Goal: Communication & Community: Answer question/provide support

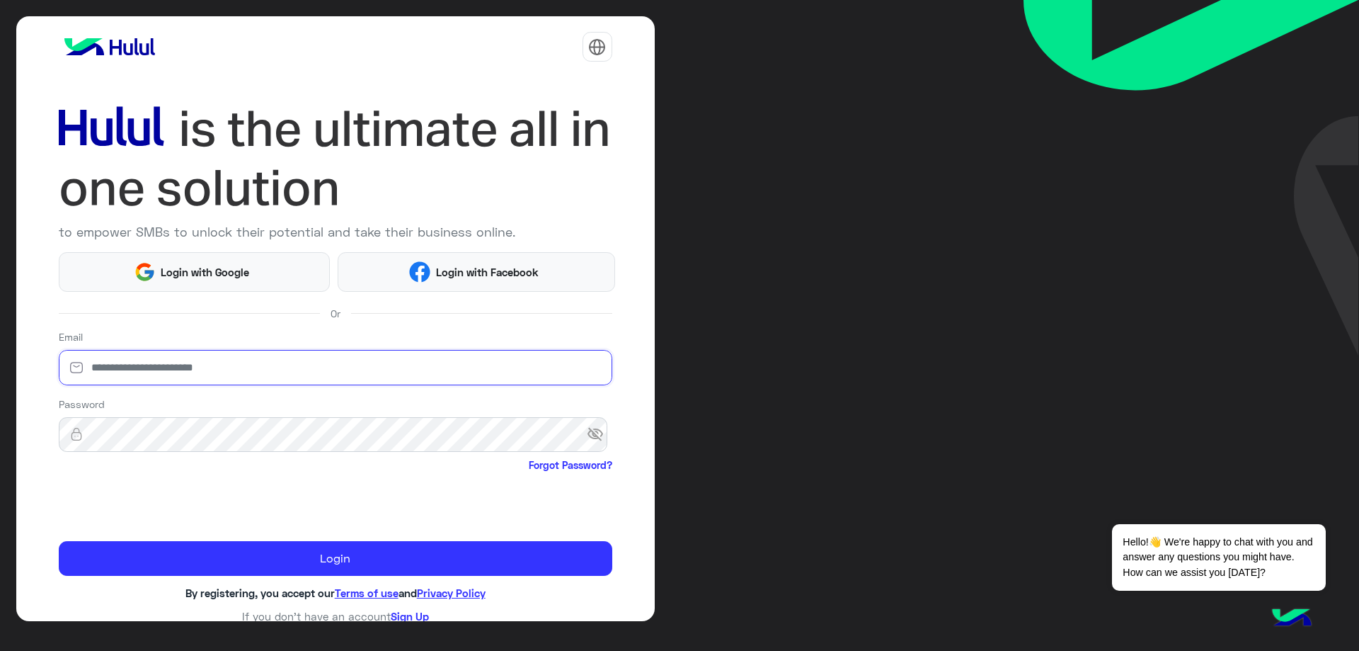
click at [229, 384] on input "email" at bounding box center [336, 367] width 554 height 35
type input "**********"
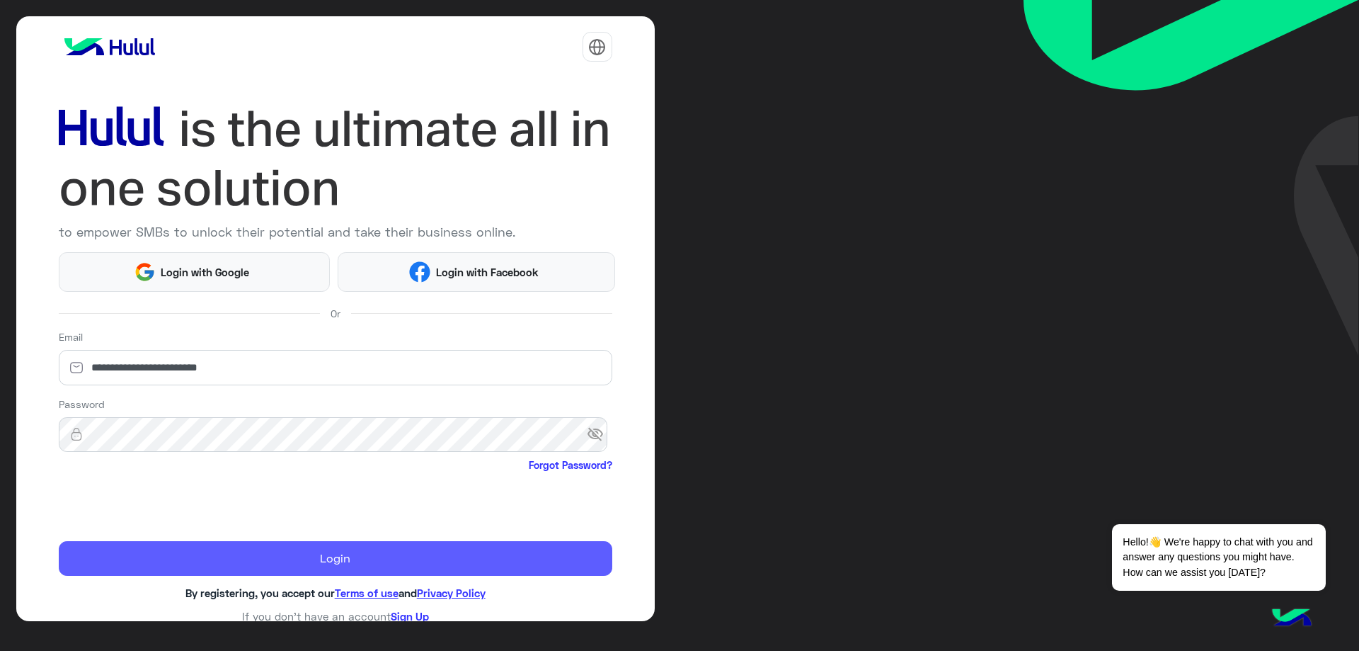
click at [370, 554] on button "Login" at bounding box center [336, 558] width 554 height 35
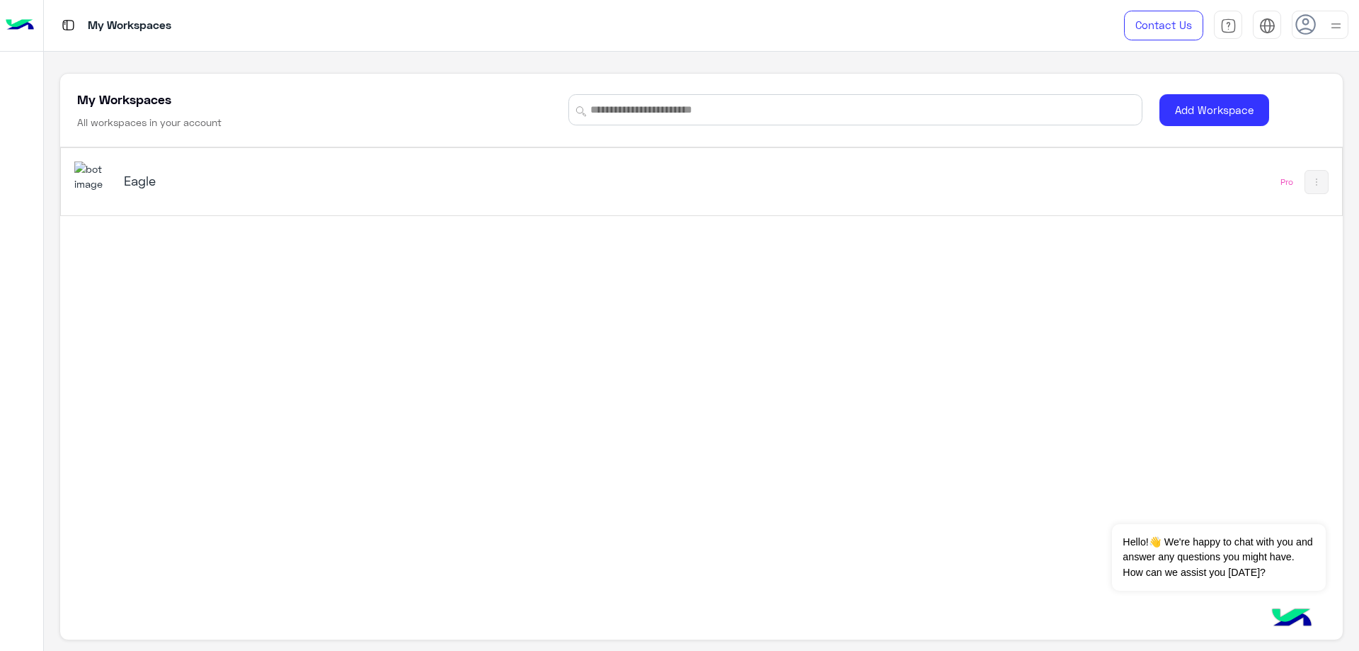
click at [201, 180] on h5 "Eagle" at bounding box center [350, 180] width 452 height 17
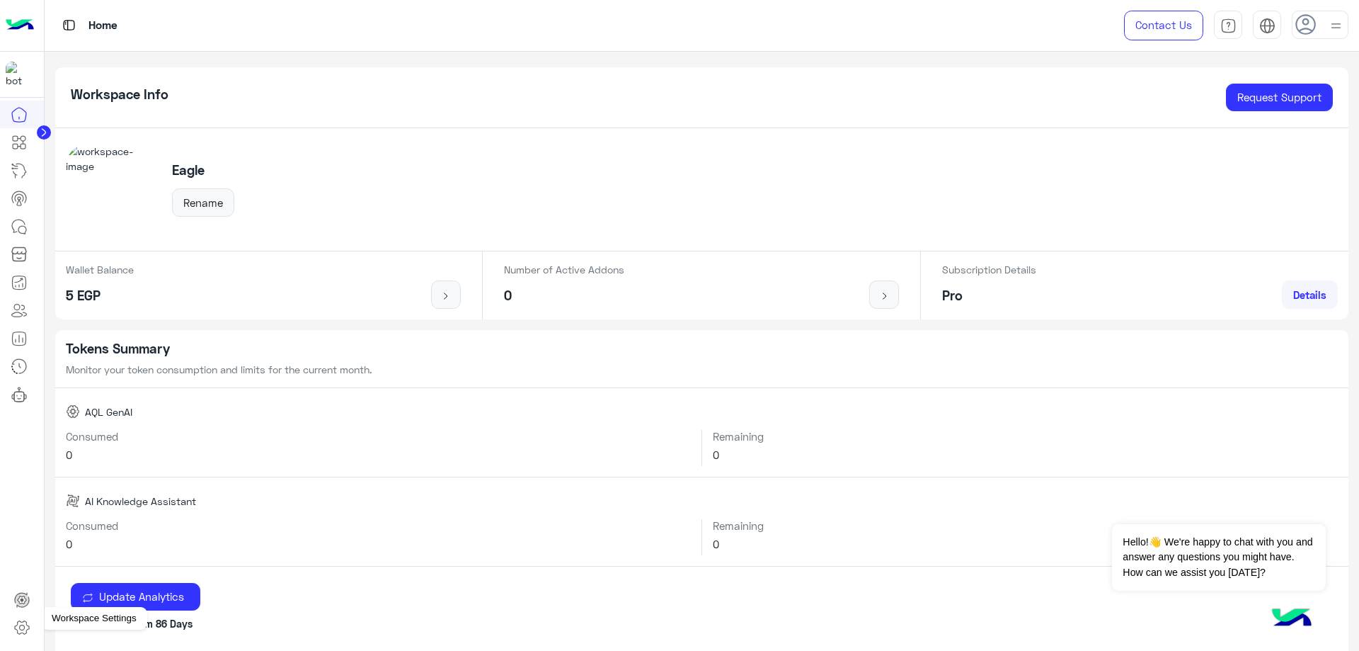
click at [20, 624] on icon at bounding box center [21, 627] width 17 height 17
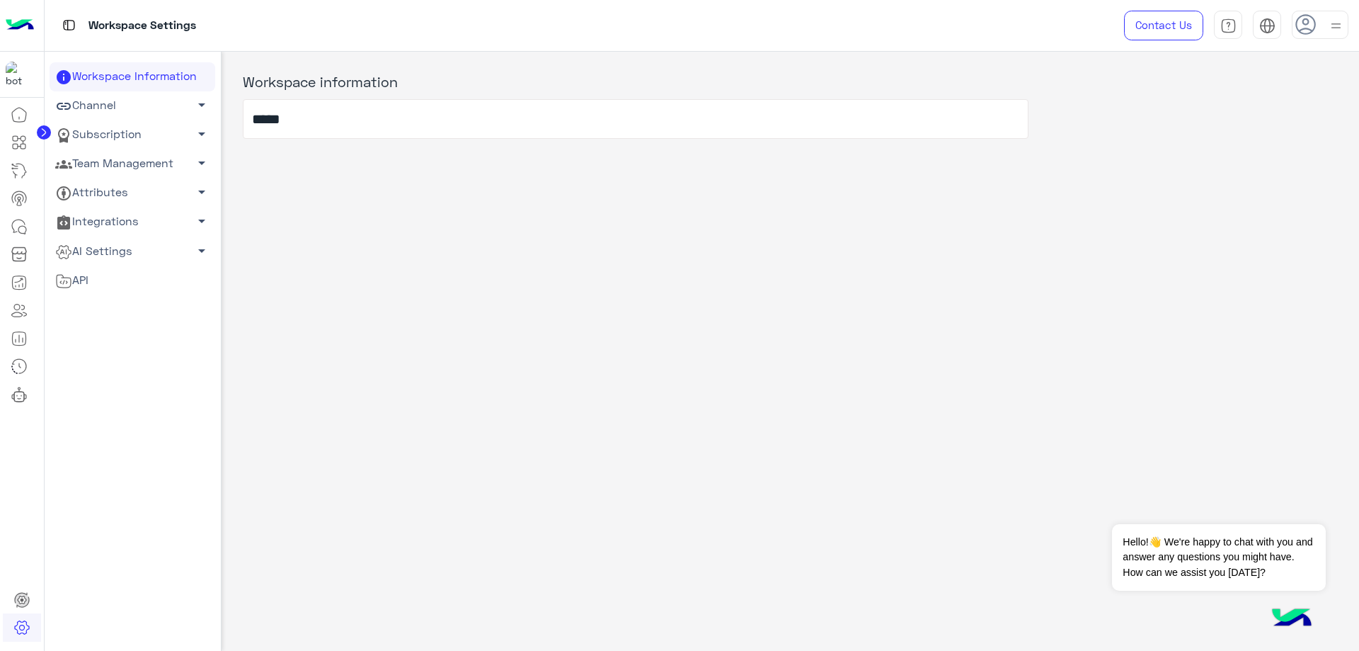
click at [130, 159] on link "Team Management arrow_drop_down" at bounding box center [133, 163] width 166 height 29
click at [146, 193] on link "Team Members" at bounding box center [133, 190] width 166 height 25
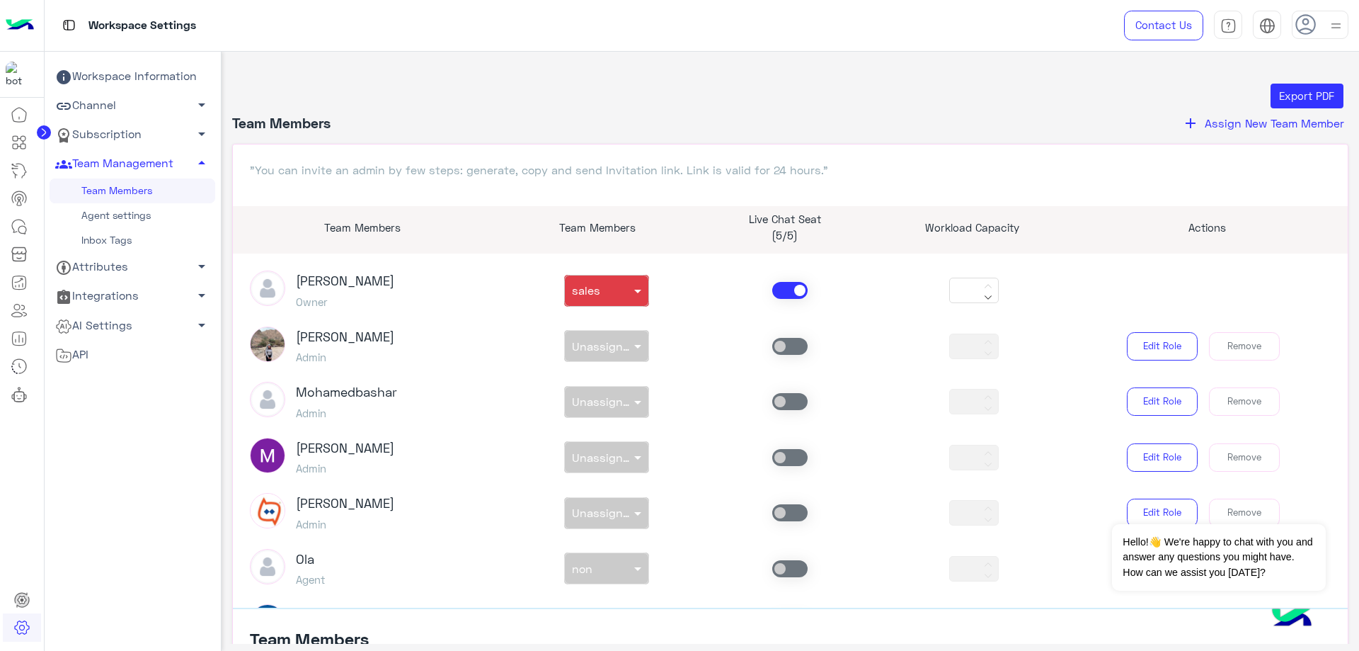
click at [783, 290] on span at bounding box center [789, 290] width 35 height 17
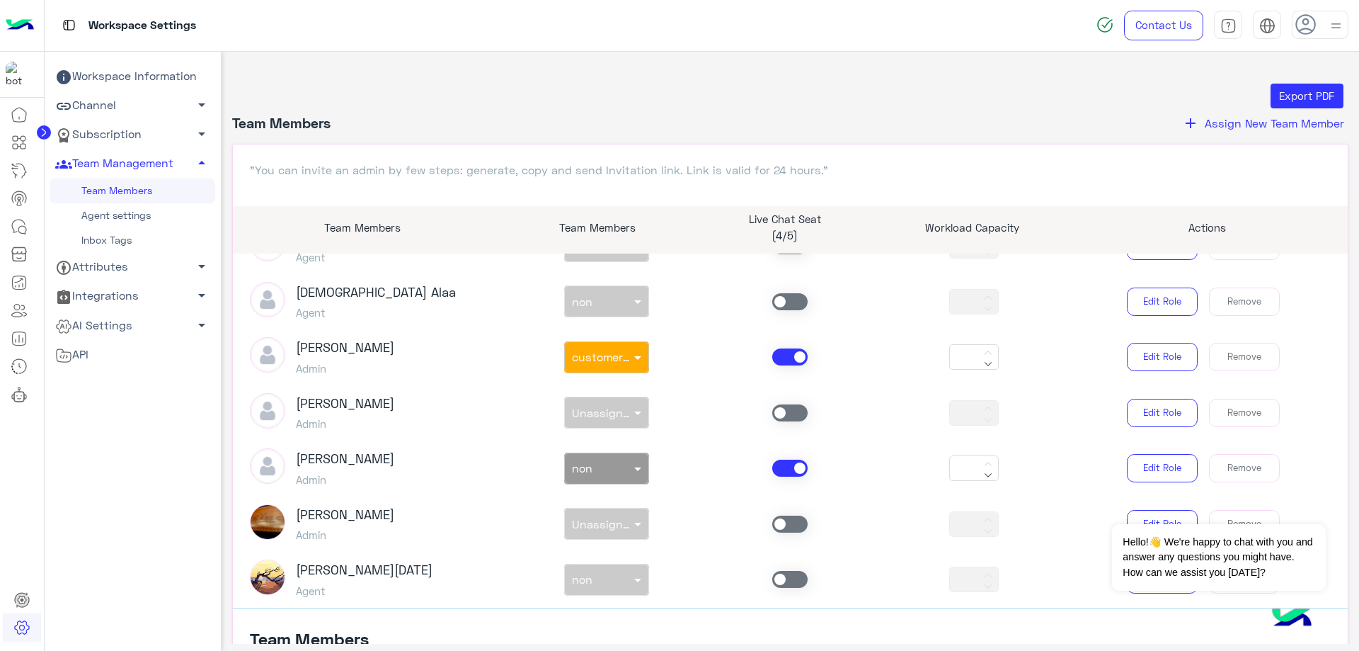
scroll to position [496, 0]
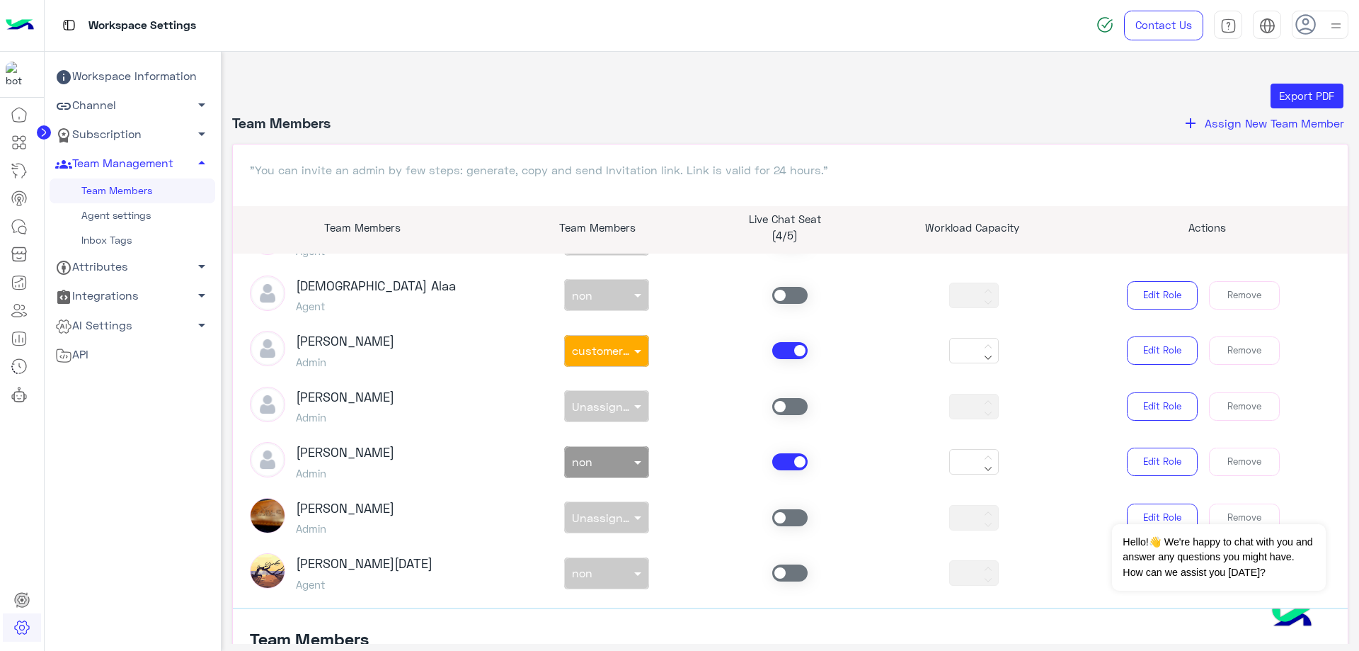
click at [794, 355] on span at bounding box center [789, 350] width 35 height 17
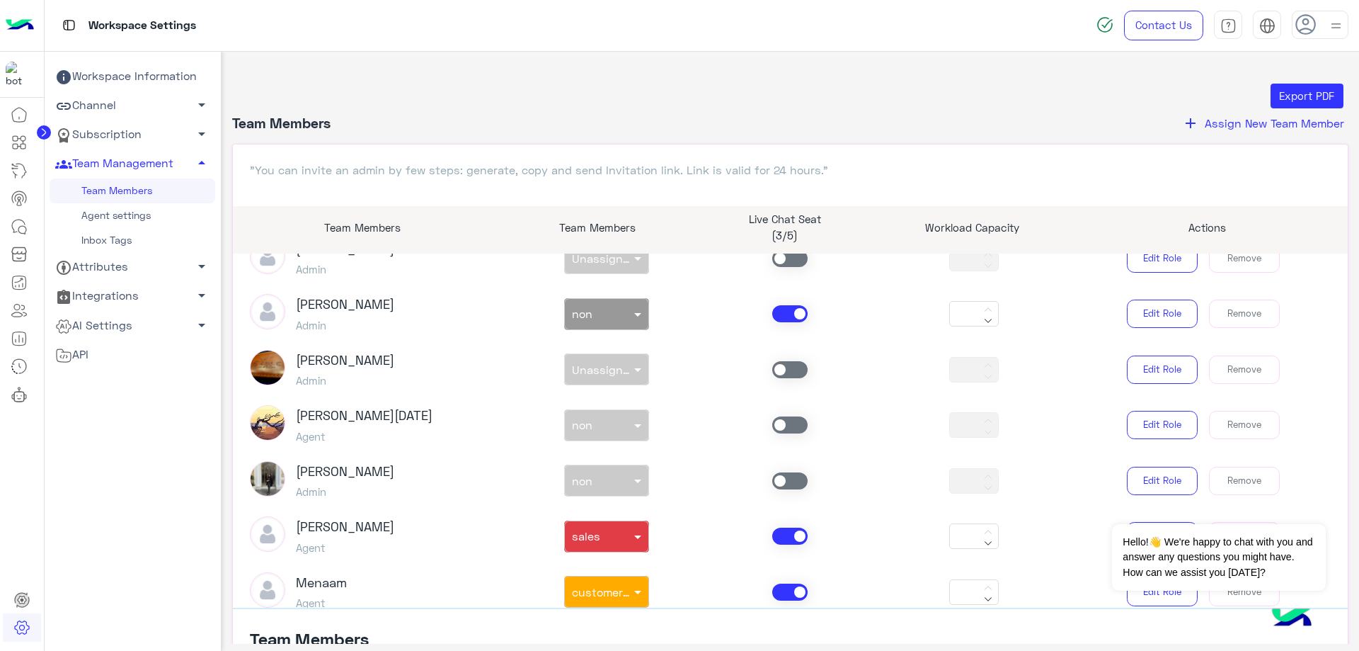
scroll to position [779, 0]
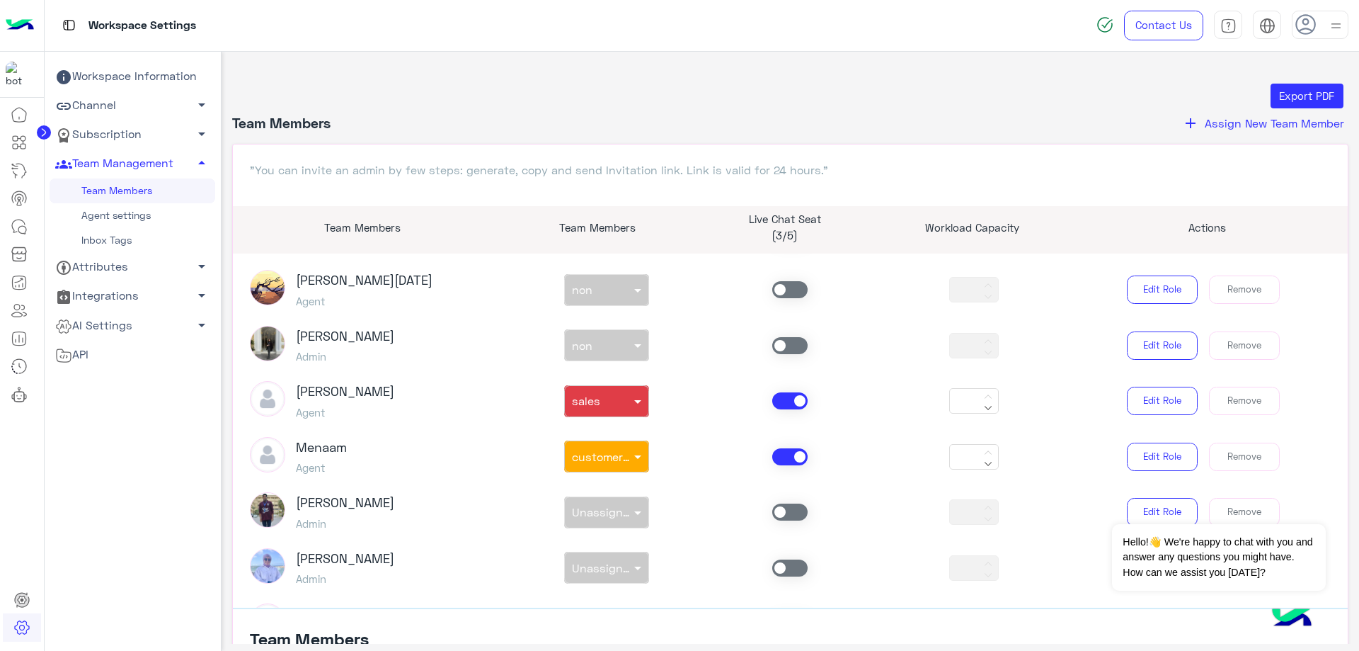
click at [791, 396] on span at bounding box center [789, 400] width 35 height 17
click at [781, 455] on span at bounding box center [789, 456] width 35 height 17
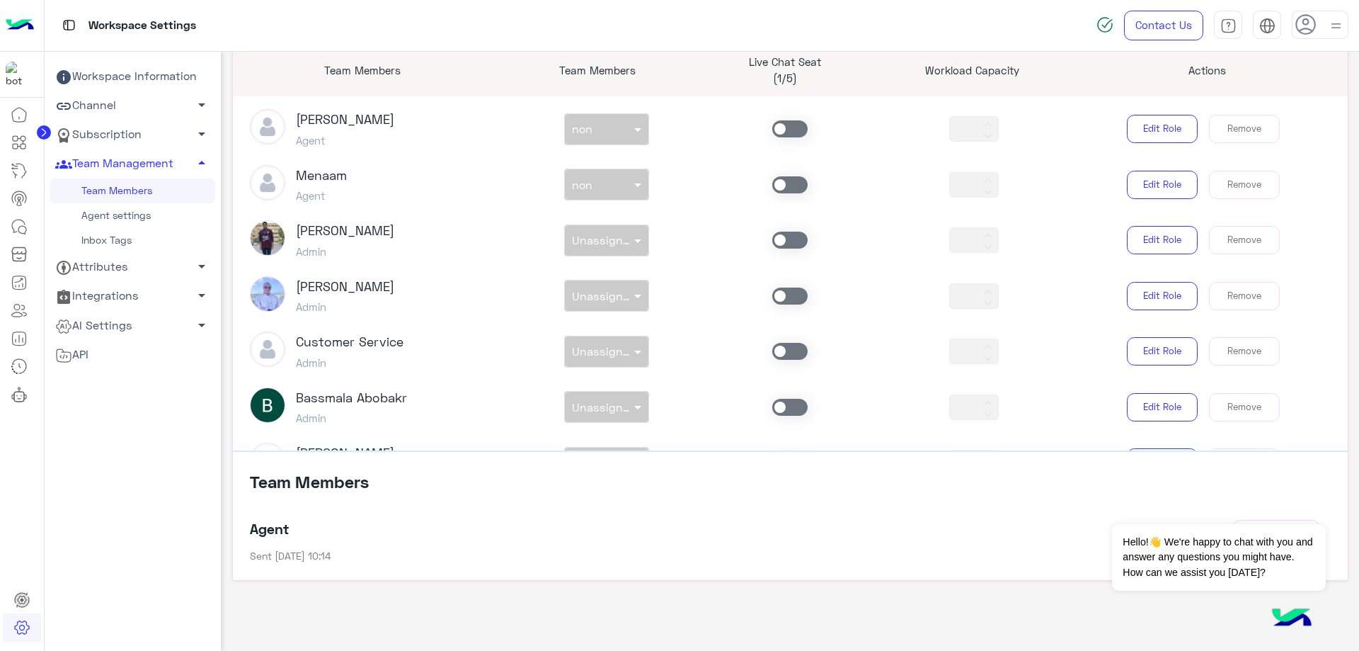
scroll to position [801, 0]
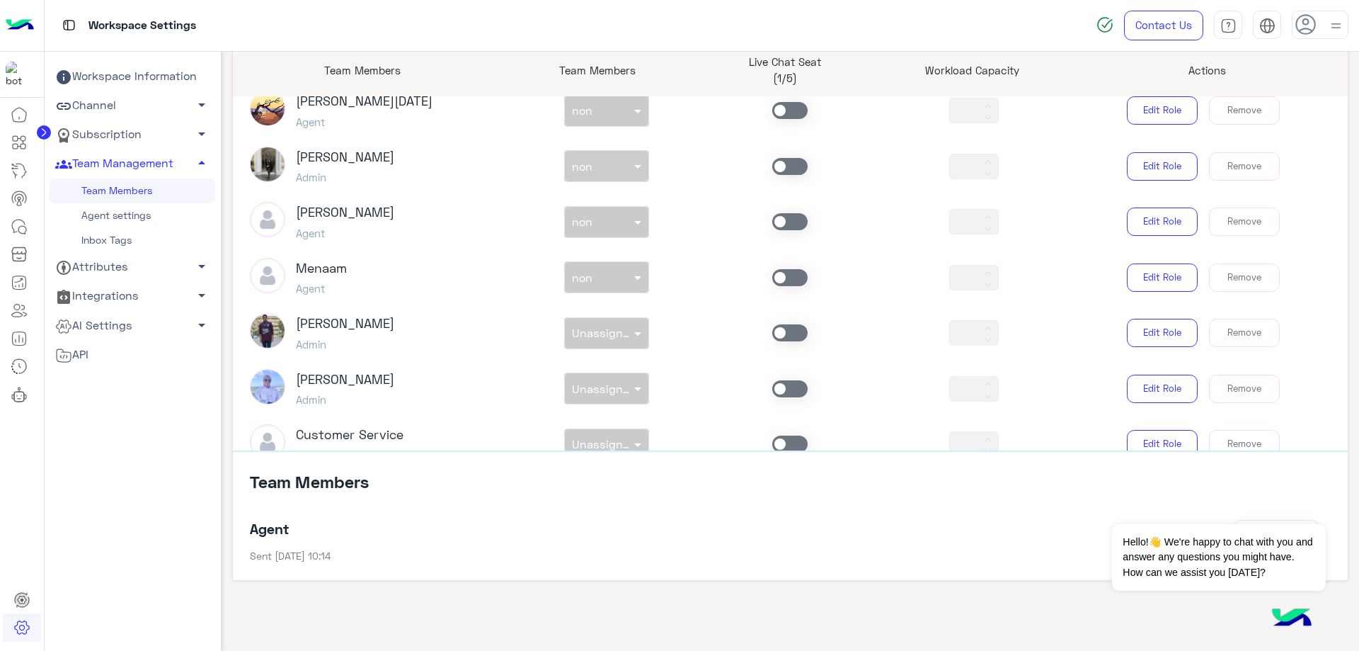
click at [788, 221] on span at bounding box center [789, 221] width 35 height 17
click at [578, 222] on input "text" at bounding box center [590, 219] width 37 height 15
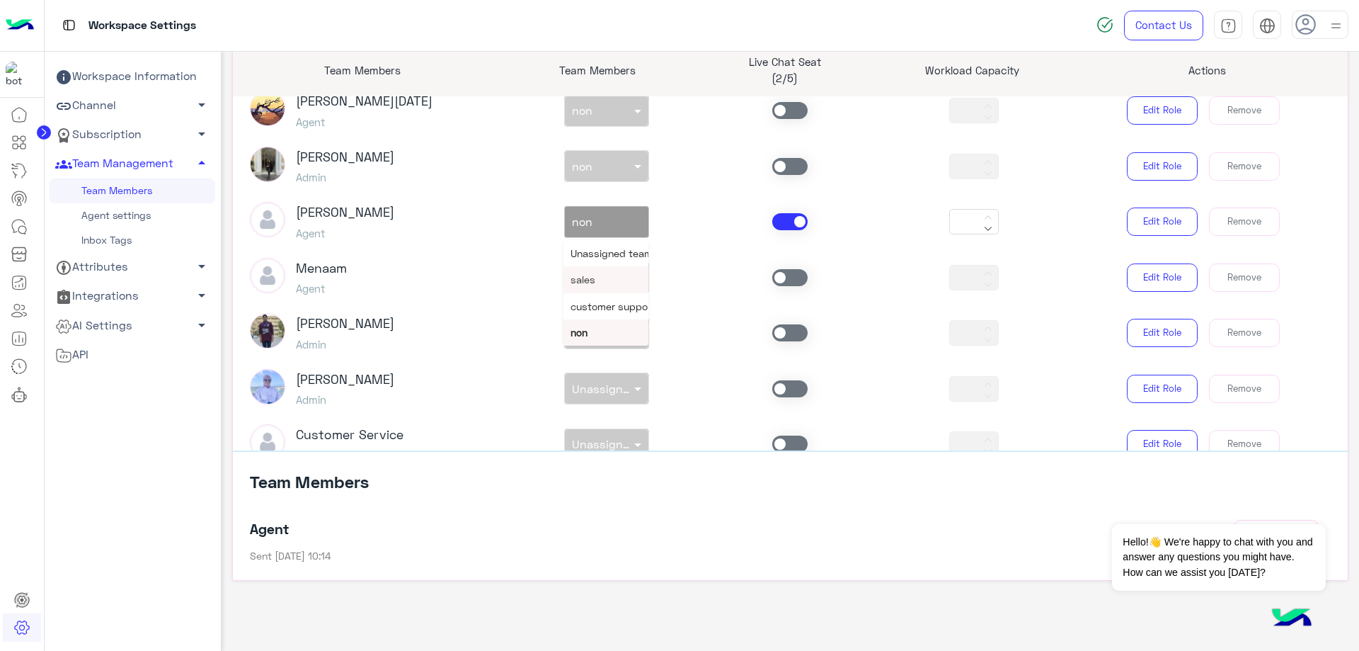
click at [617, 274] on div "sales" at bounding box center [606, 279] width 85 height 26
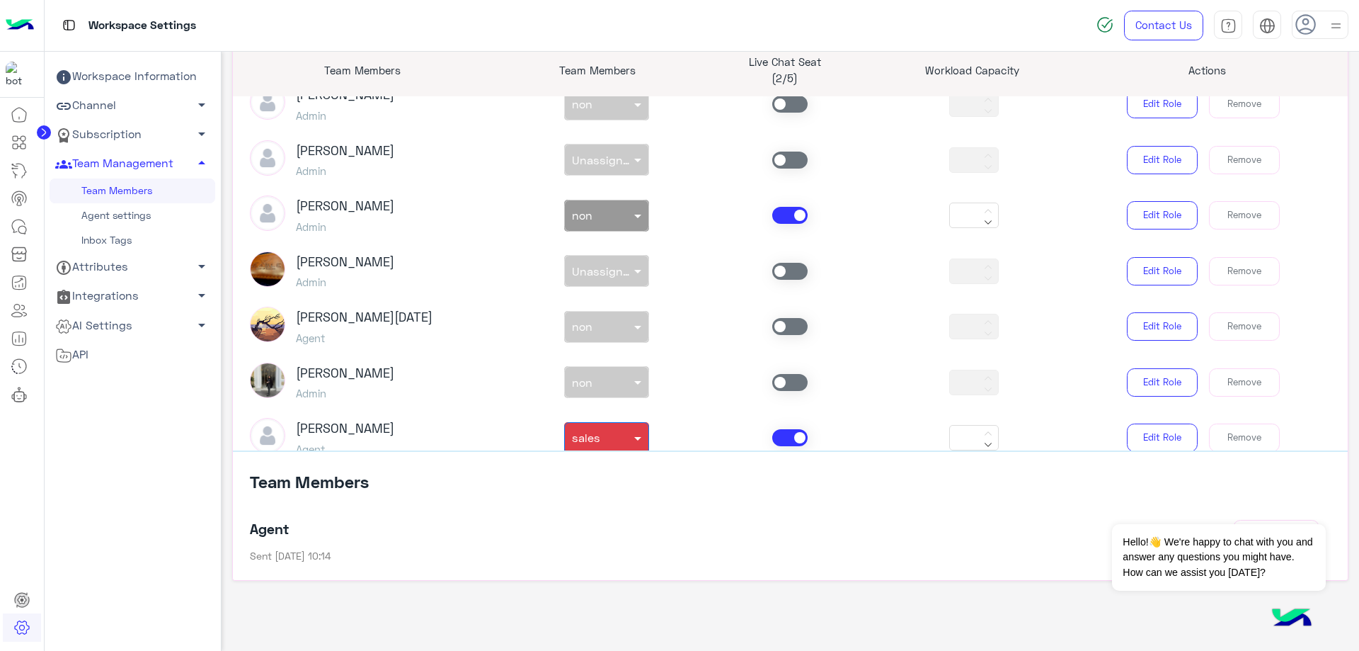
scroll to position [588, 0]
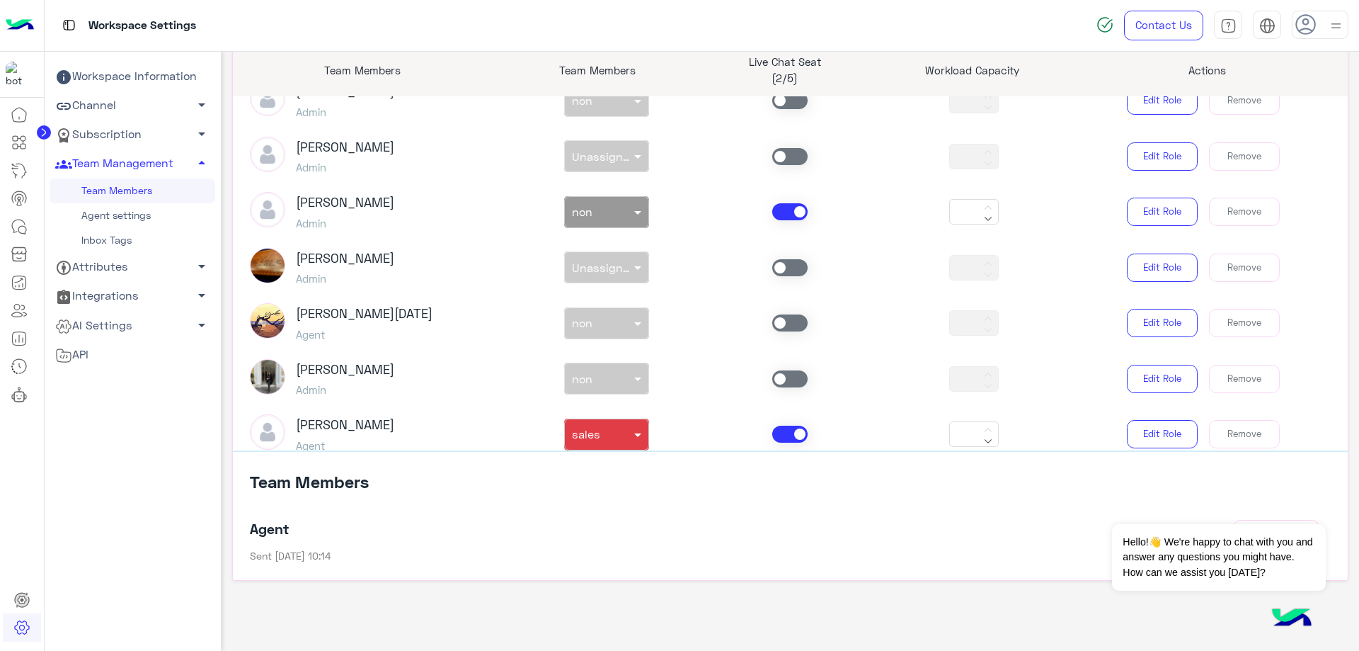
click at [767, 315] on div at bounding box center [790, 322] width 184 height 17
click at [772, 319] on span at bounding box center [789, 322] width 35 height 17
click at [603, 325] on input "text" at bounding box center [590, 320] width 37 height 15
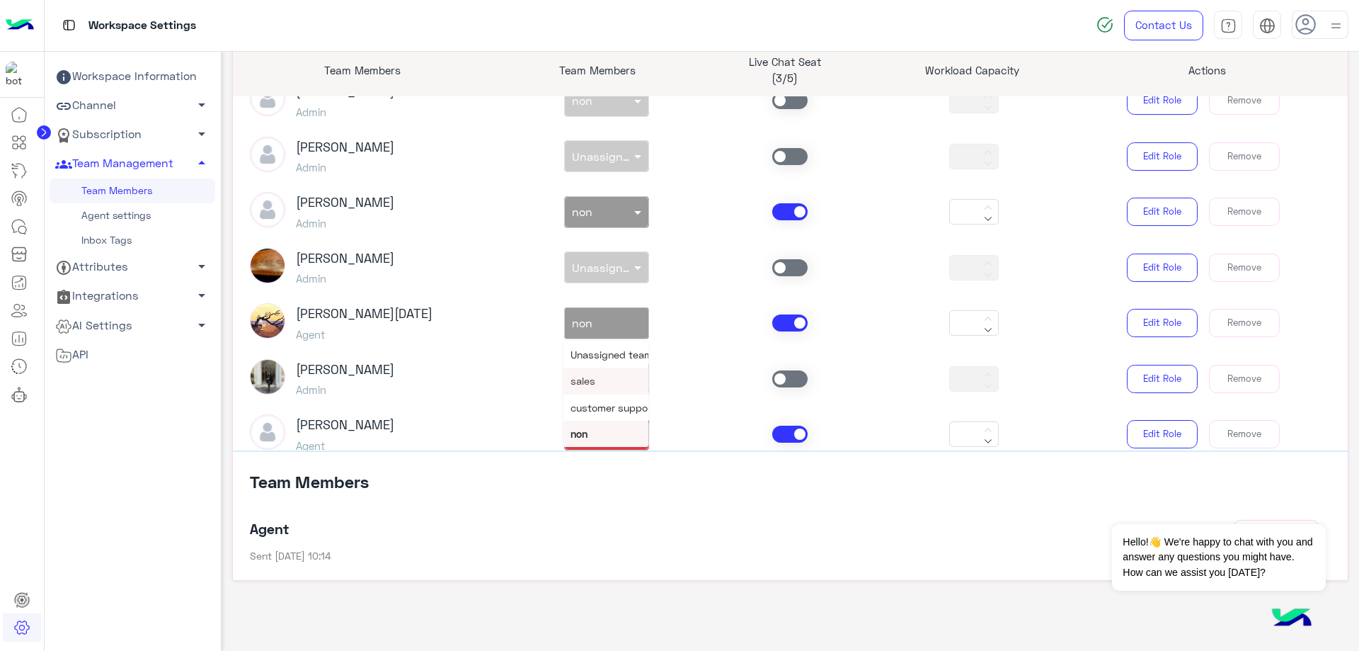
click at [600, 379] on div "sales" at bounding box center [606, 380] width 85 height 26
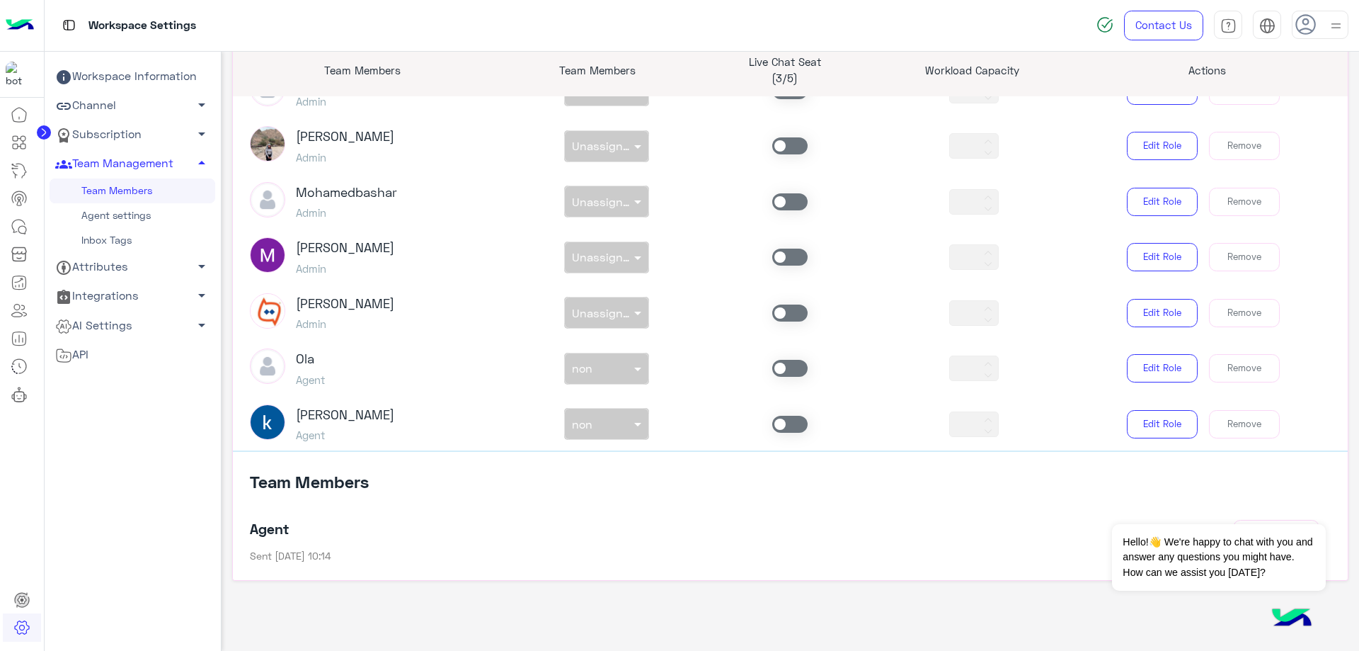
scroll to position [22, 0]
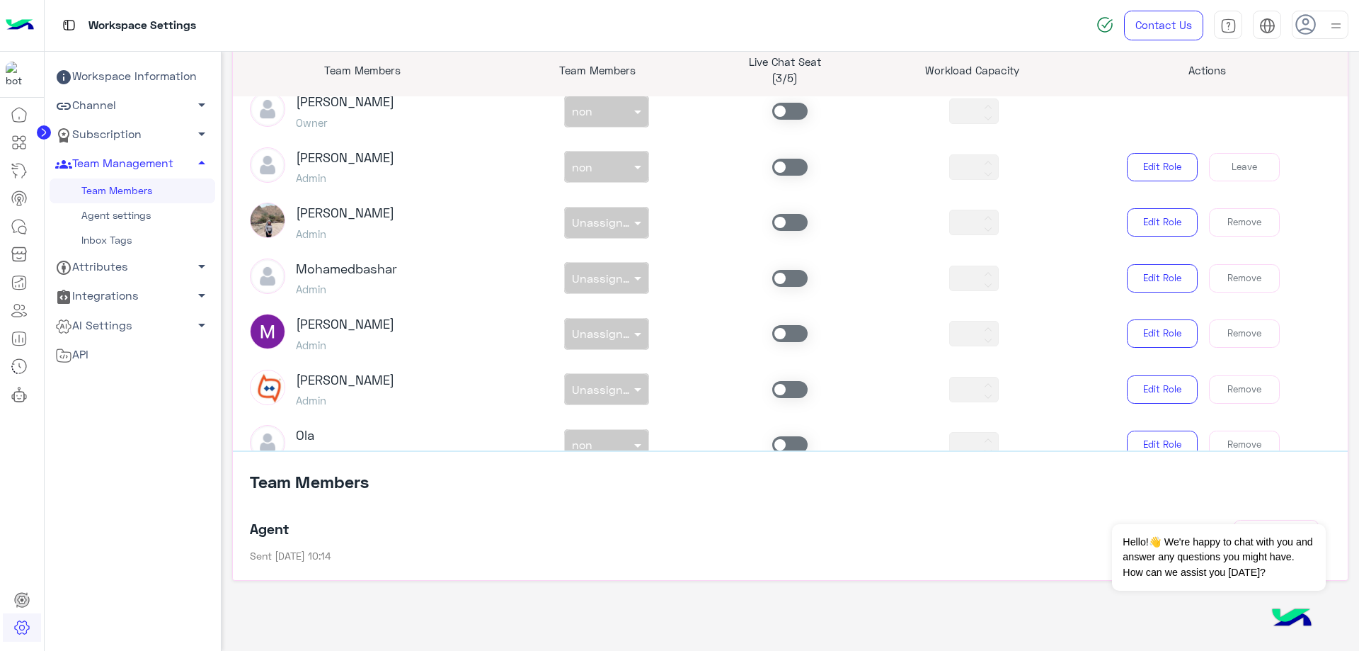
click at [781, 156] on div "Bassem Hisham Admin non × non *** Edit Role Leave" at bounding box center [790, 167] width 1103 height 40
click at [782, 165] on span at bounding box center [789, 167] width 35 height 17
click at [565, 171] on div "non × non" at bounding box center [598, 167] width 66 height 14
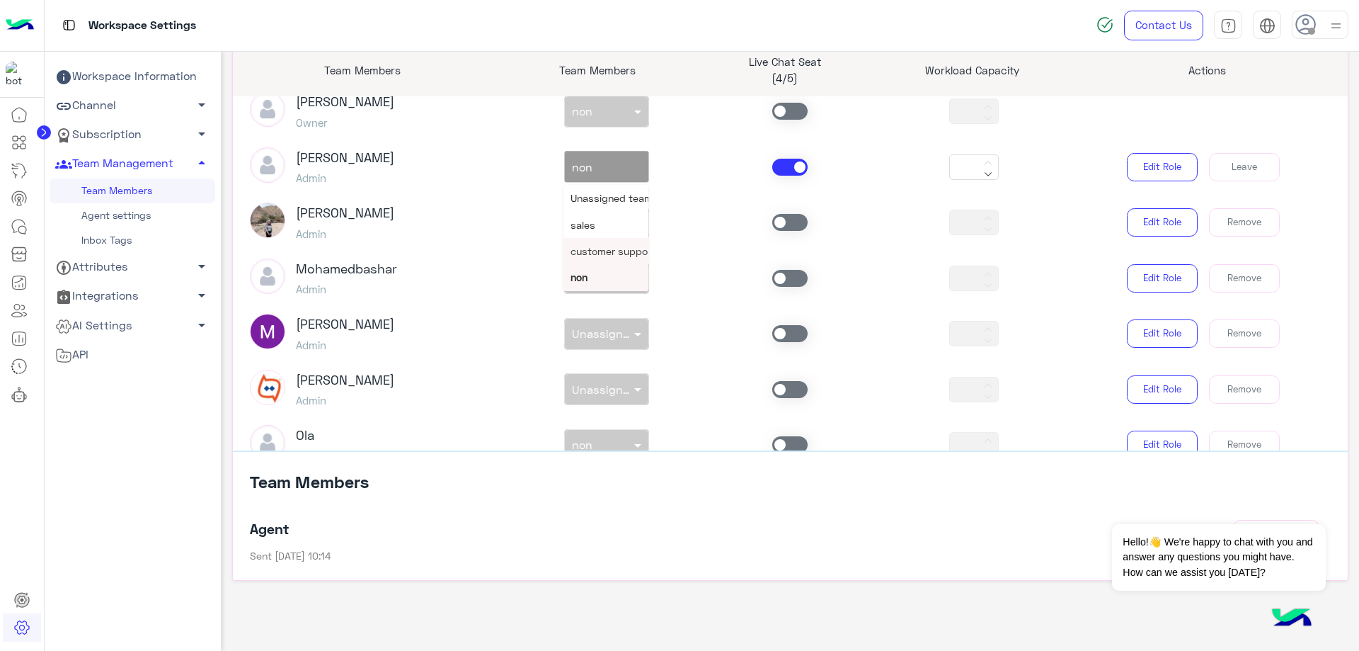
click at [599, 251] on span "customer support" at bounding box center [613, 251] width 85 height 12
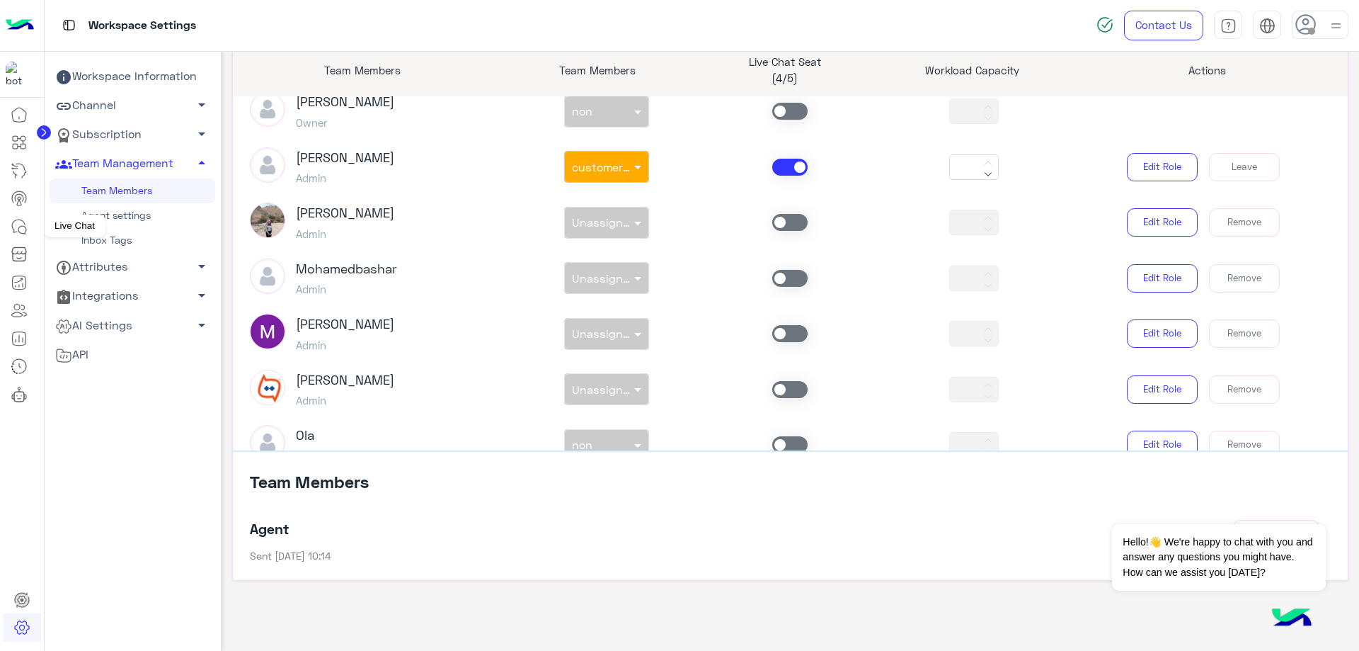
click at [18, 234] on icon at bounding box center [19, 226] width 17 height 17
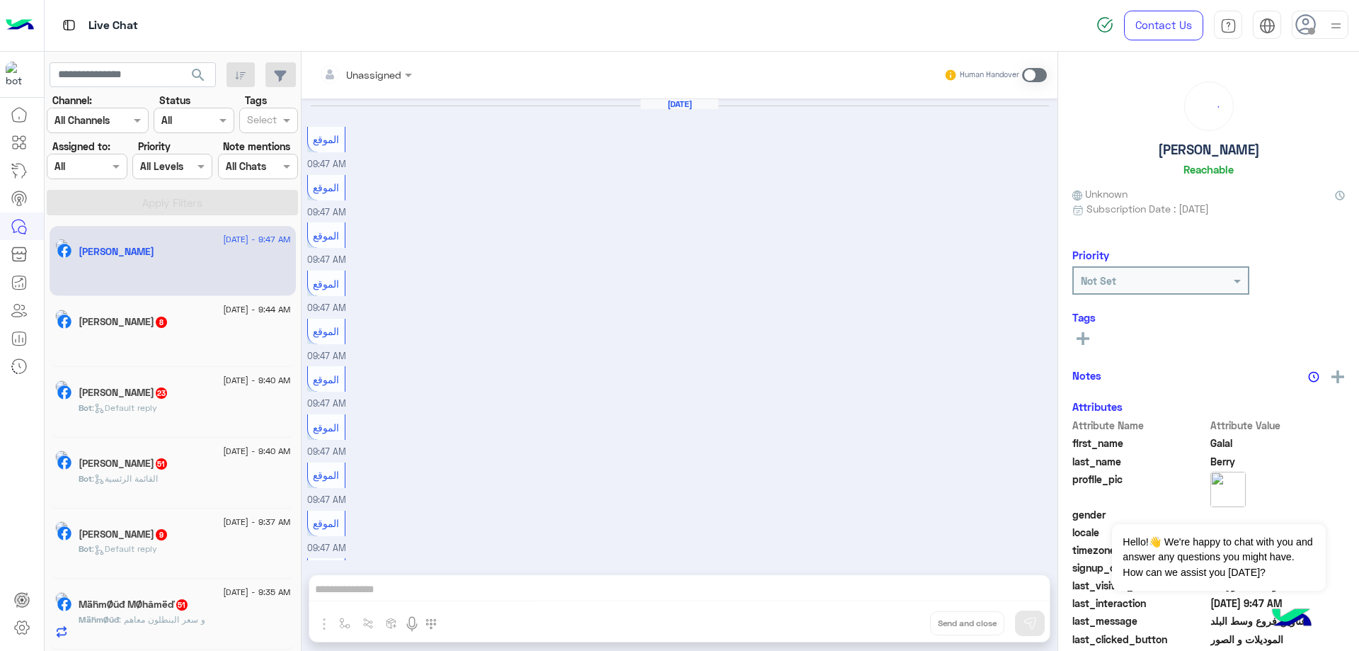
scroll to position [426, 0]
click at [1333, 20] on img at bounding box center [1337, 26] width 18 height 18
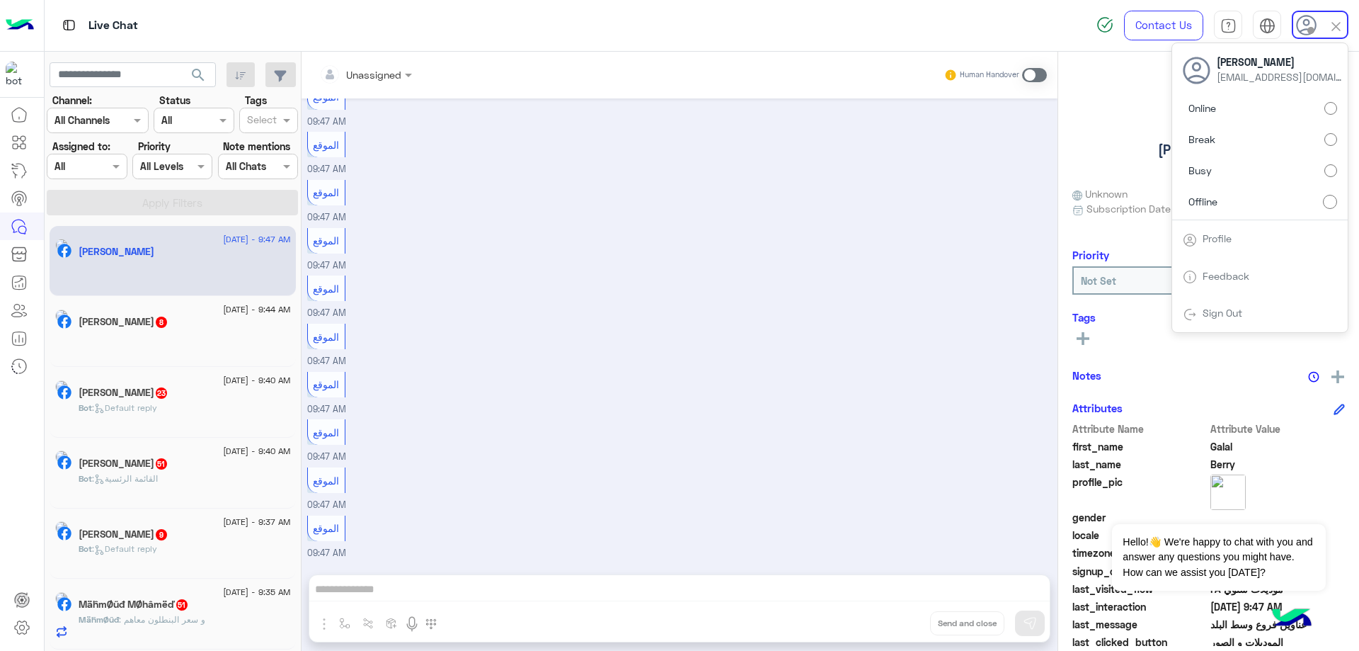
click at [1224, 114] on label "Online" at bounding box center [1260, 108] width 154 height 25
click at [96, 166] on div at bounding box center [86, 166] width 79 height 16
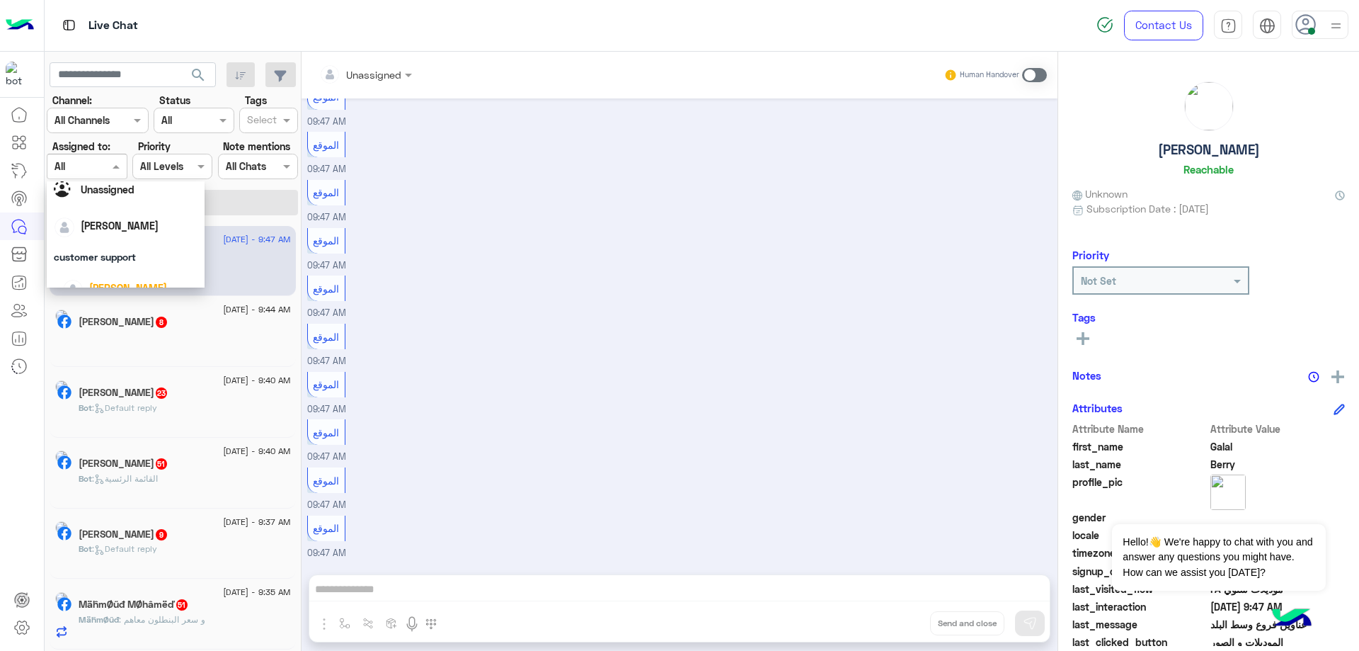
scroll to position [71, 0]
click at [120, 256] on span "[PERSON_NAME]" at bounding box center [128, 253] width 78 height 12
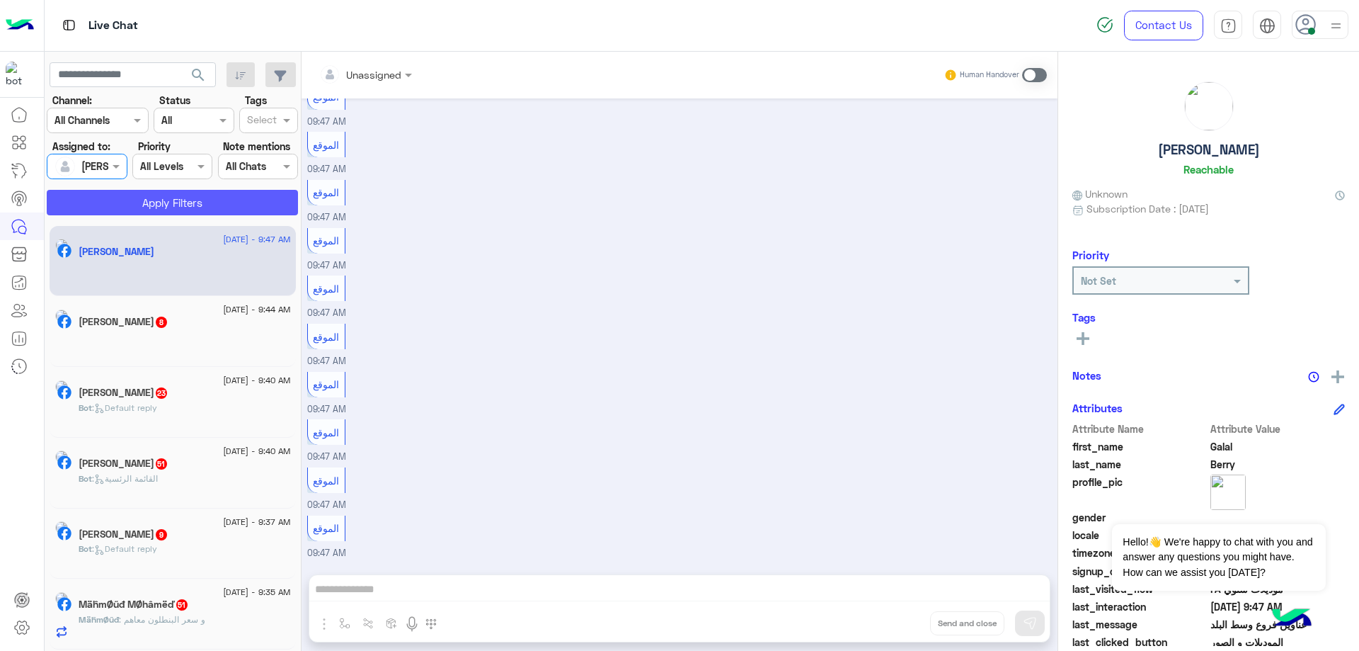
click at [193, 204] on button "Apply Filters" at bounding box center [172, 202] width 251 height 25
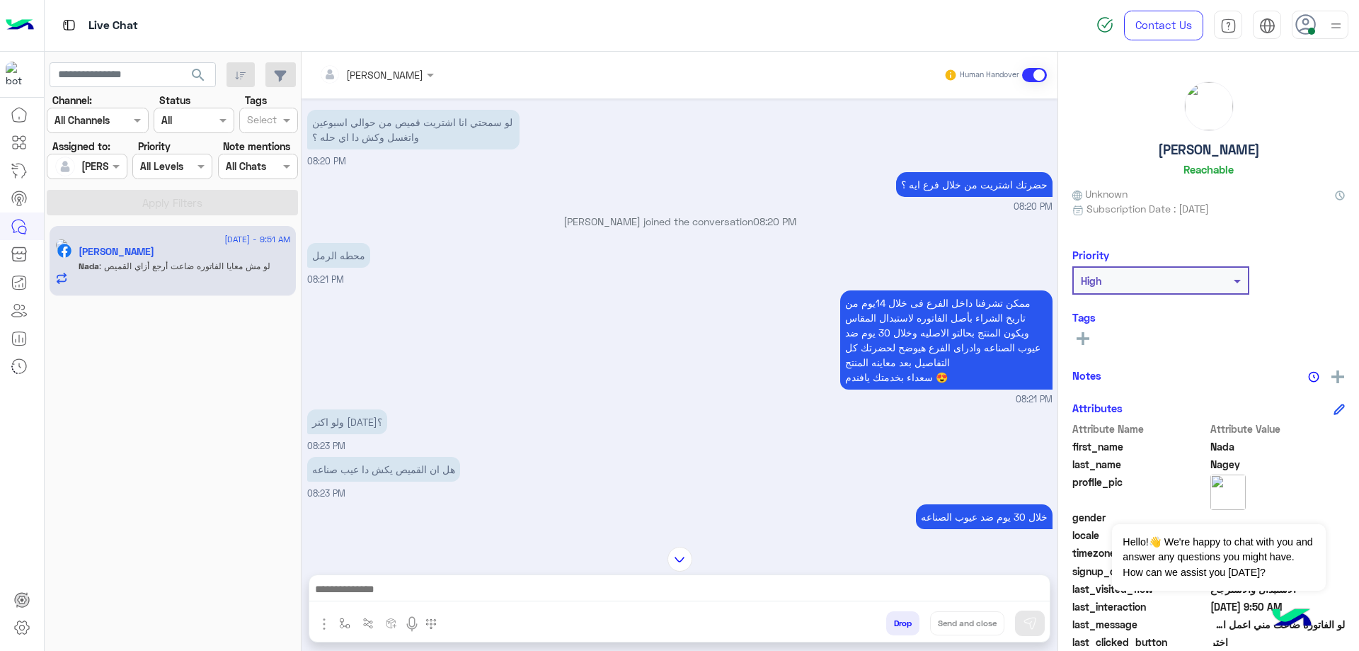
scroll to position [913, 0]
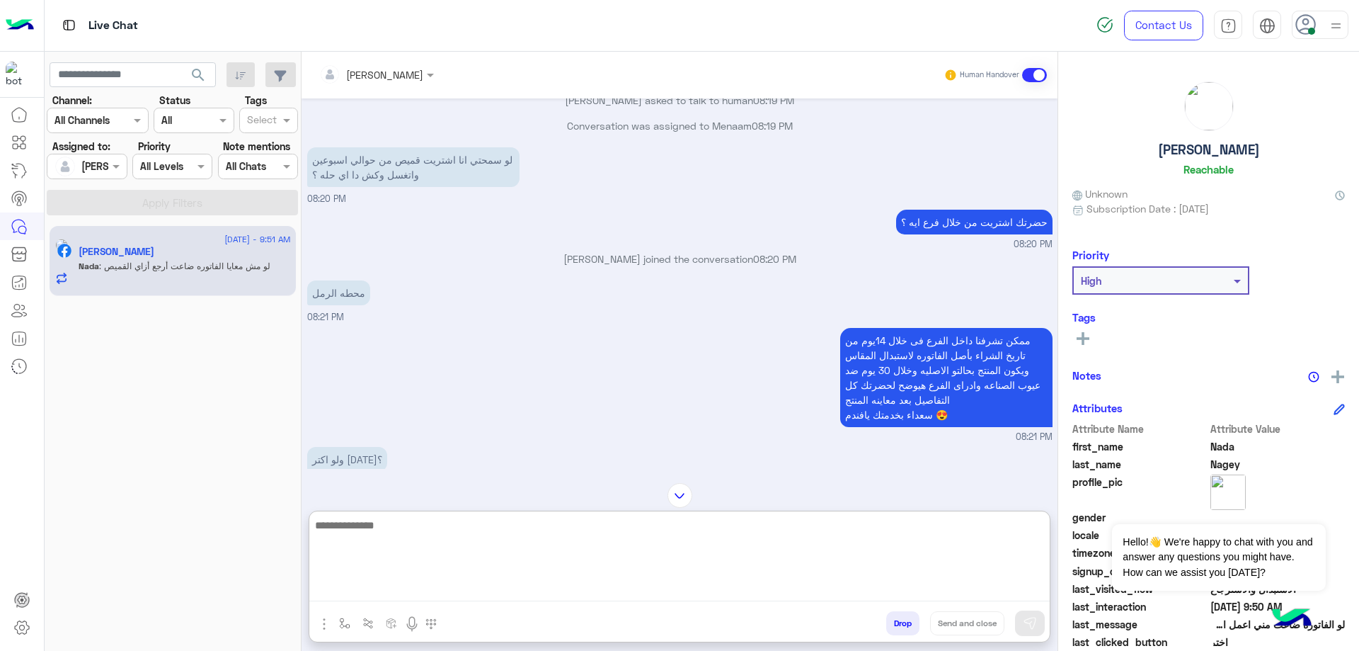
click at [467, 586] on textarea at bounding box center [679, 558] width 741 height 85
type textarea "******"
type textarea "**********"
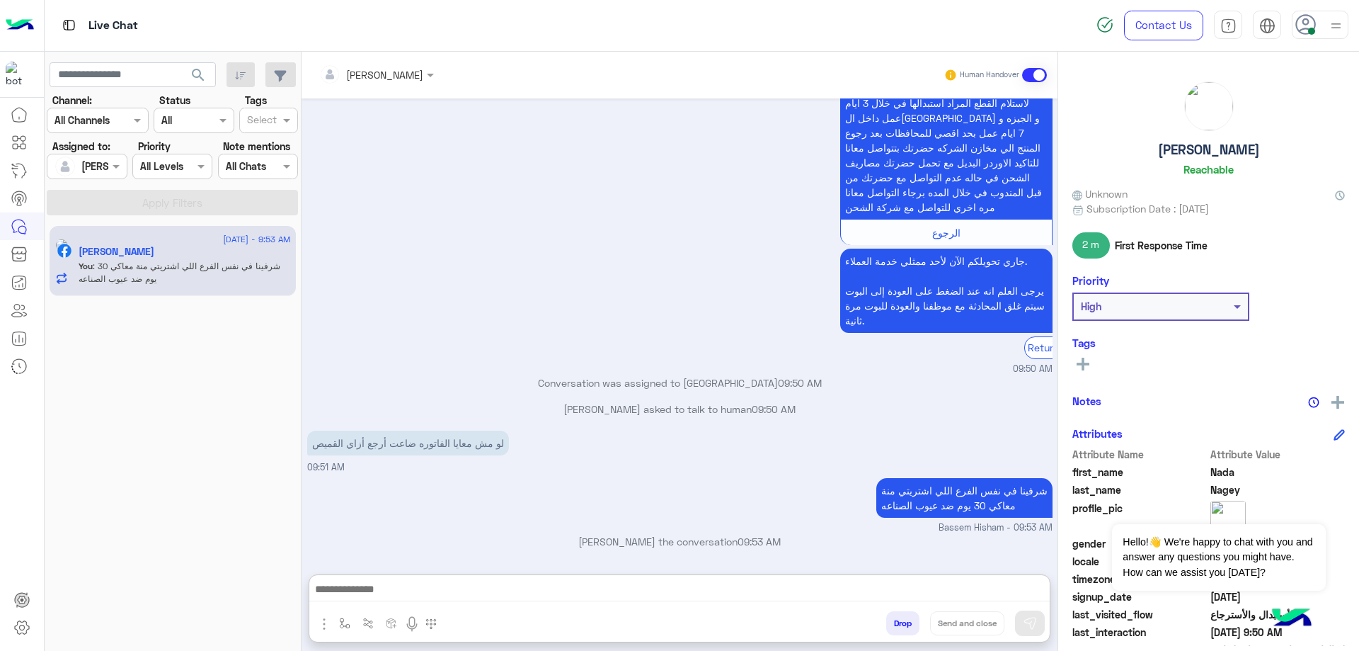
click at [1174, 152] on h5 "[PERSON_NAME]" at bounding box center [1209, 150] width 102 height 16
copy h5 "[PERSON_NAME]"
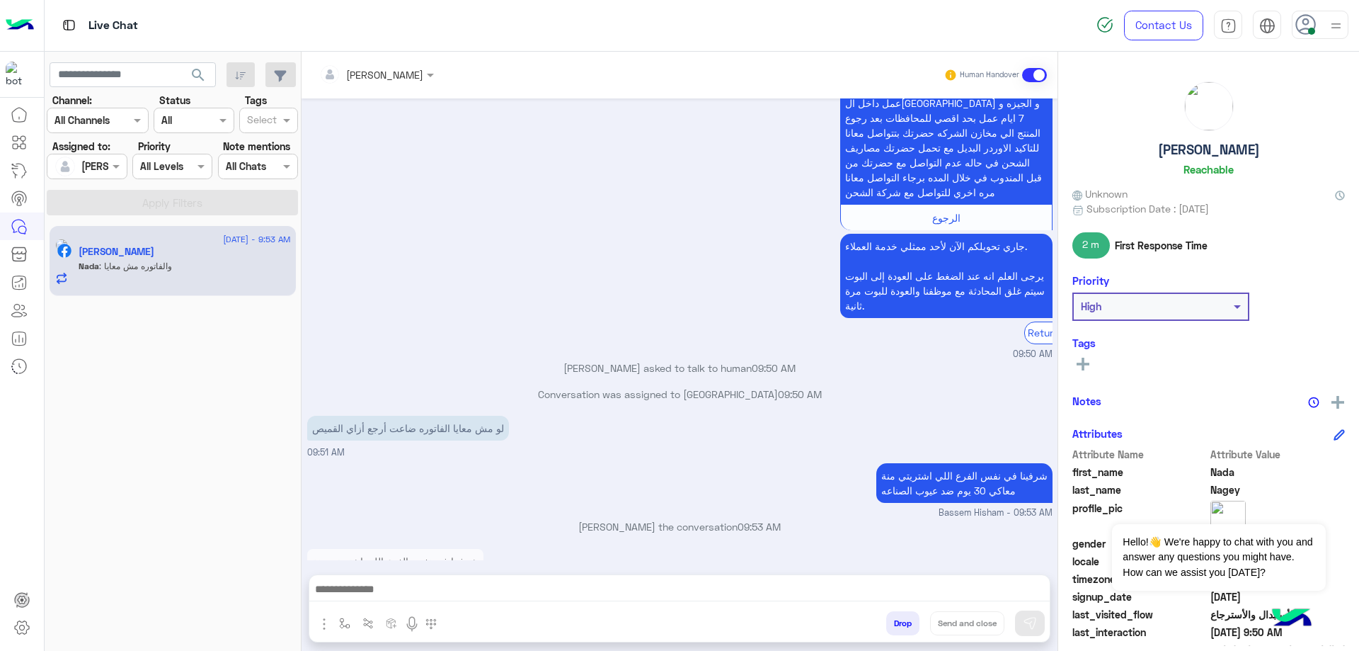
scroll to position [2438, 0]
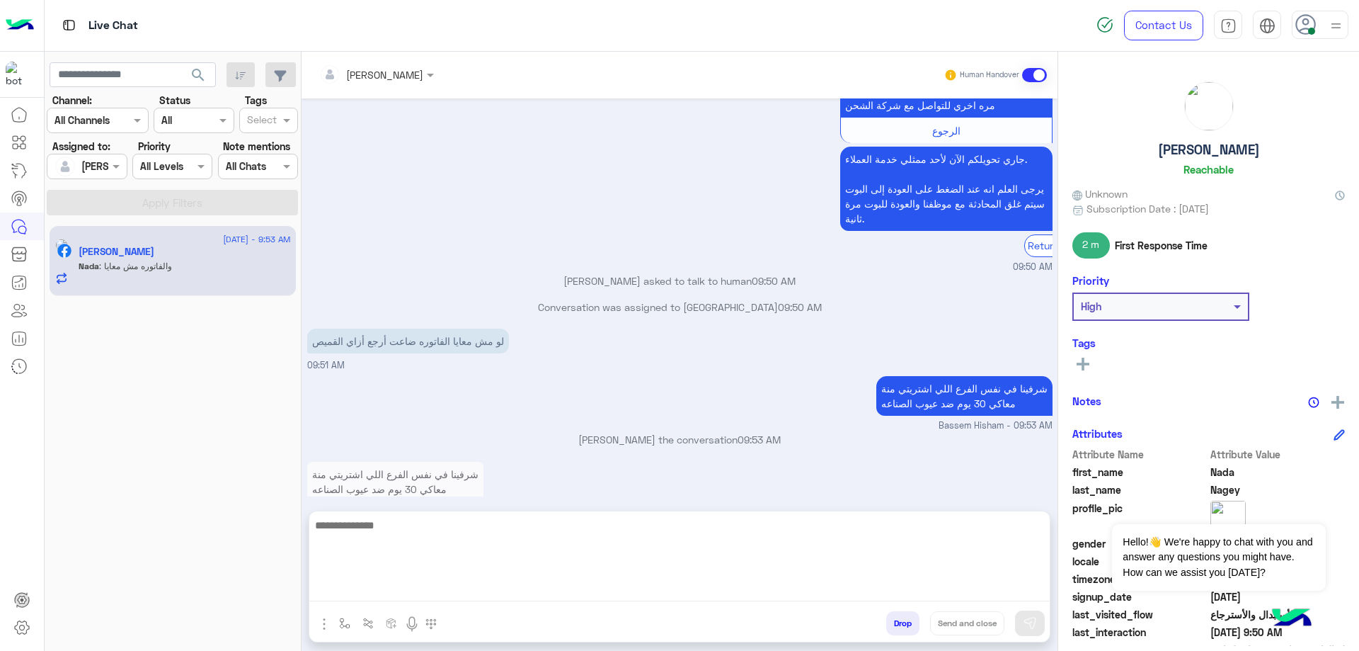
click at [515, 589] on textarea at bounding box center [679, 558] width 741 height 85
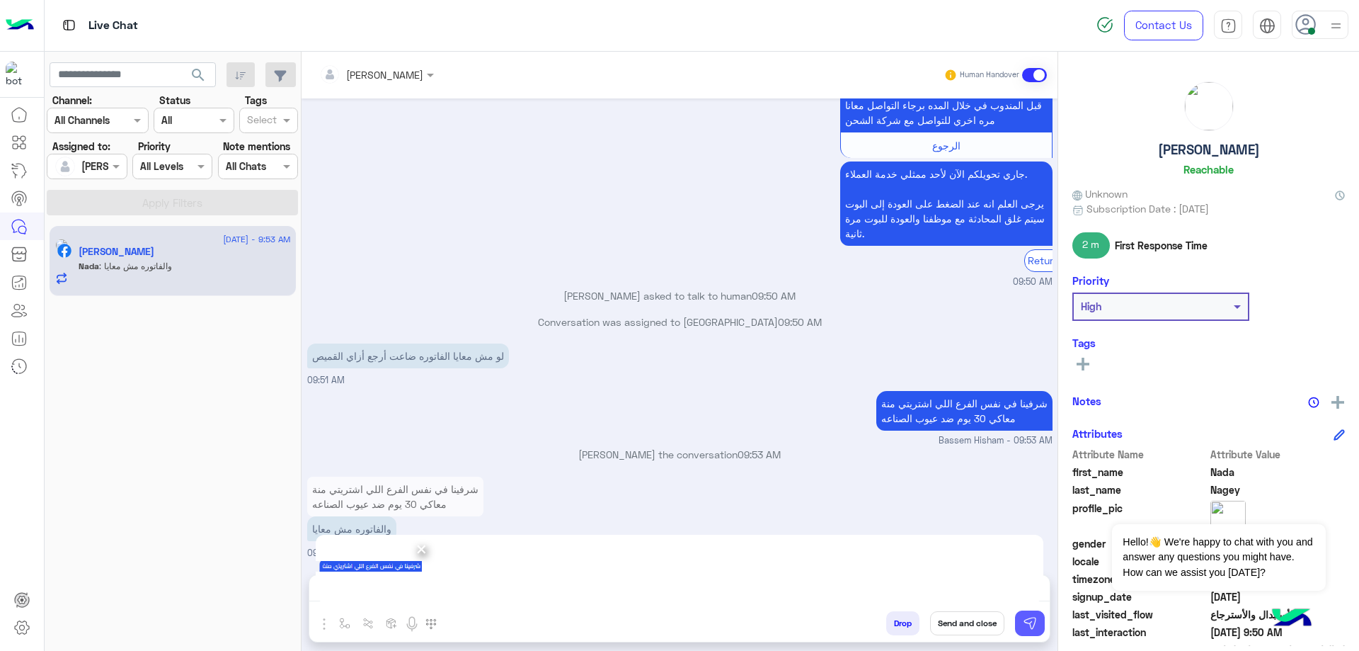
click at [1033, 618] on img at bounding box center [1030, 623] width 14 height 14
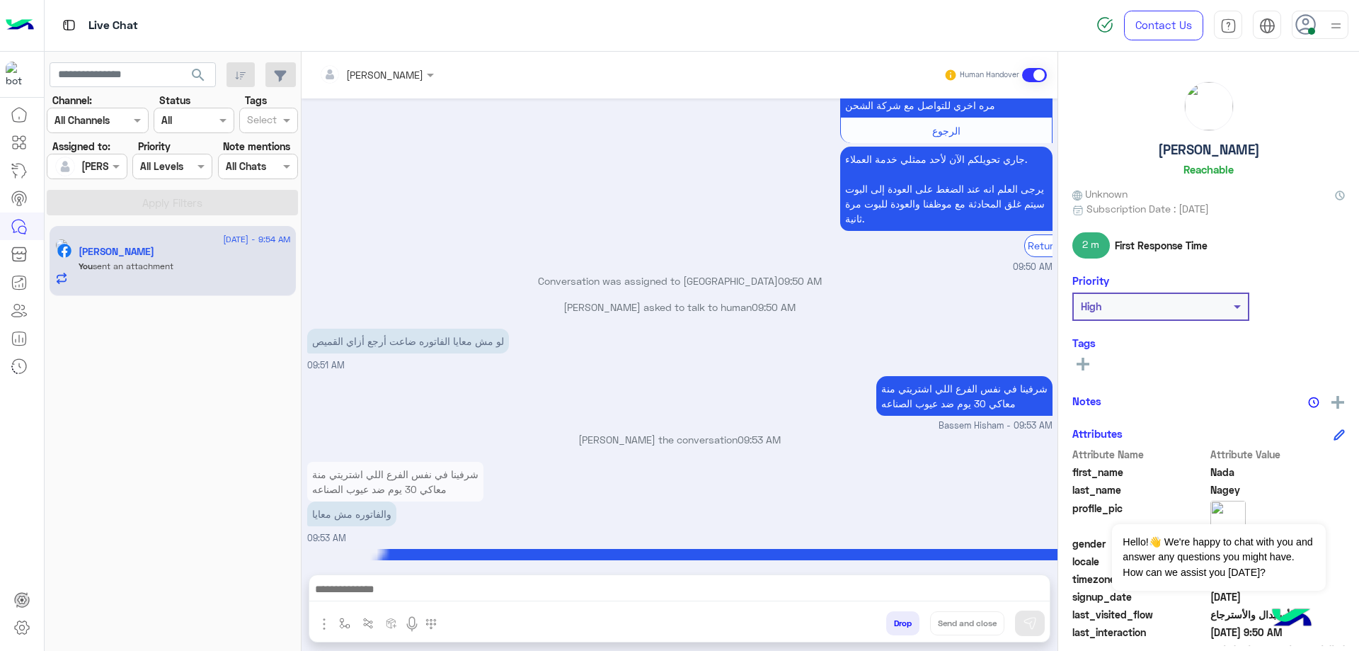
scroll to position [2631, 0]
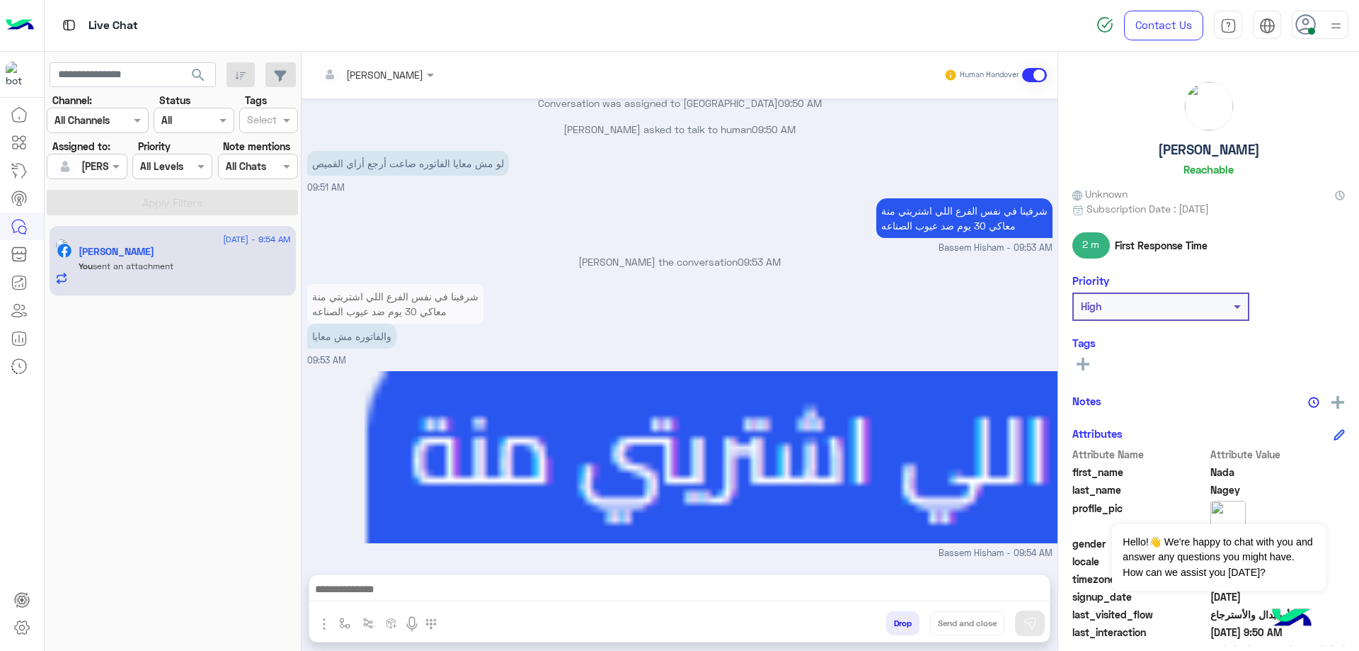
click at [905, 632] on button "Drop" at bounding box center [902, 623] width 33 height 24
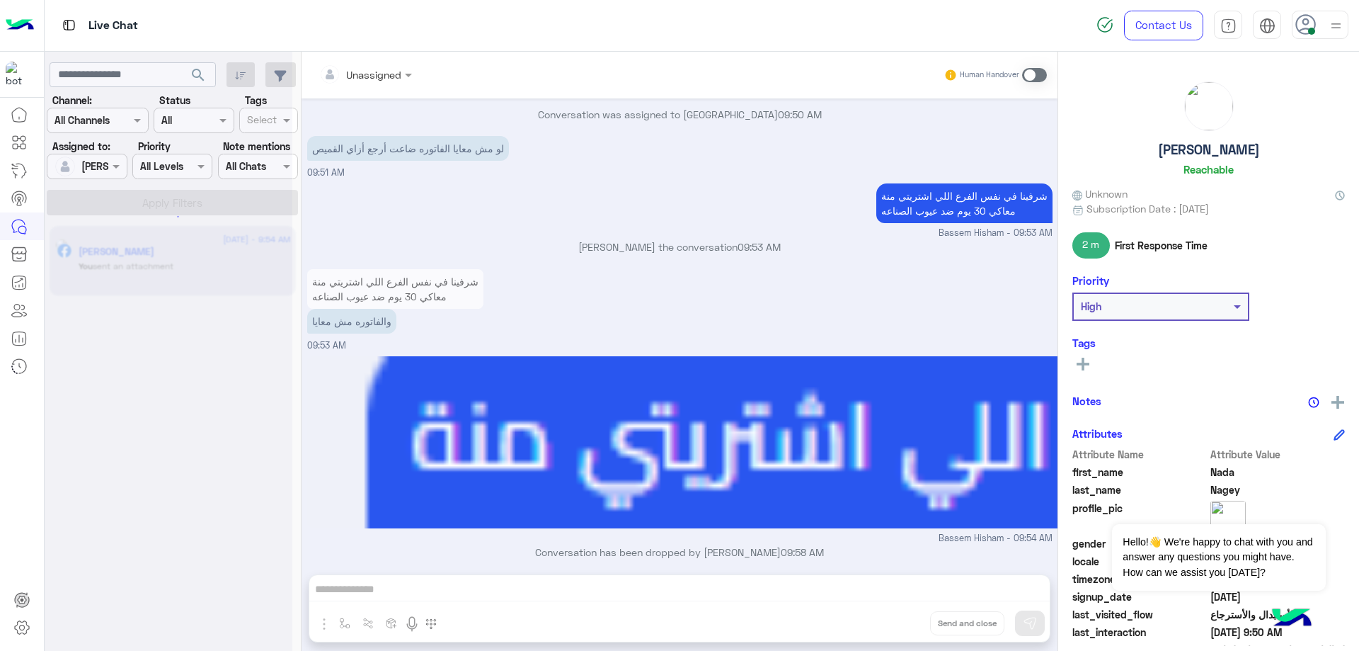
scroll to position [2657, 0]
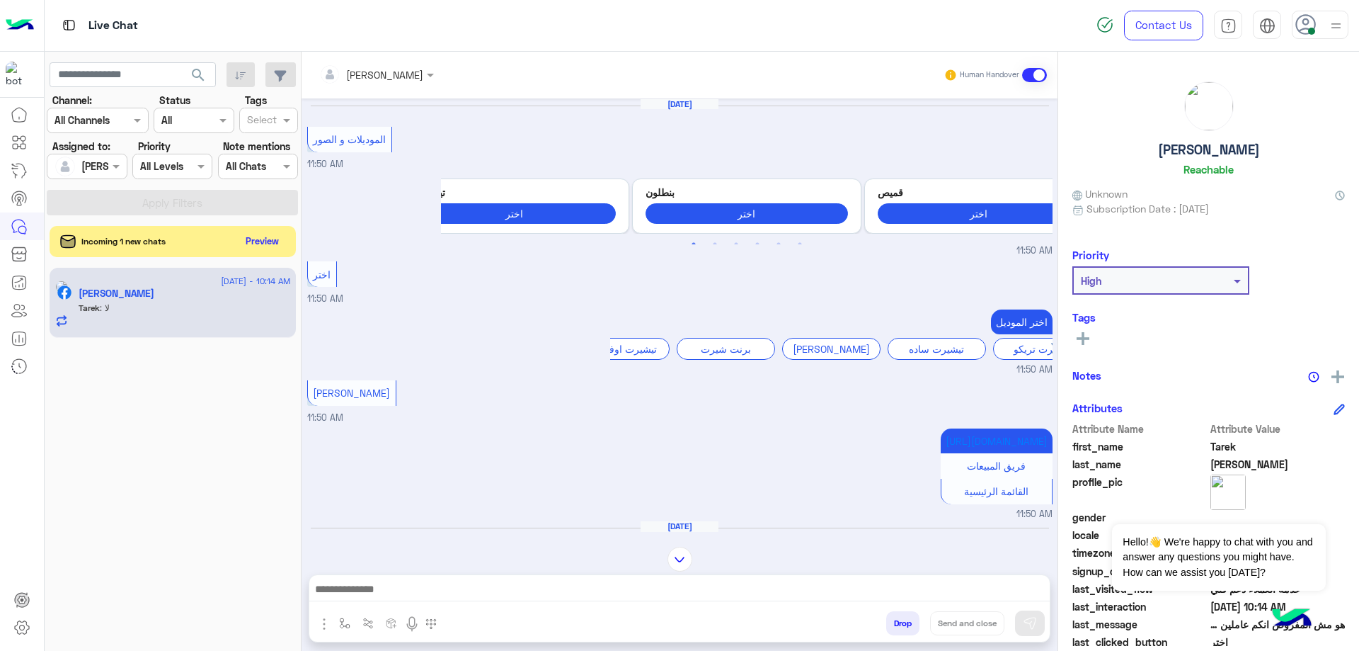
scroll to position [1691, 0]
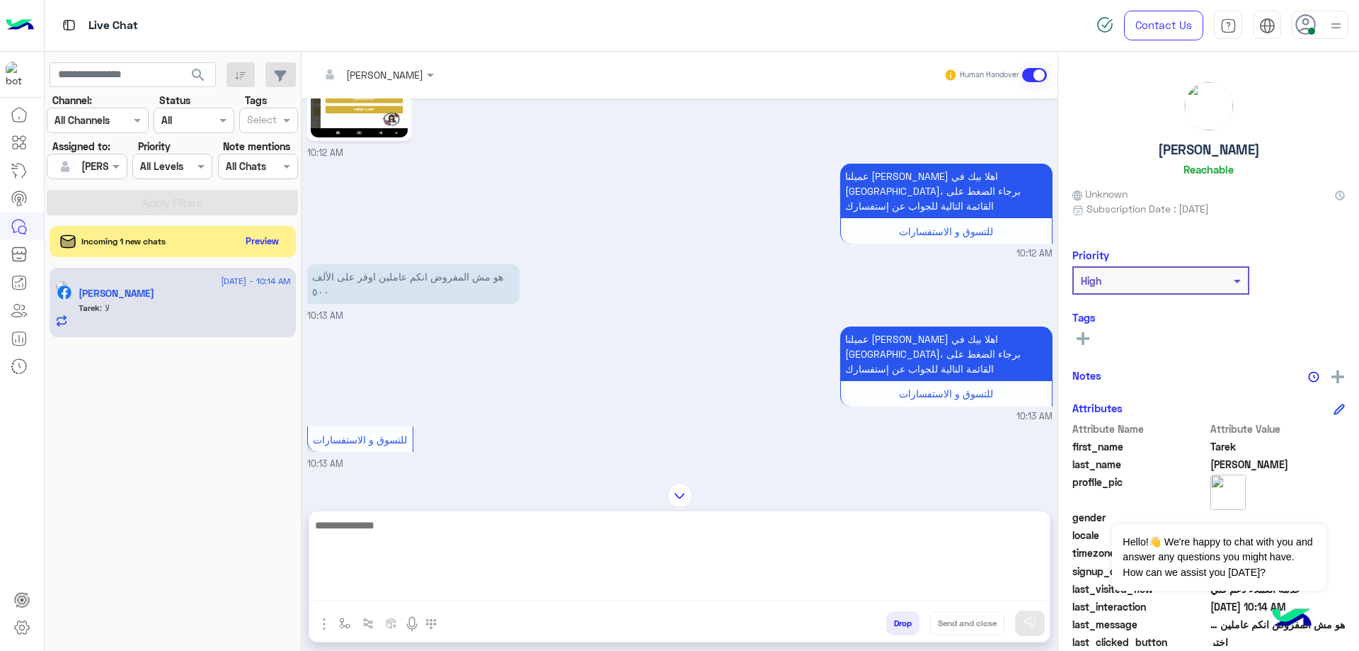
click at [478, 598] on textarea at bounding box center [679, 558] width 741 height 85
type textarea "**********"
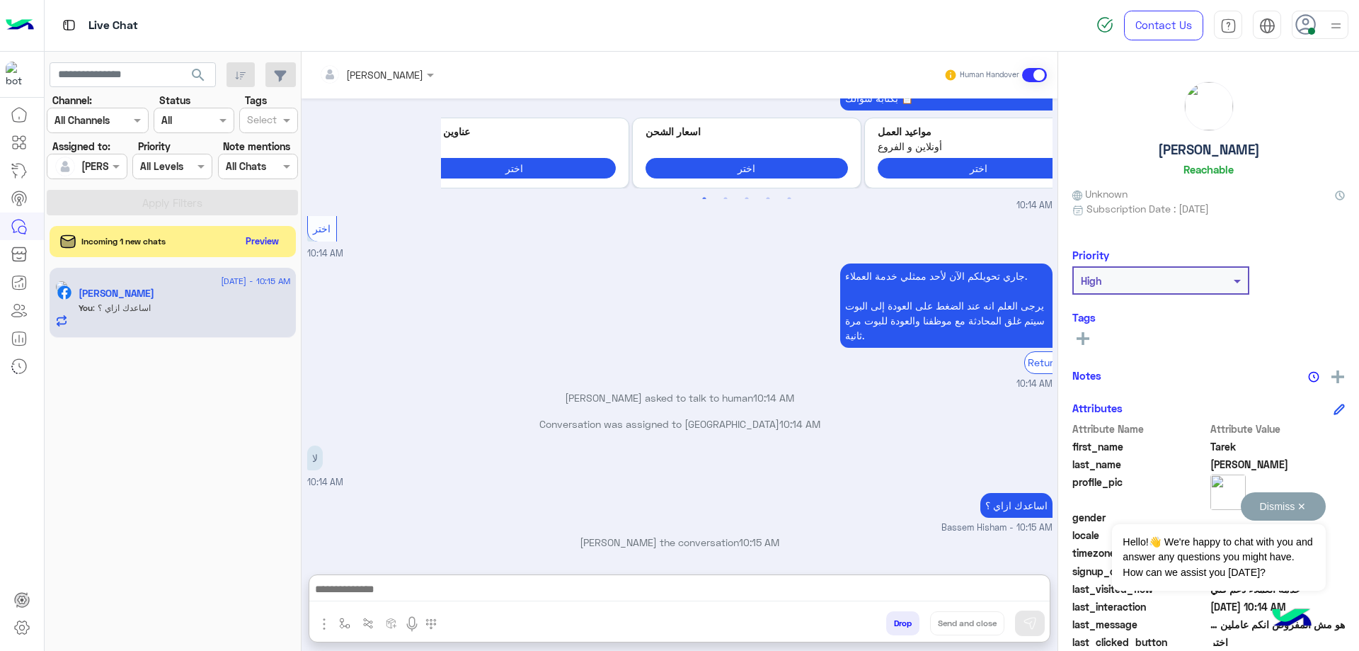
click at [1302, 508] on button "Dismiss ✕" at bounding box center [1283, 506] width 85 height 28
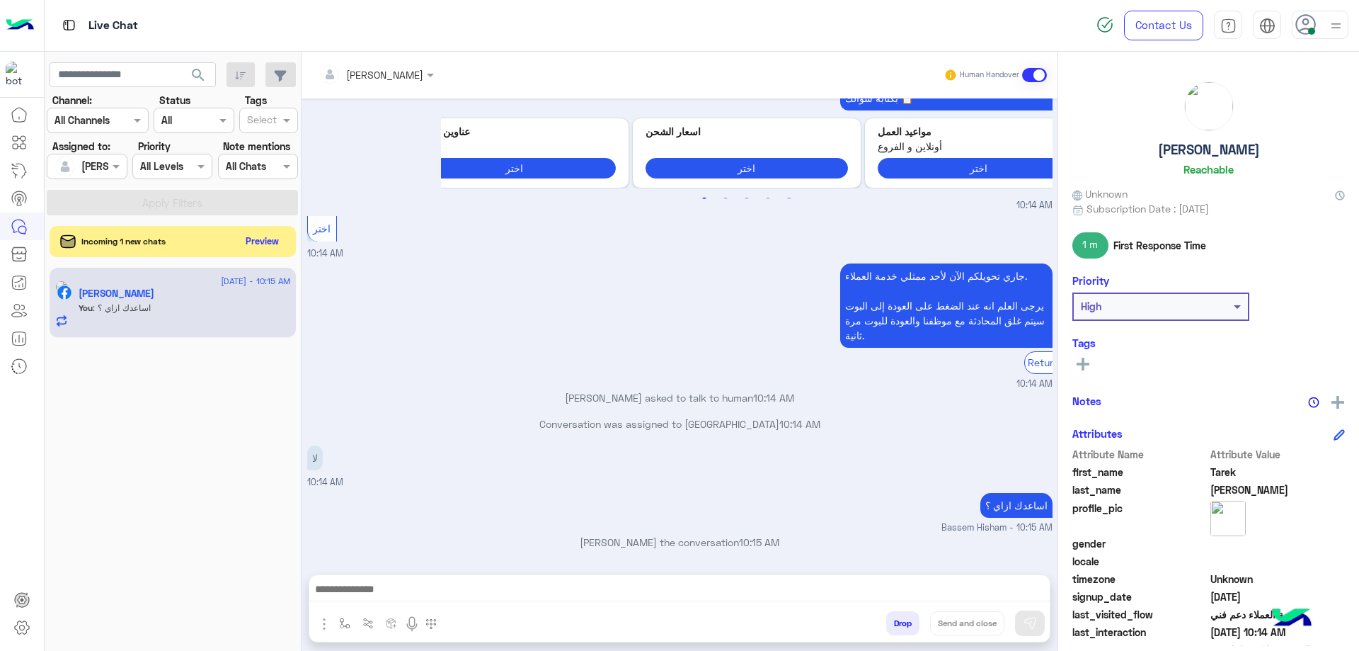
scroll to position [2967, 0]
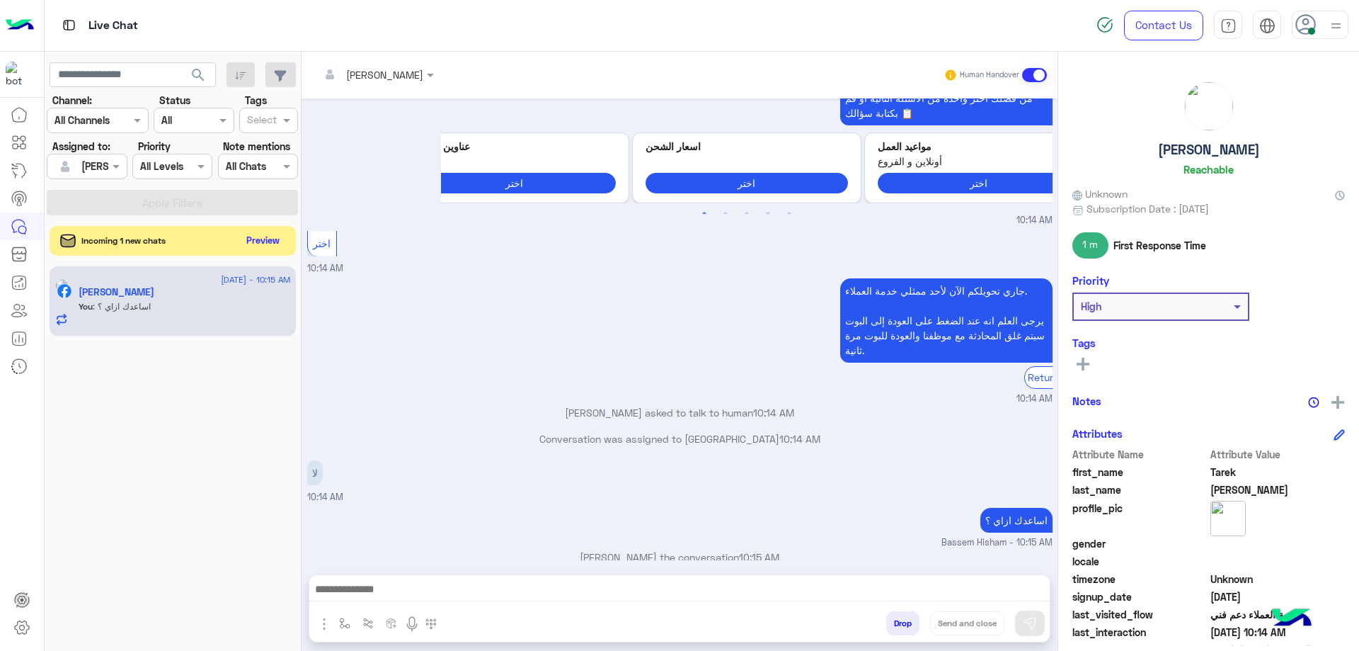
click at [244, 241] on button "Preview" at bounding box center [263, 240] width 44 height 19
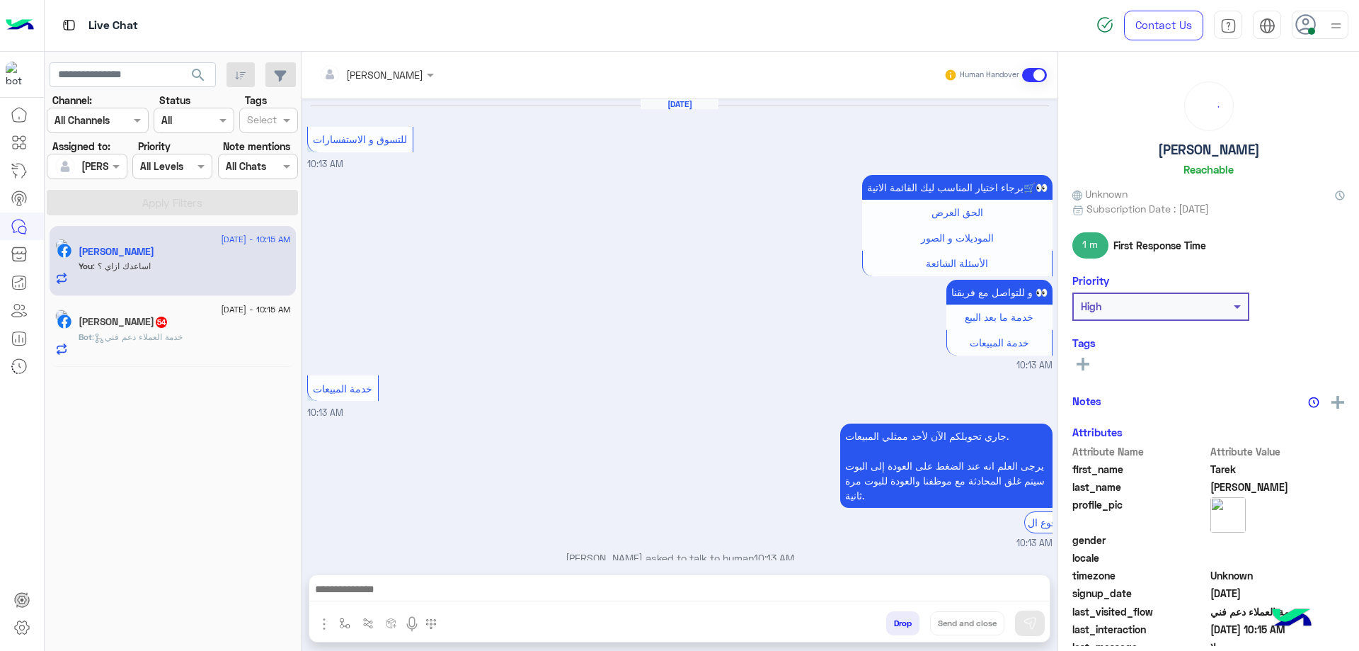
scroll to position [1012, 0]
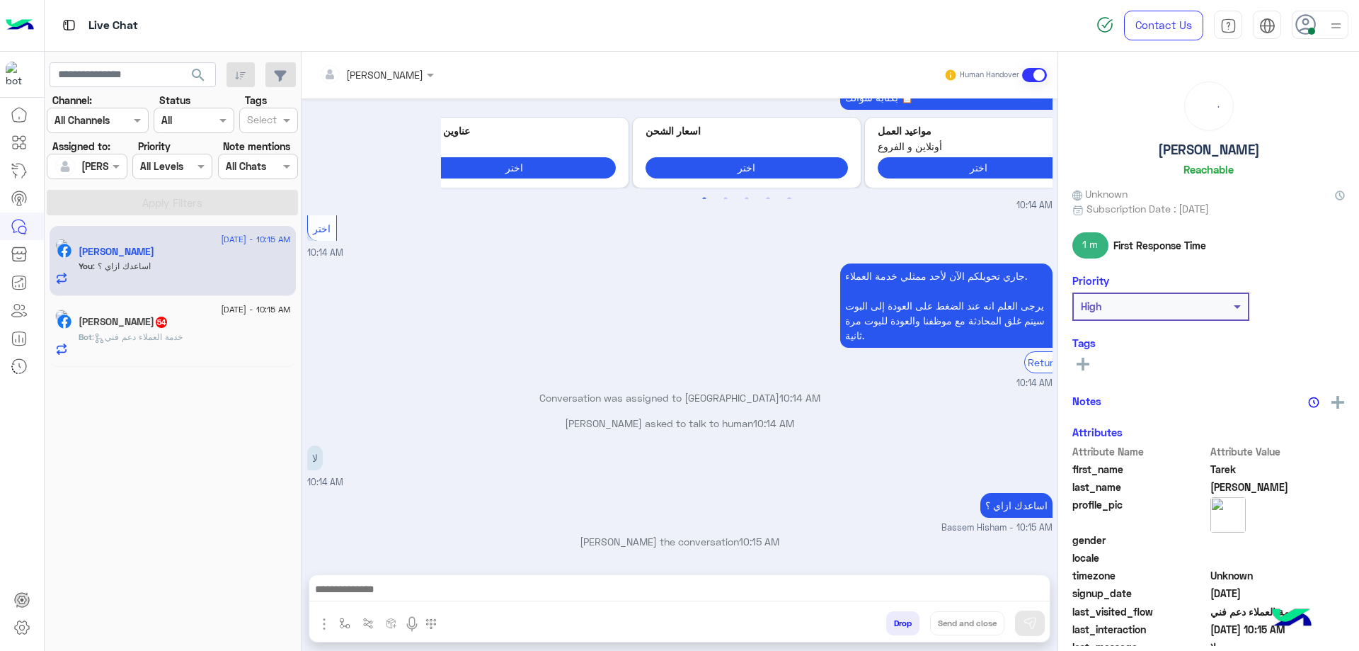
click at [226, 329] on div "[PERSON_NAME] 54" at bounding box center [185, 323] width 212 height 15
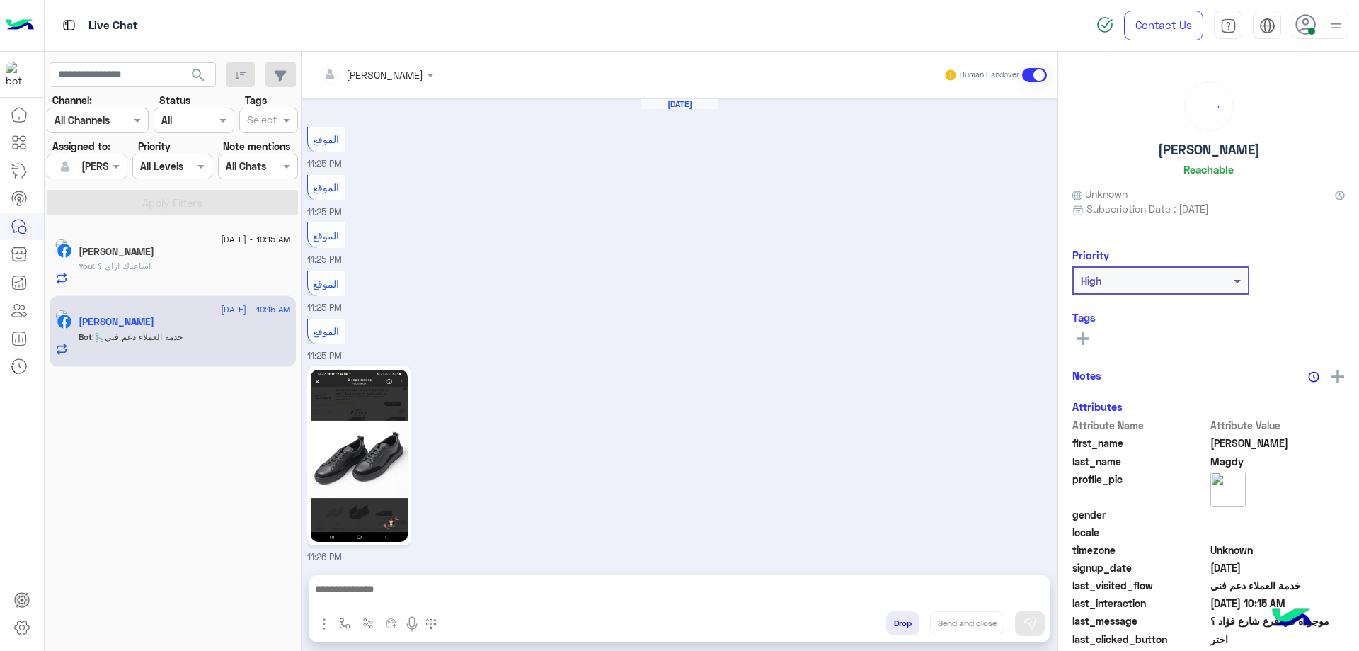
scroll to position [1282, 0]
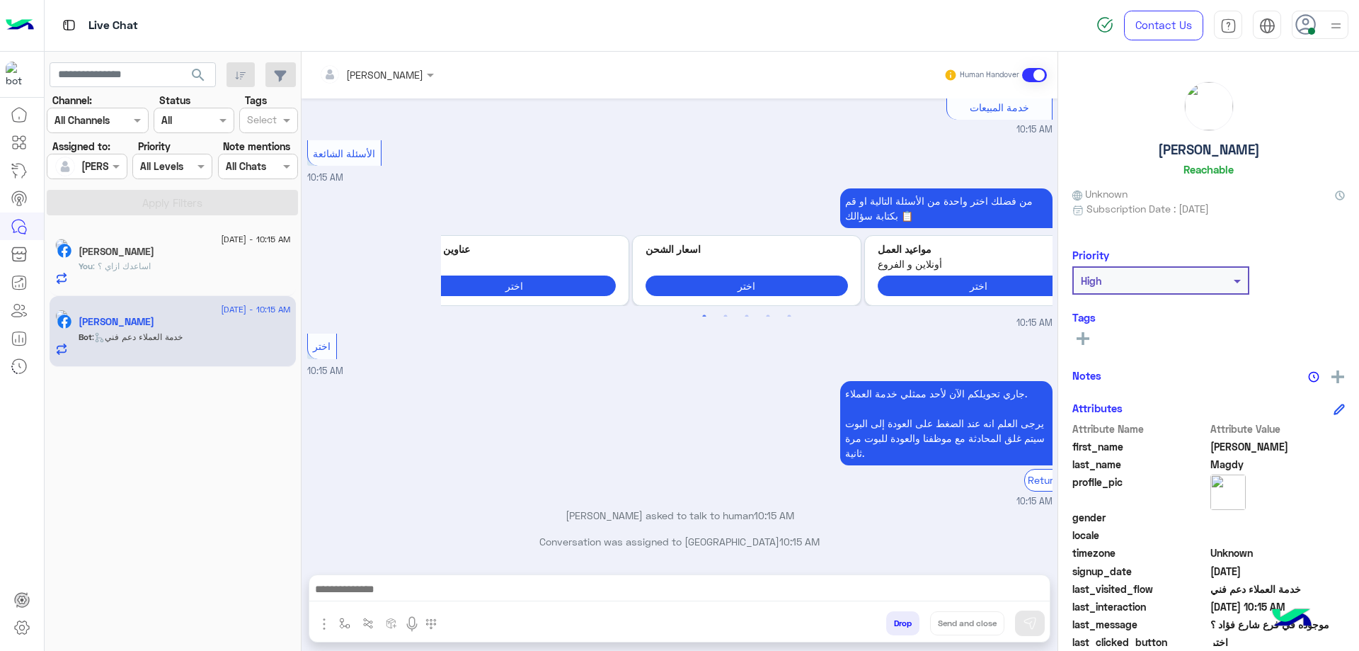
click at [213, 261] on div "You : اساعدك ازاي ؟" at bounding box center [185, 272] width 212 height 25
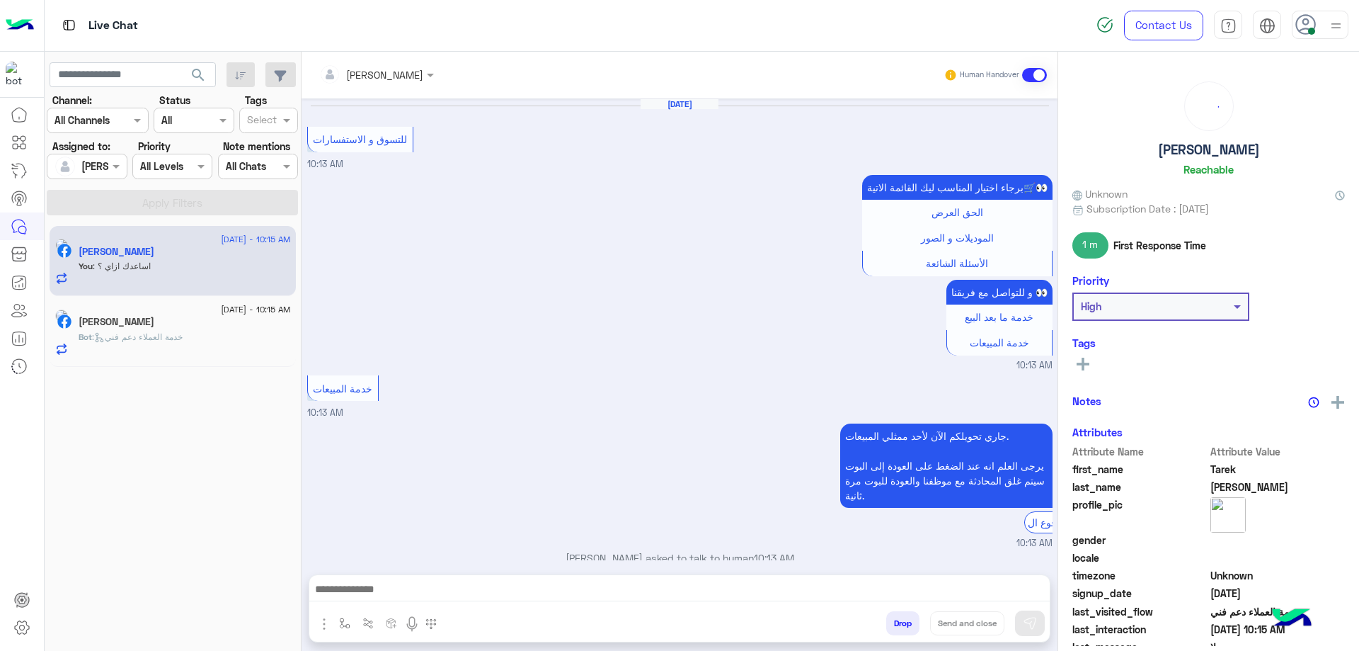
scroll to position [1012, 0]
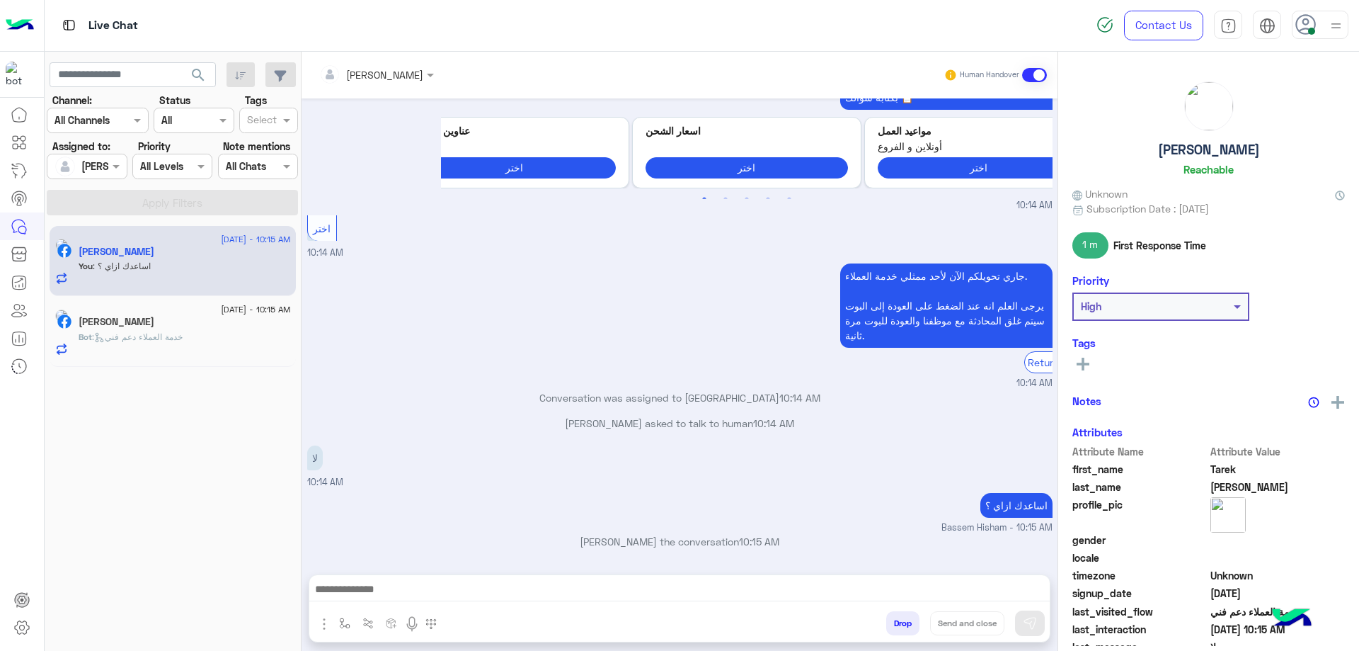
click at [1013, 501] on p "اساعدك ازاي ؟" at bounding box center [1017, 505] width 72 height 25
click at [1013, 502] on p "اساعدك ازاي ؟" at bounding box center [1017, 505] width 72 height 25
copy app-message "اساعدك ازاي ؟"
click at [183, 341] on span ": خدمة العملاء دعم فني" at bounding box center [137, 336] width 91 height 11
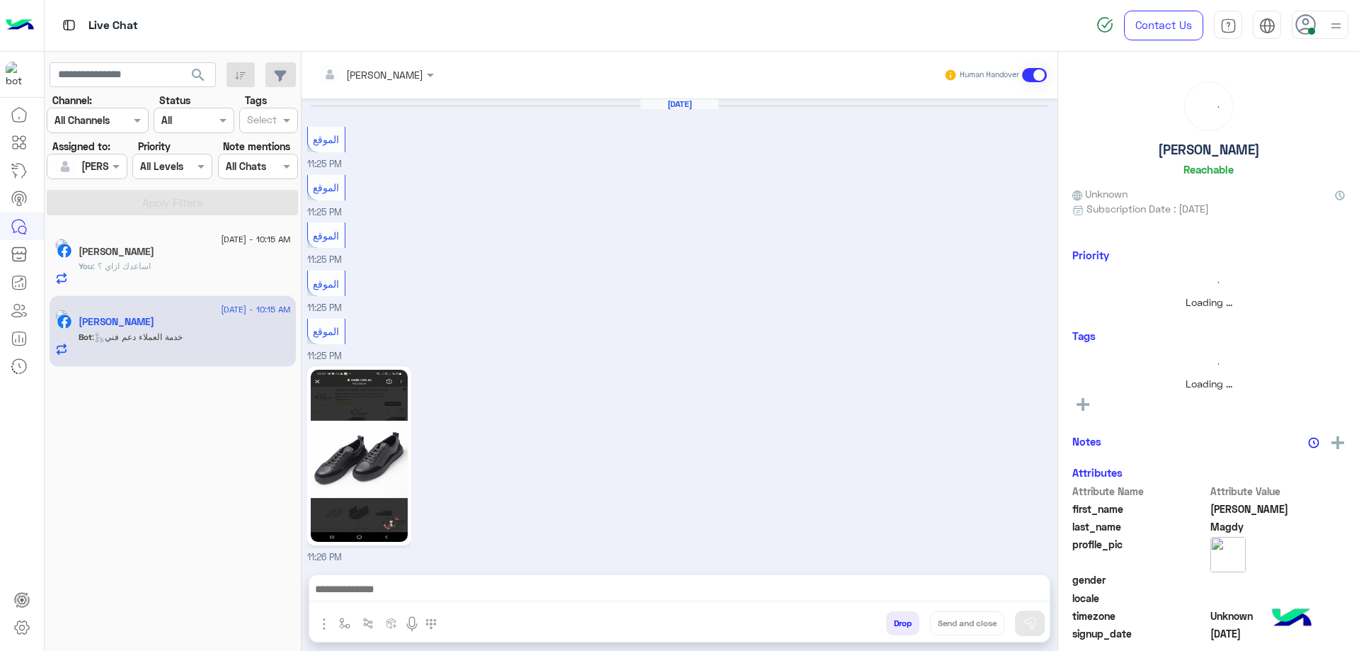
scroll to position [1282, 0]
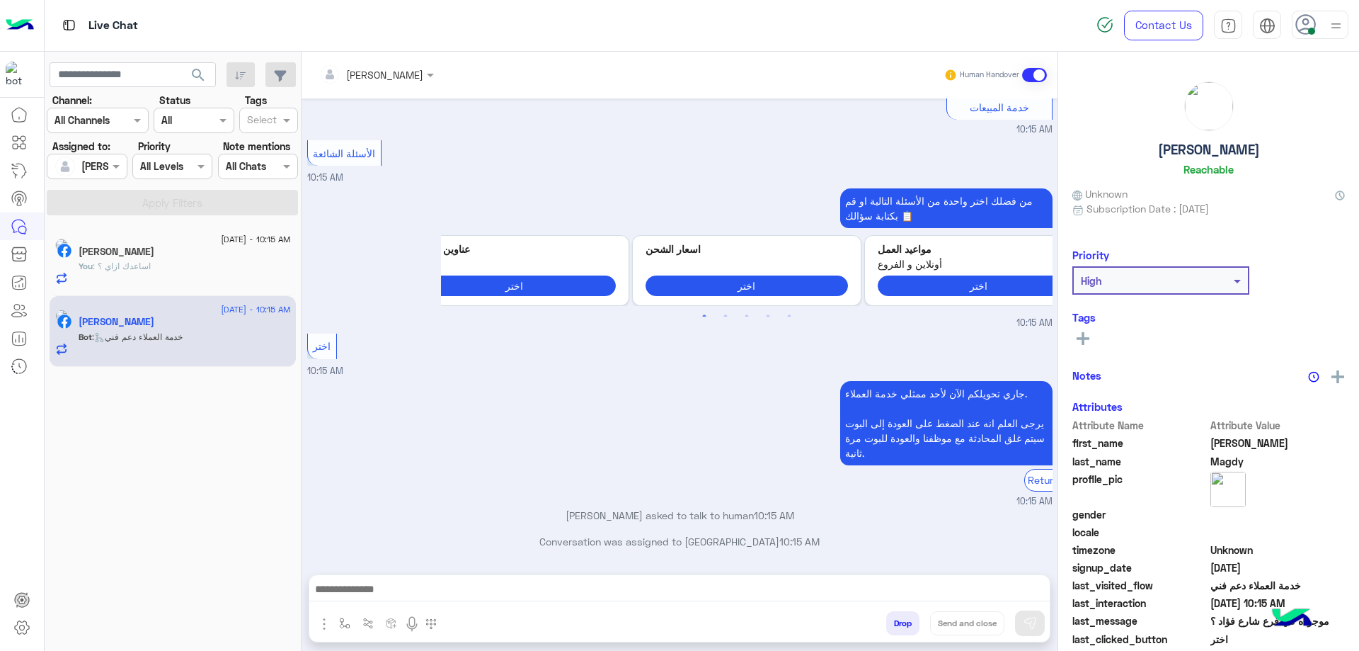
click at [426, 578] on div at bounding box center [679, 592] width 741 height 35
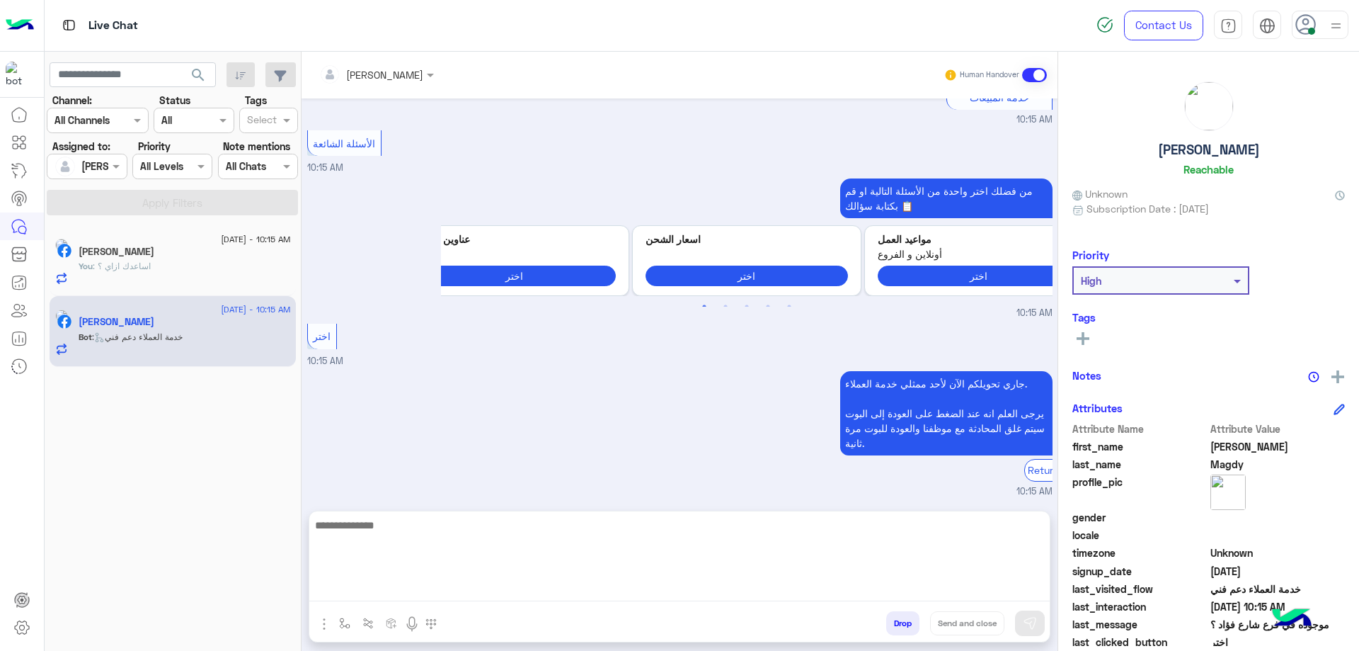
click at [430, 582] on textarea at bounding box center [679, 558] width 741 height 85
paste textarea "**********"
type textarea "**********"
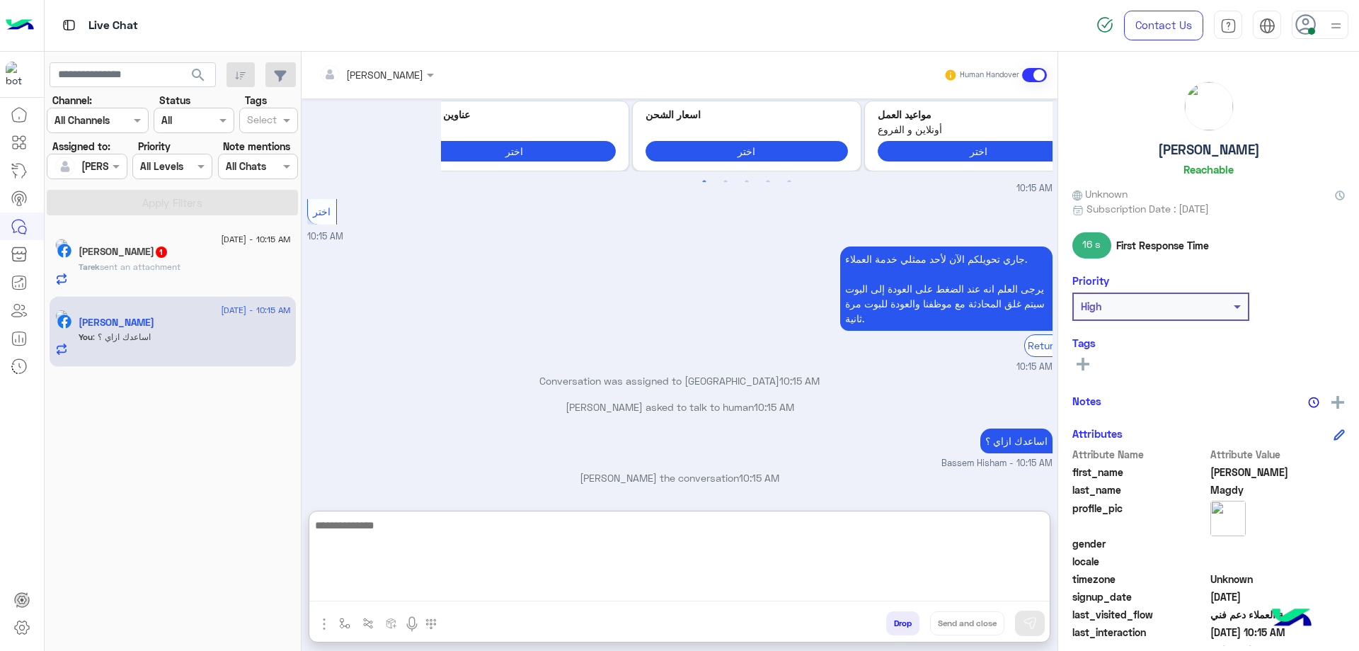
scroll to position [1353, 0]
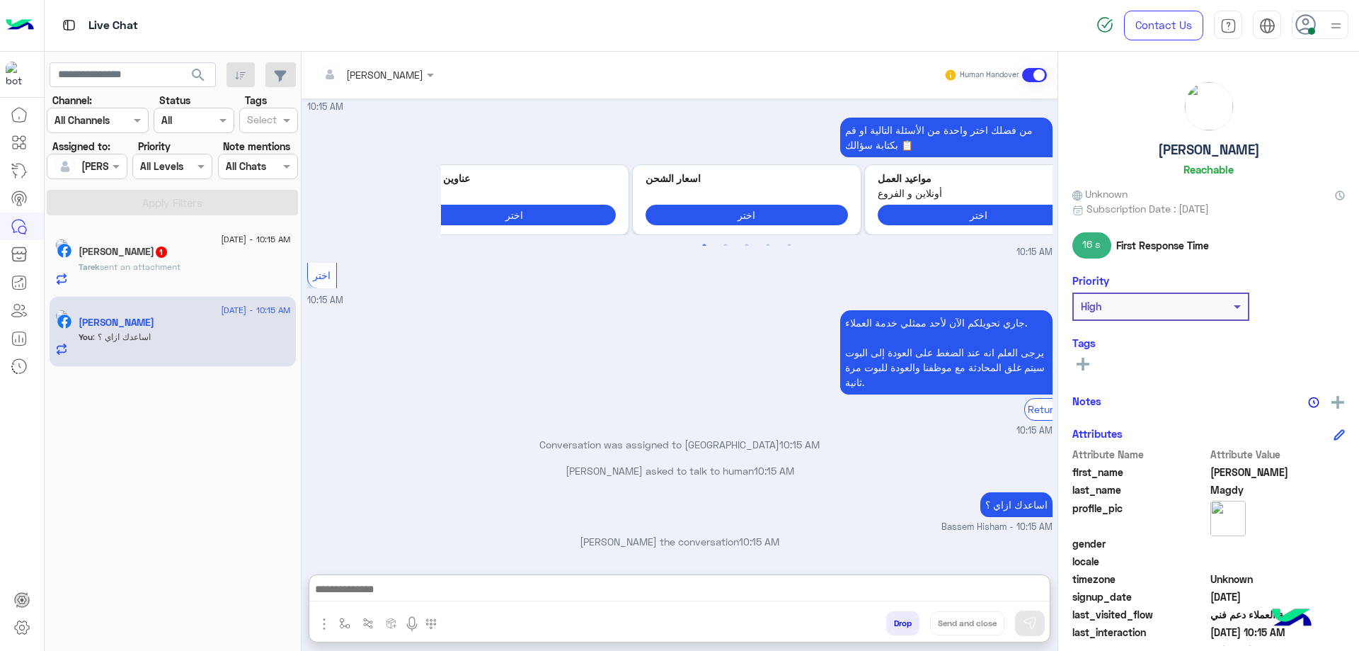
click at [222, 276] on div "[PERSON_NAME] sent an attachment" at bounding box center [185, 273] width 212 height 25
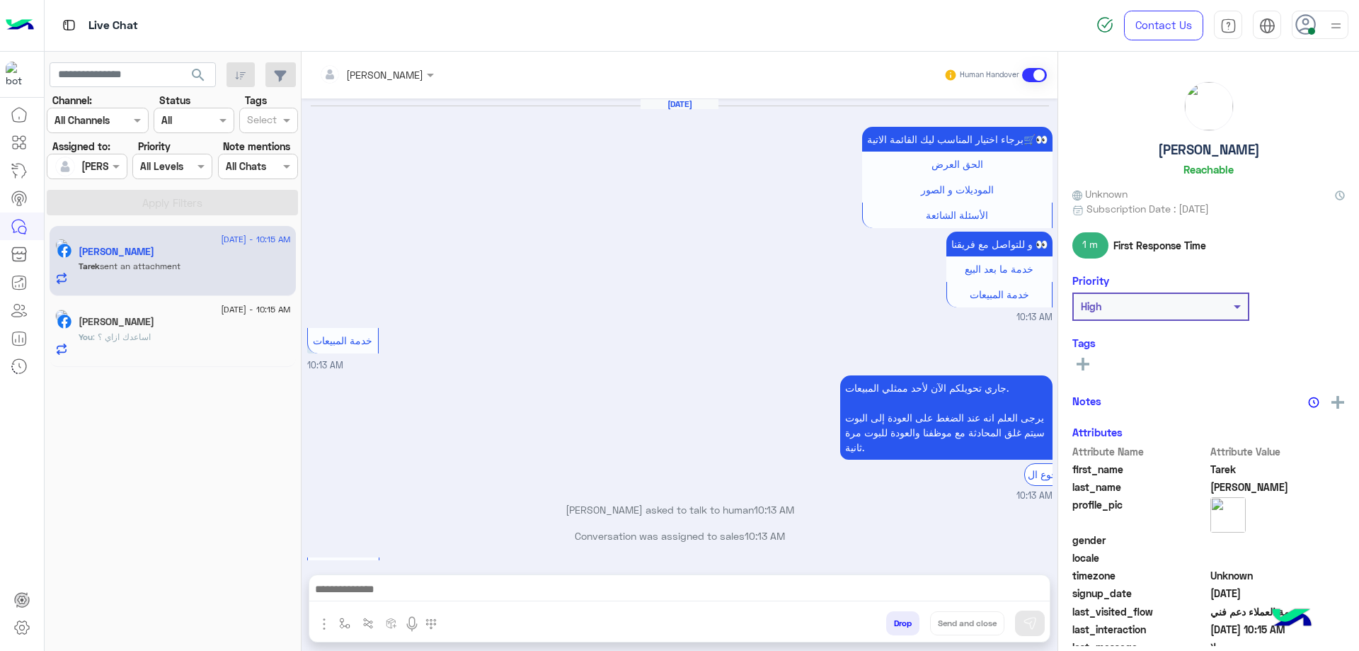
scroll to position [1165, 0]
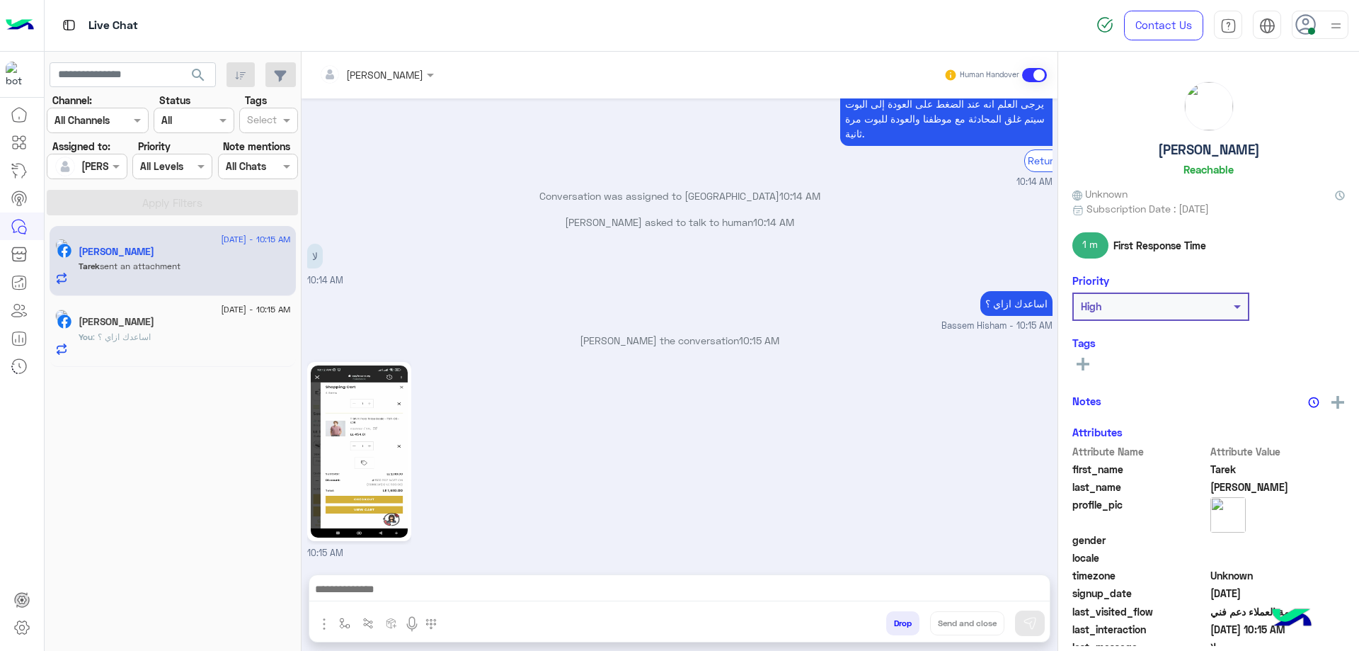
click at [369, 464] on img at bounding box center [359, 451] width 97 height 172
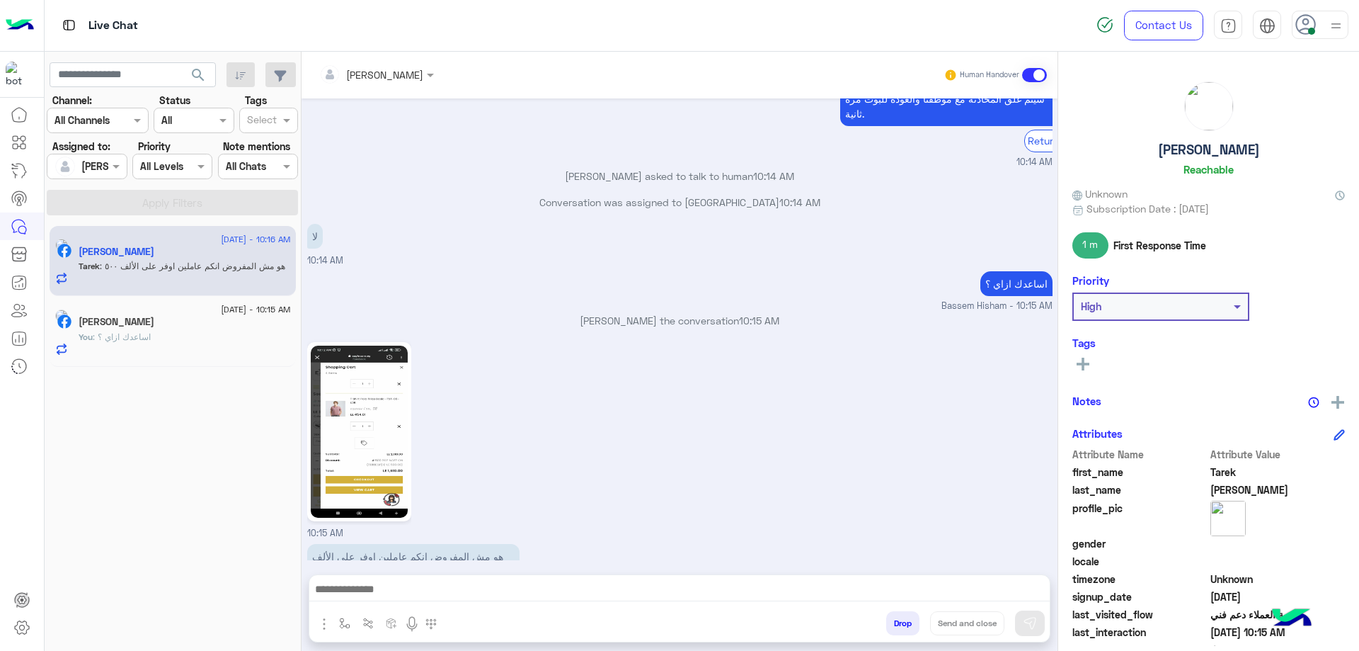
scroll to position [1228, 0]
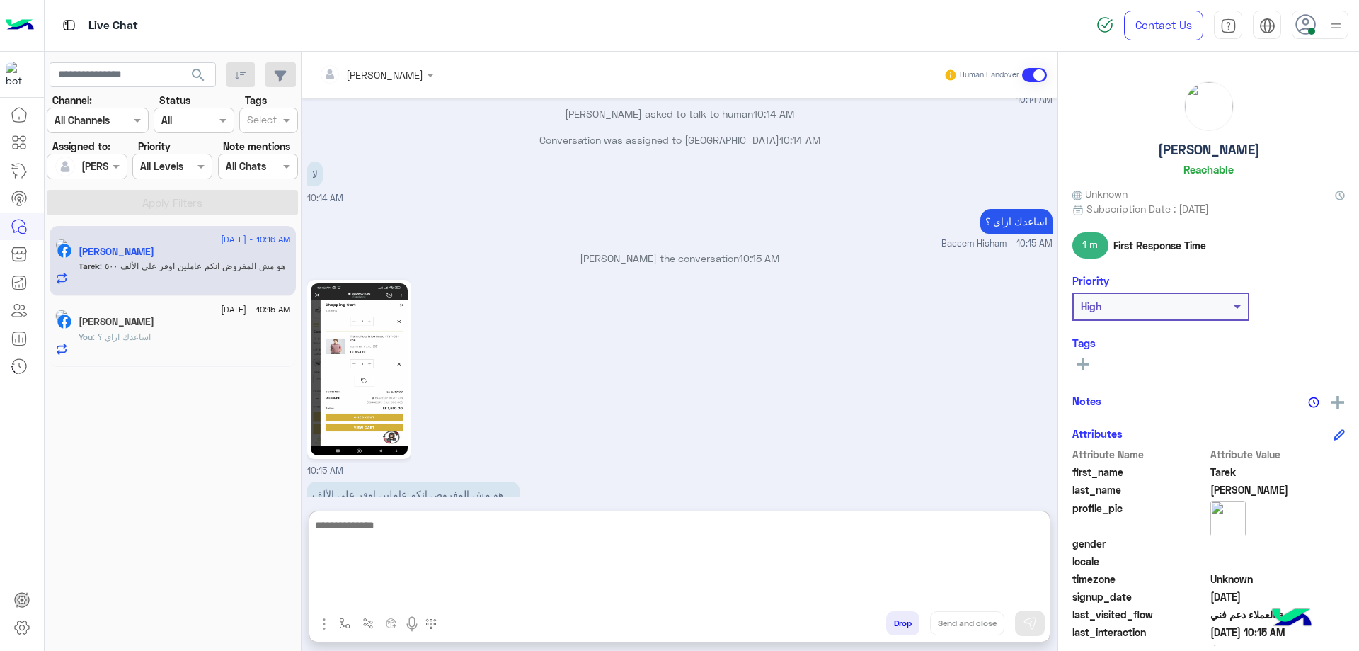
click at [503, 586] on textarea at bounding box center [679, 558] width 741 height 85
type textarea "*"
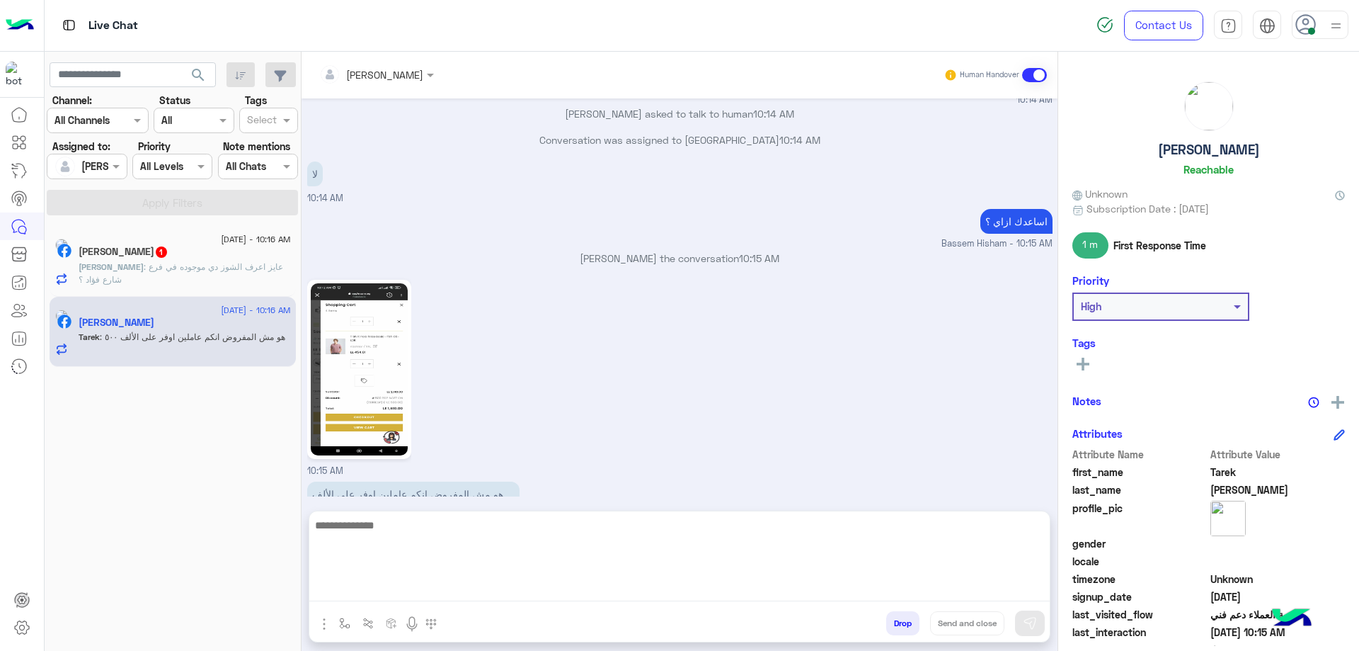
click at [504, 586] on textarea at bounding box center [679, 558] width 741 height 85
paste textarea "**********"
type textarea "**********"
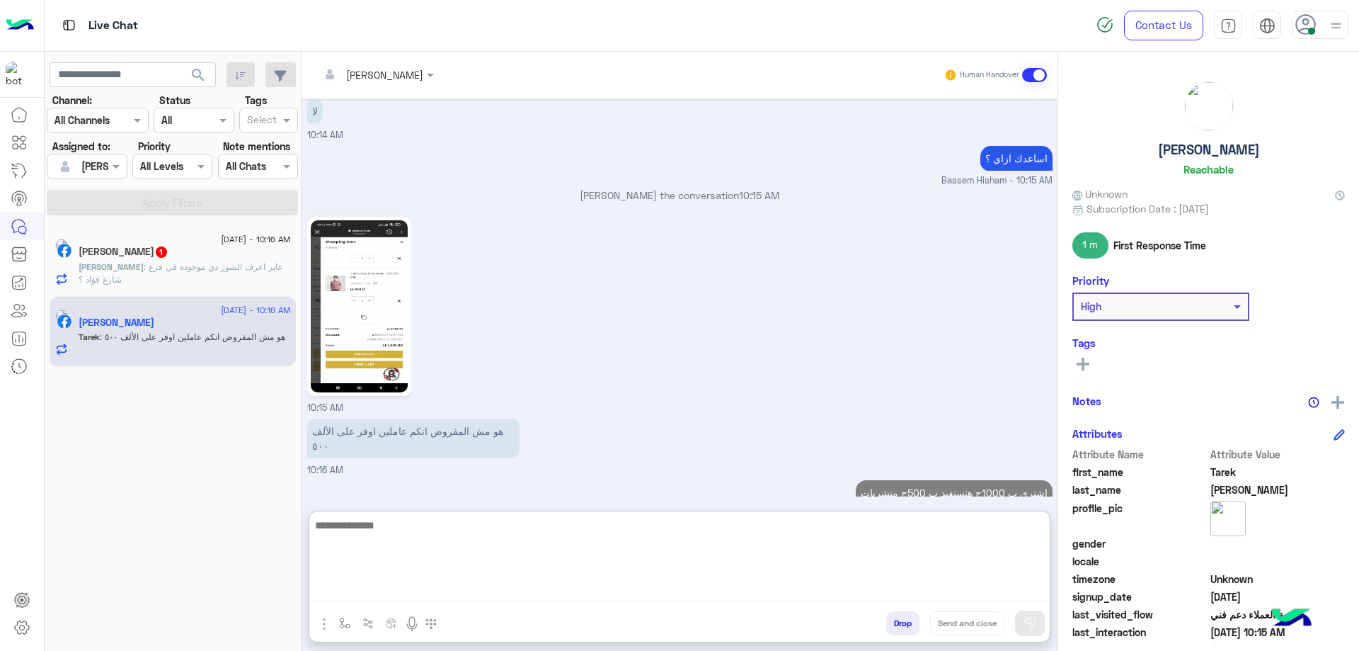
scroll to position [1337, 0]
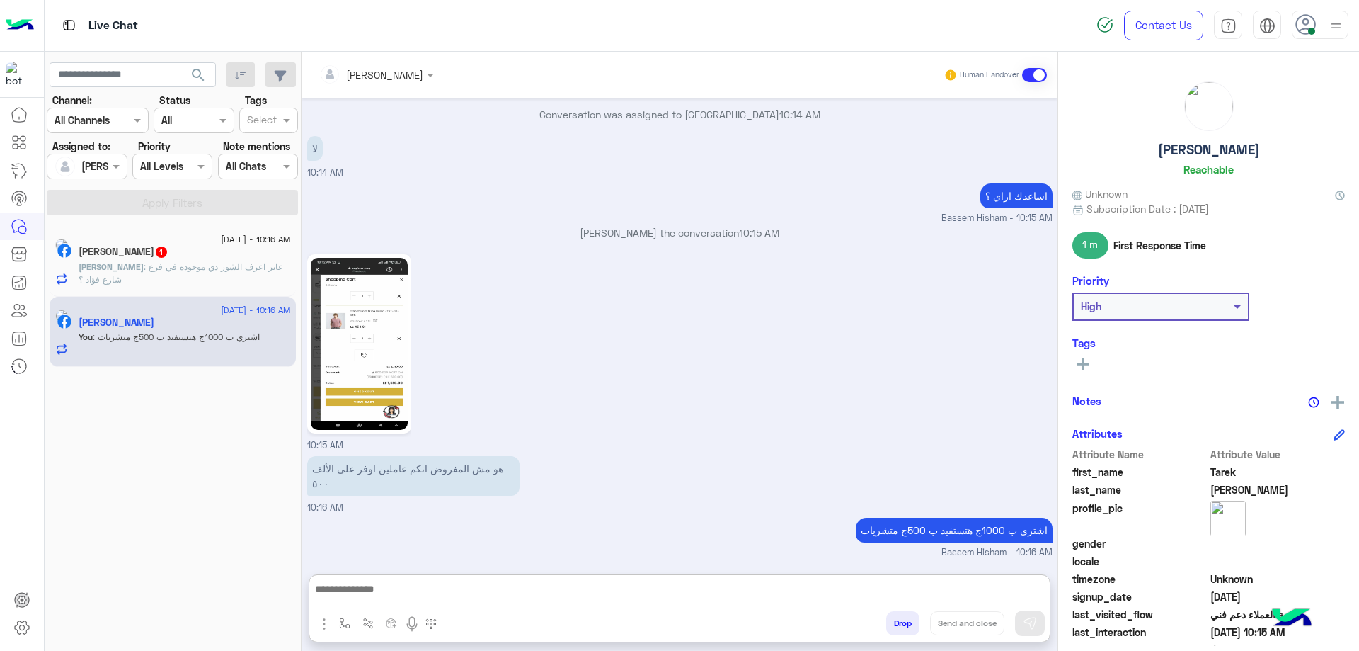
click at [245, 264] on span ": عايز اعرف الشوز دي موجوده في فرع شارع فؤاد ؟" at bounding box center [181, 272] width 205 height 23
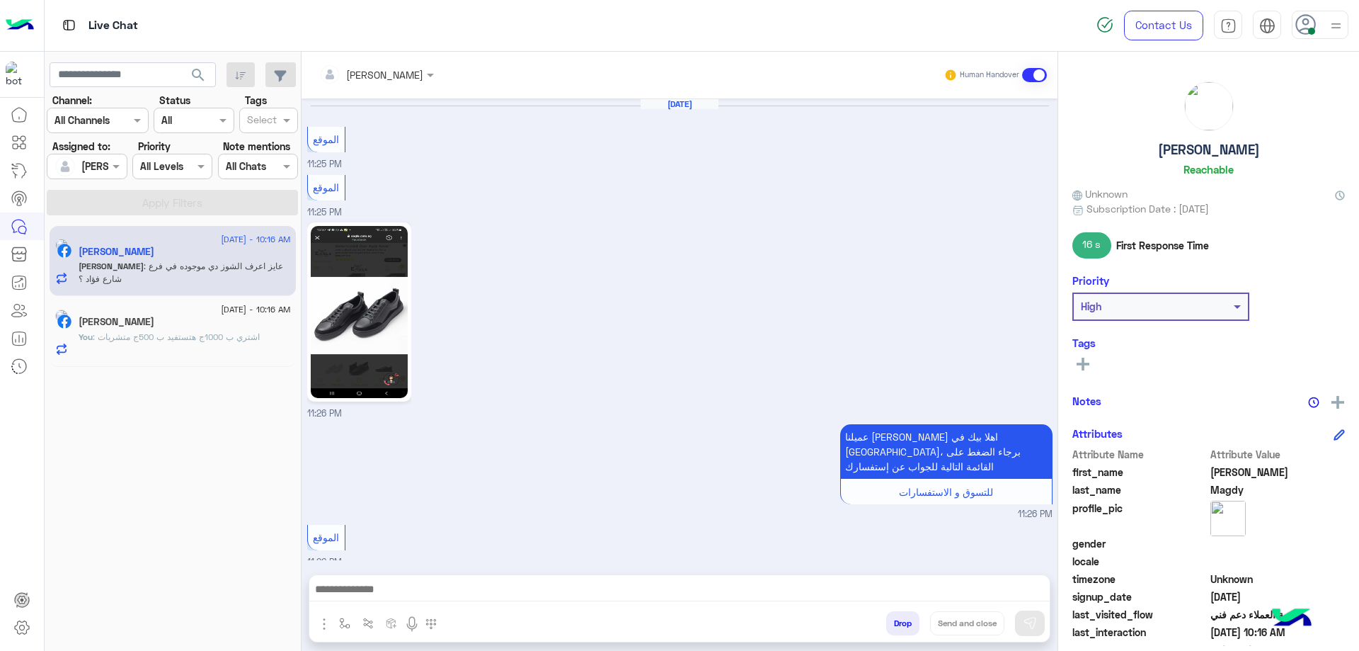
scroll to position [1271, 0]
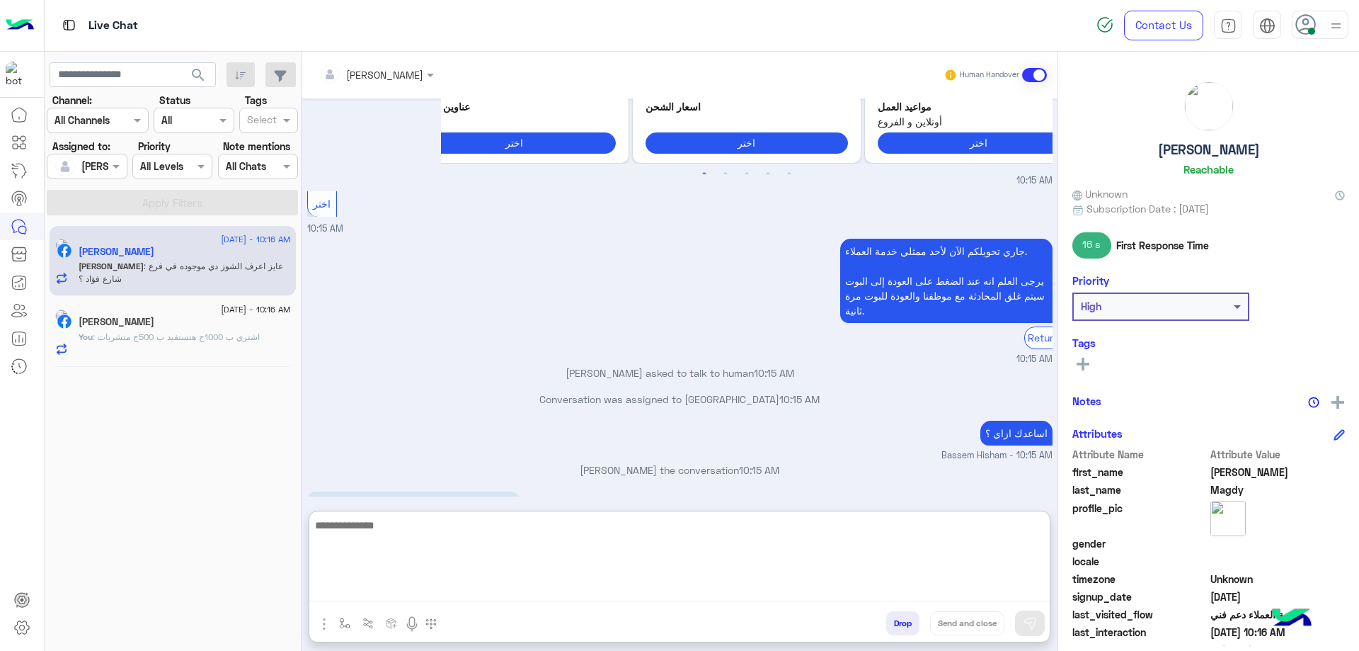
click at [445, 586] on textarea at bounding box center [679, 558] width 741 height 85
paste textarea "**********"
type textarea "**********"
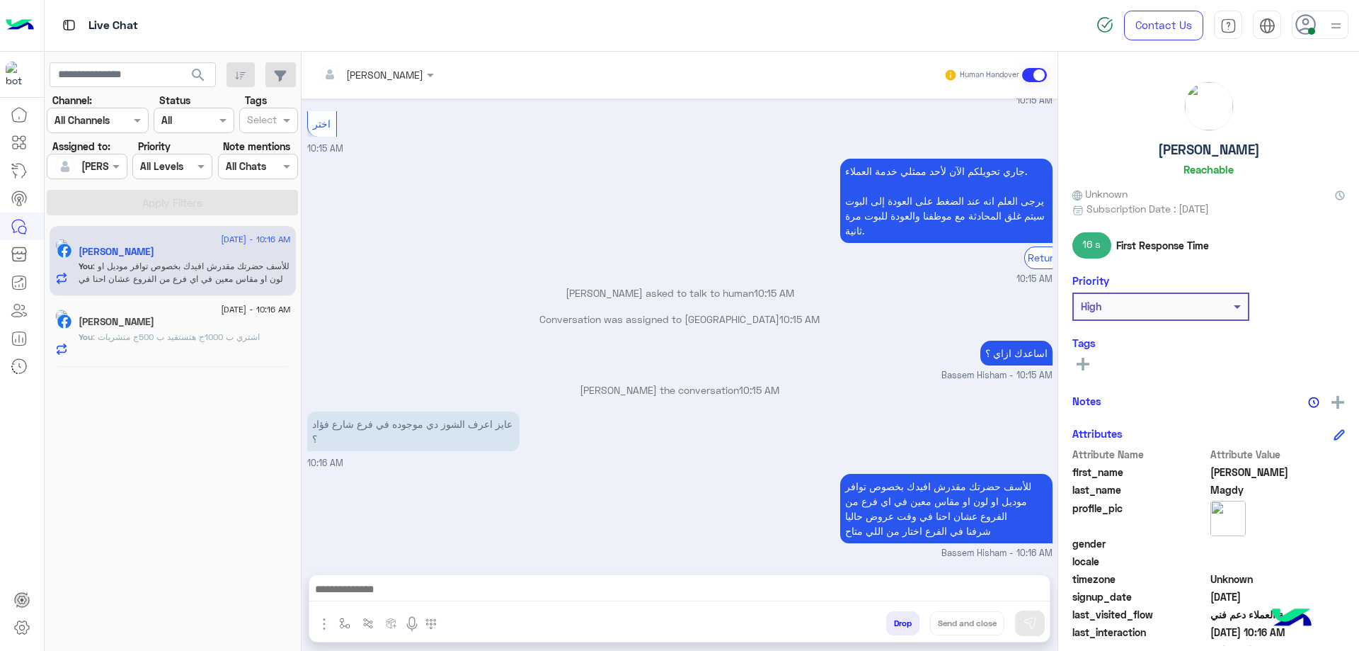
click at [1211, 139] on div "Abdelrhman [PERSON_NAME]" at bounding box center [1209, 131] width 273 height 100
click at [1210, 152] on h5 "[PERSON_NAME]" at bounding box center [1209, 150] width 102 height 16
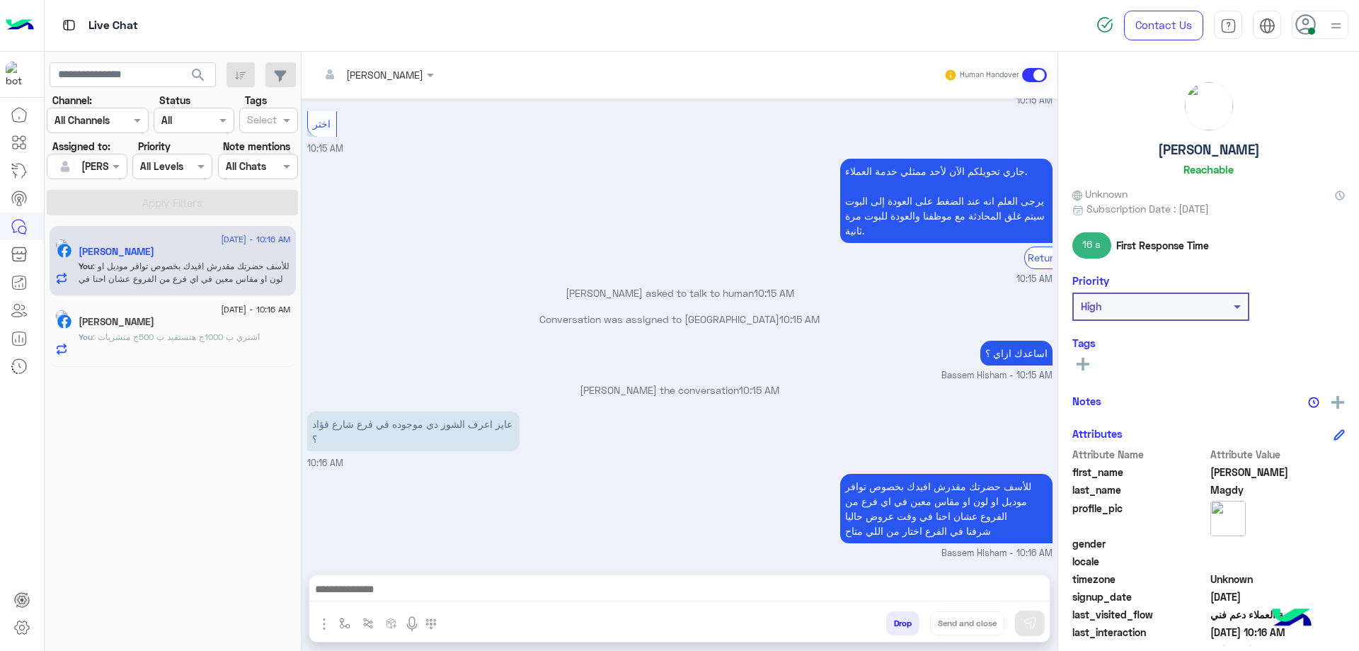
copy h5 "[PERSON_NAME]"
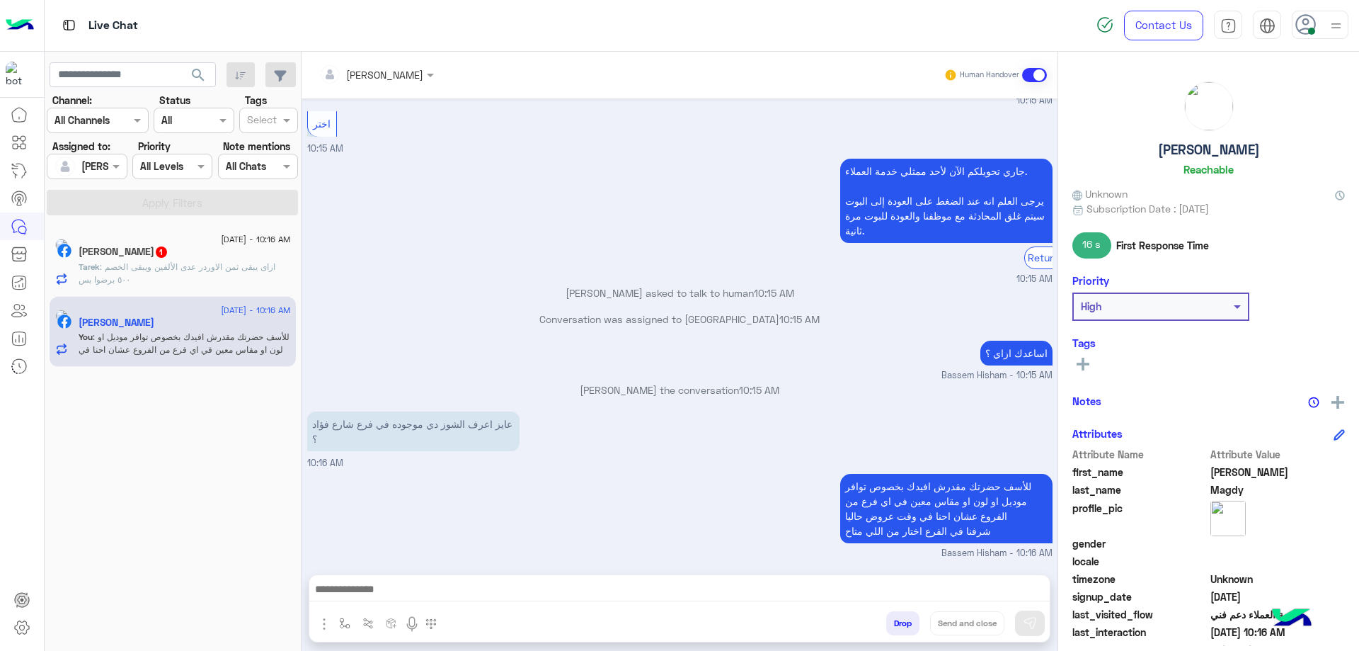
click at [906, 620] on button "Drop" at bounding box center [902, 623] width 33 height 24
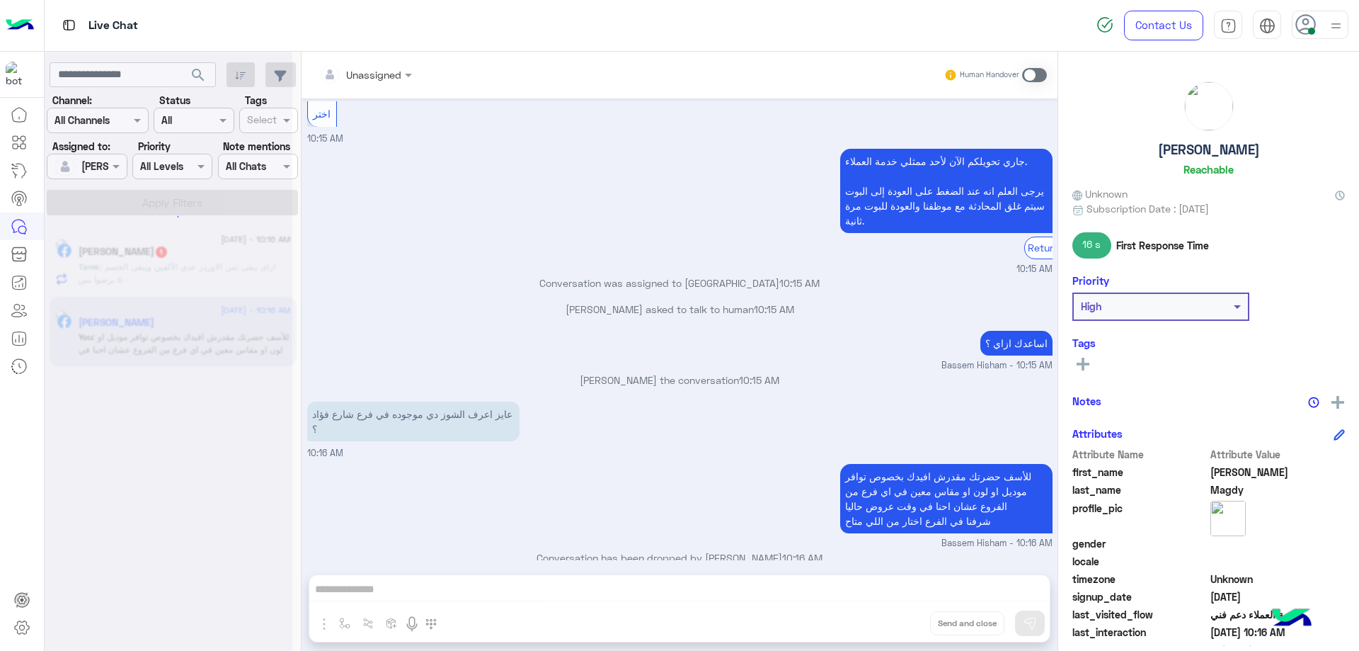
scroll to position [1386, 0]
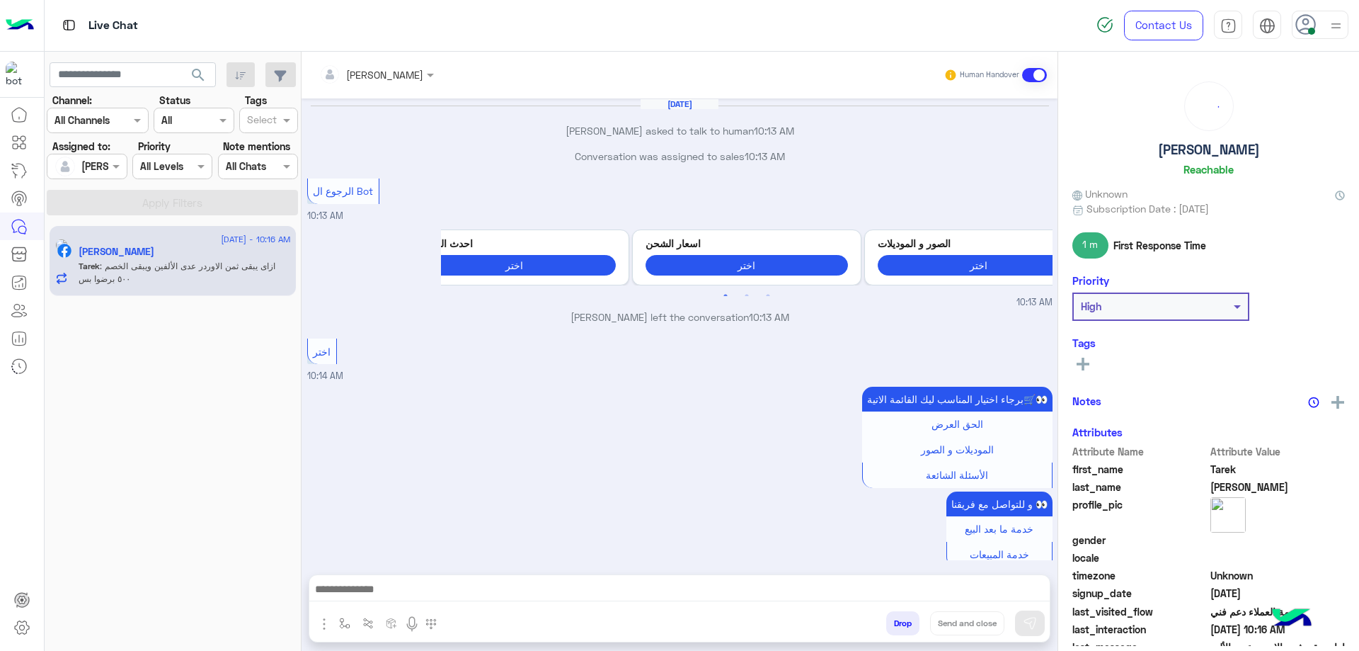
click at [206, 274] on p "Tarek : ازاى يبقى ثمن الاوردر عدى الألفين ويبقى الخصم ٥٠٠ برضوا بس" at bounding box center [185, 272] width 212 height 25
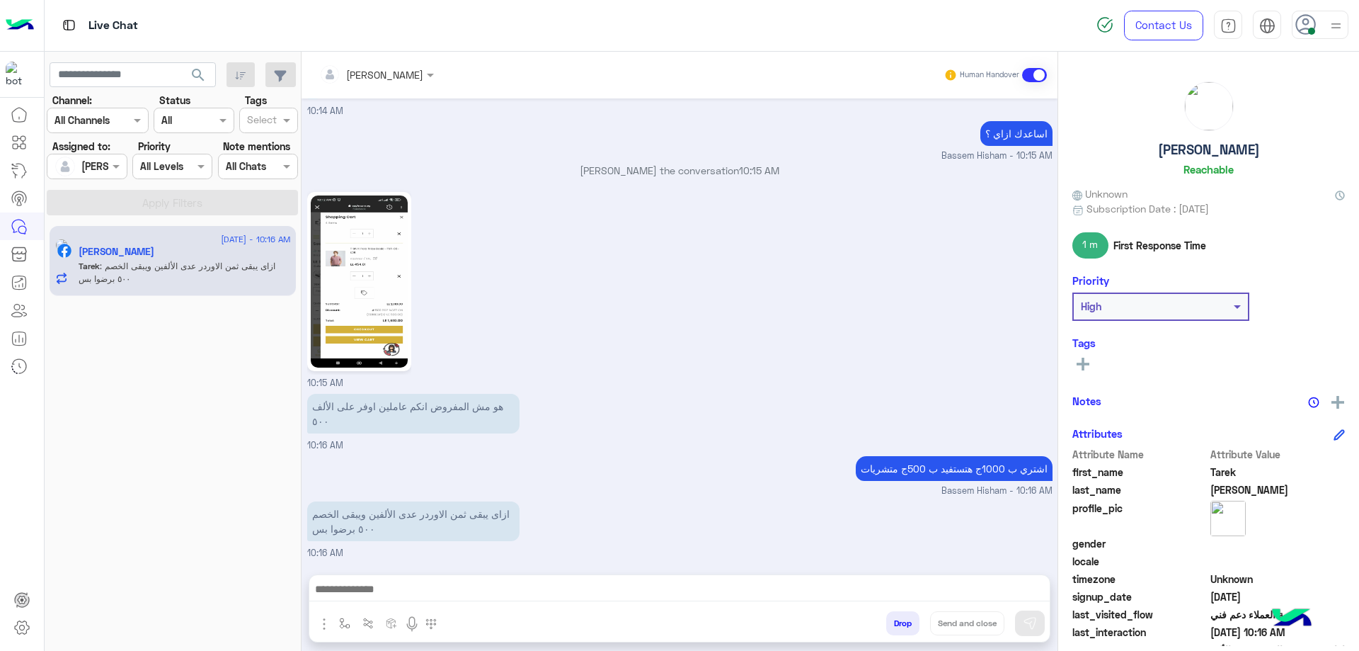
click at [371, 344] on img at bounding box center [359, 281] width 97 height 172
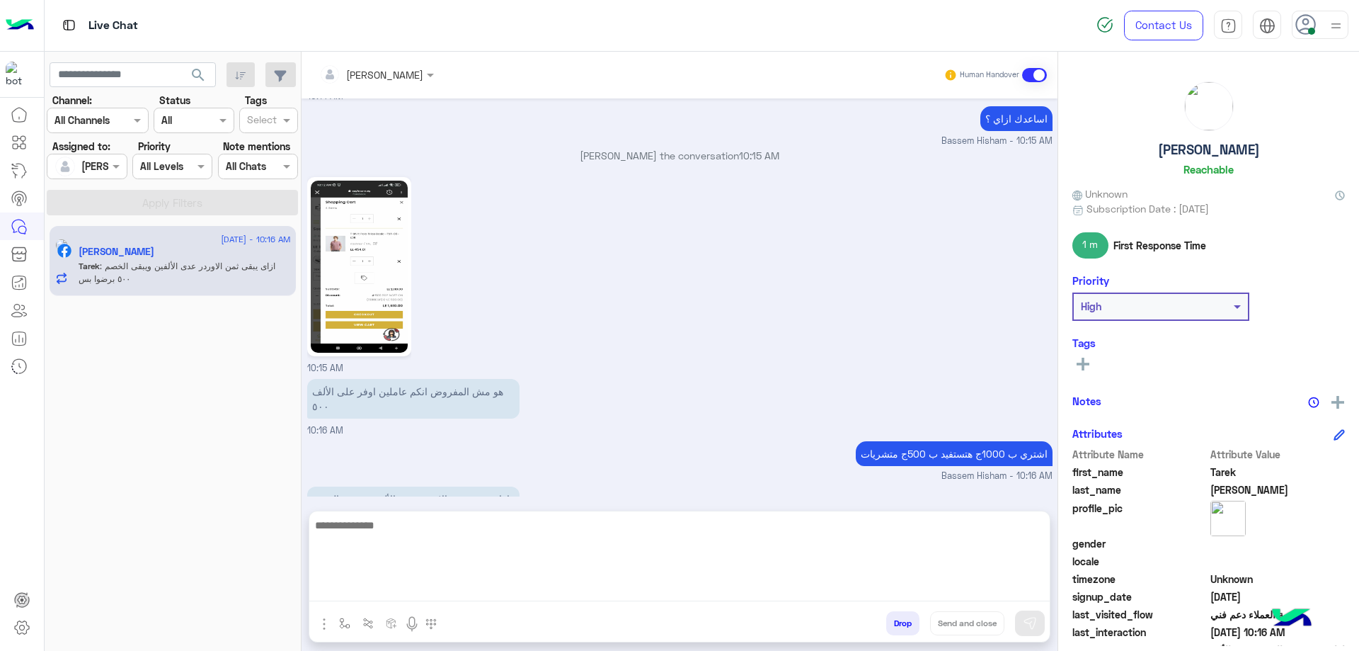
click at [409, 593] on textarea at bounding box center [679, 558] width 741 height 85
type textarea "**********"
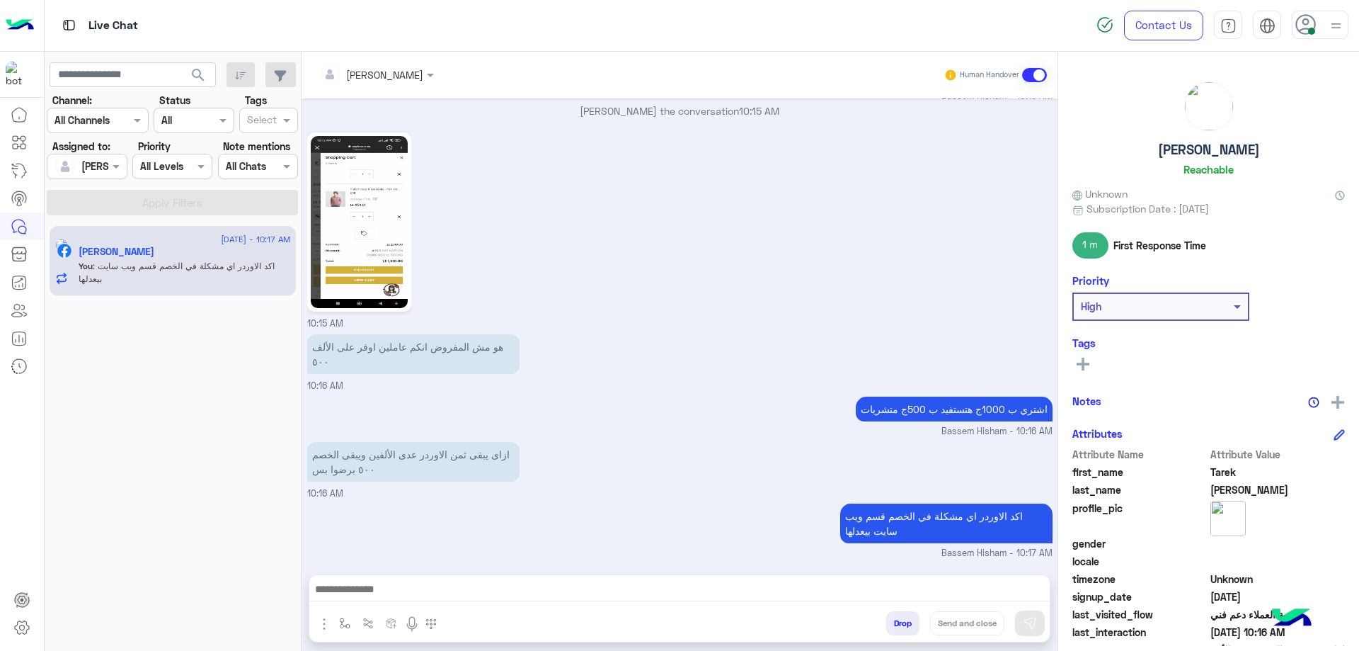
click at [1192, 149] on h5 "[PERSON_NAME]" at bounding box center [1209, 150] width 102 height 16
click at [1192, 148] on h5 "[PERSON_NAME]" at bounding box center [1209, 150] width 102 height 16
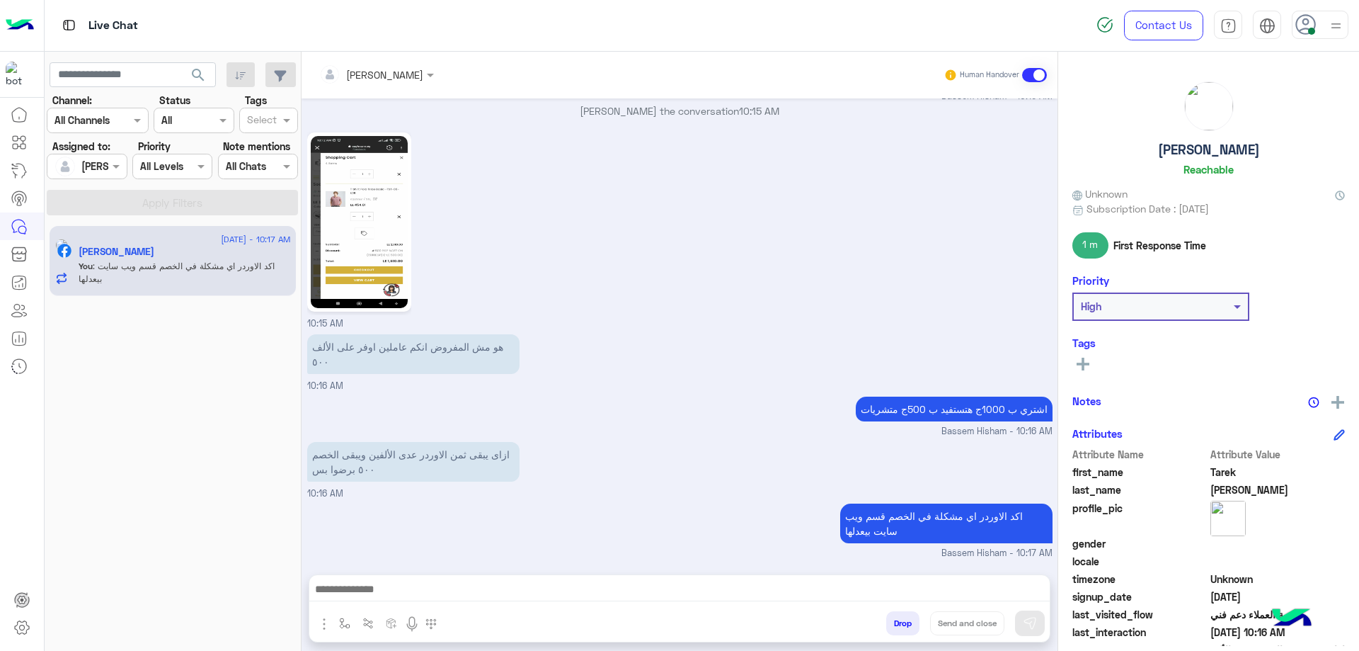
copy h5 "[PERSON_NAME]"
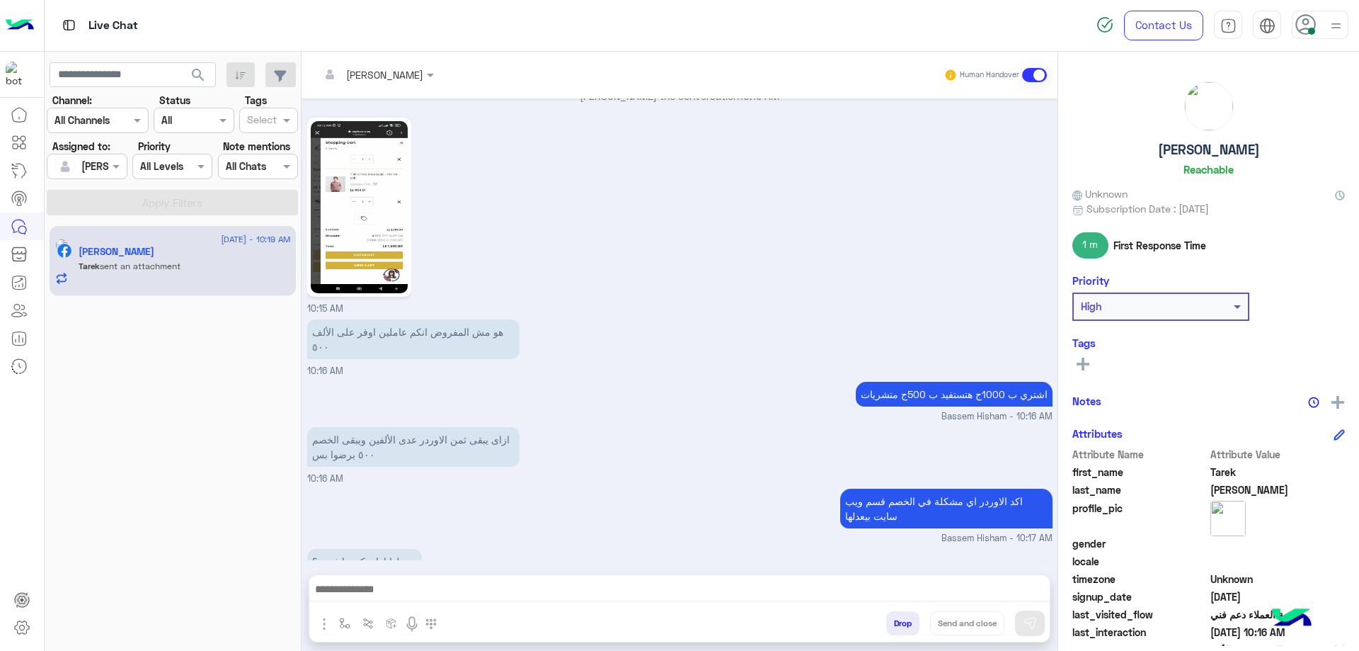
scroll to position [1260, 0]
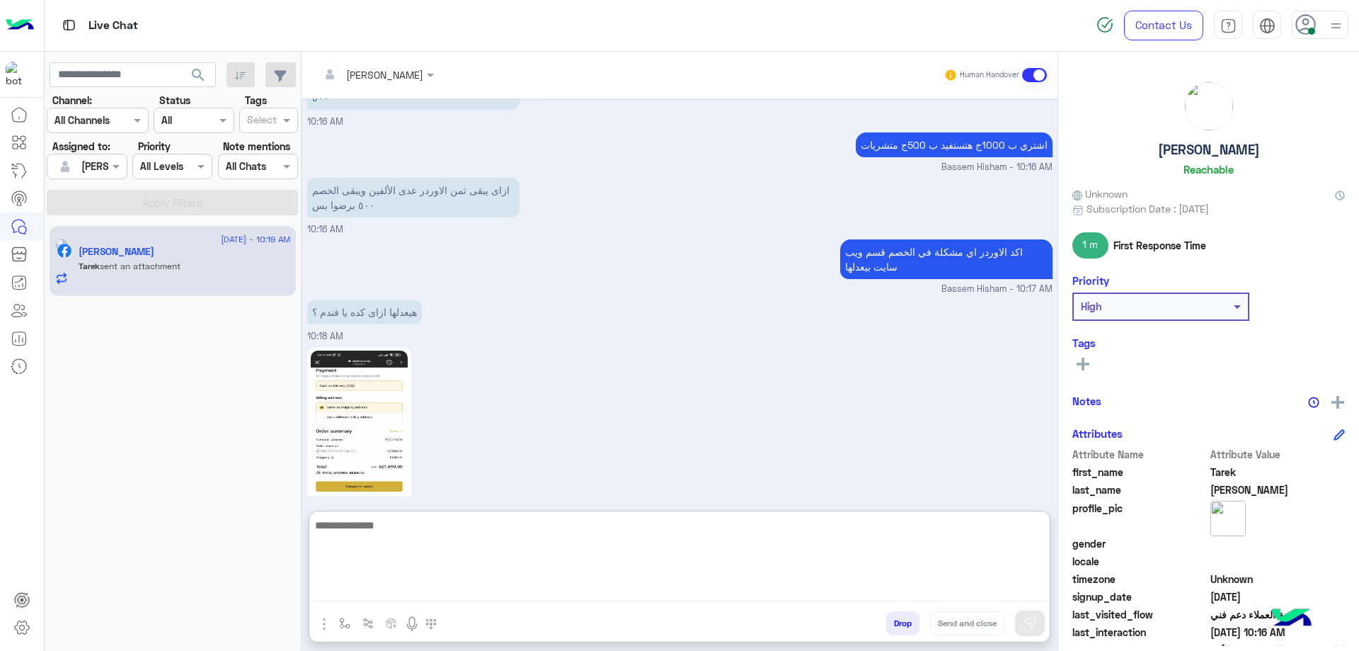
click at [437, 587] on textarea at bounding box center [679, 558] width 741 height 85
type textarea "**********"
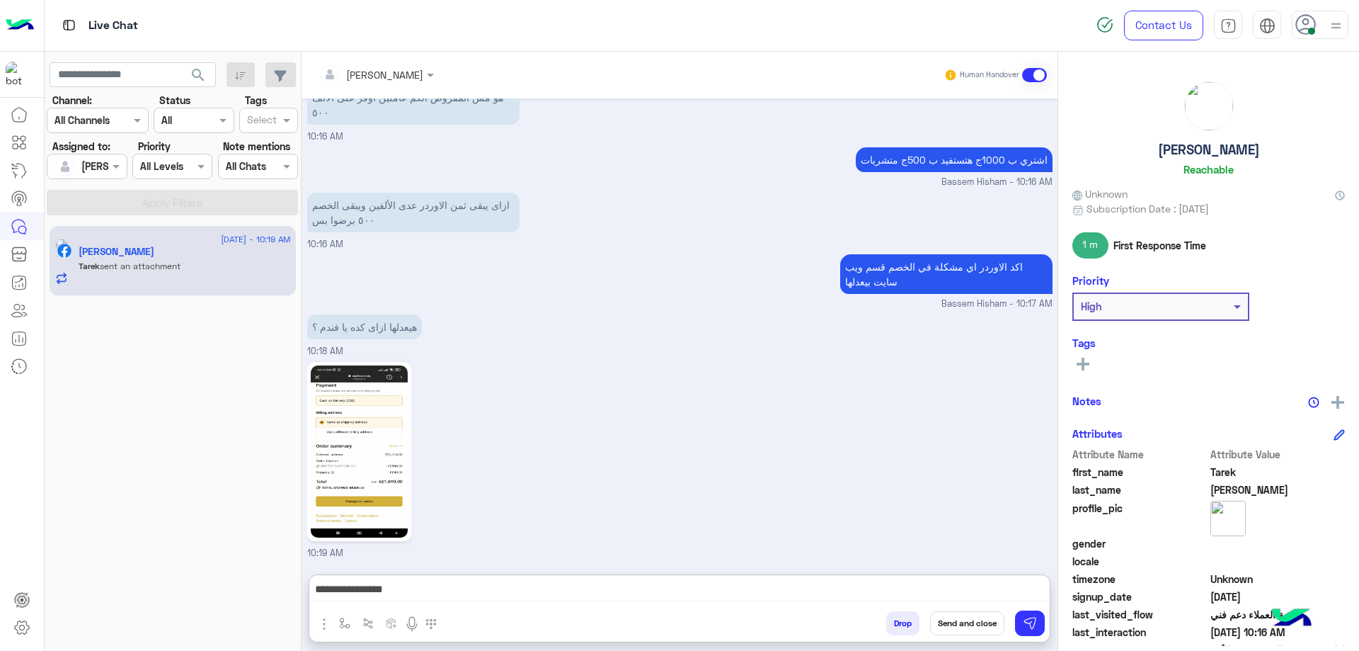
click at [379, 464] on img at bounding box center [359, 451] width 97 height 172
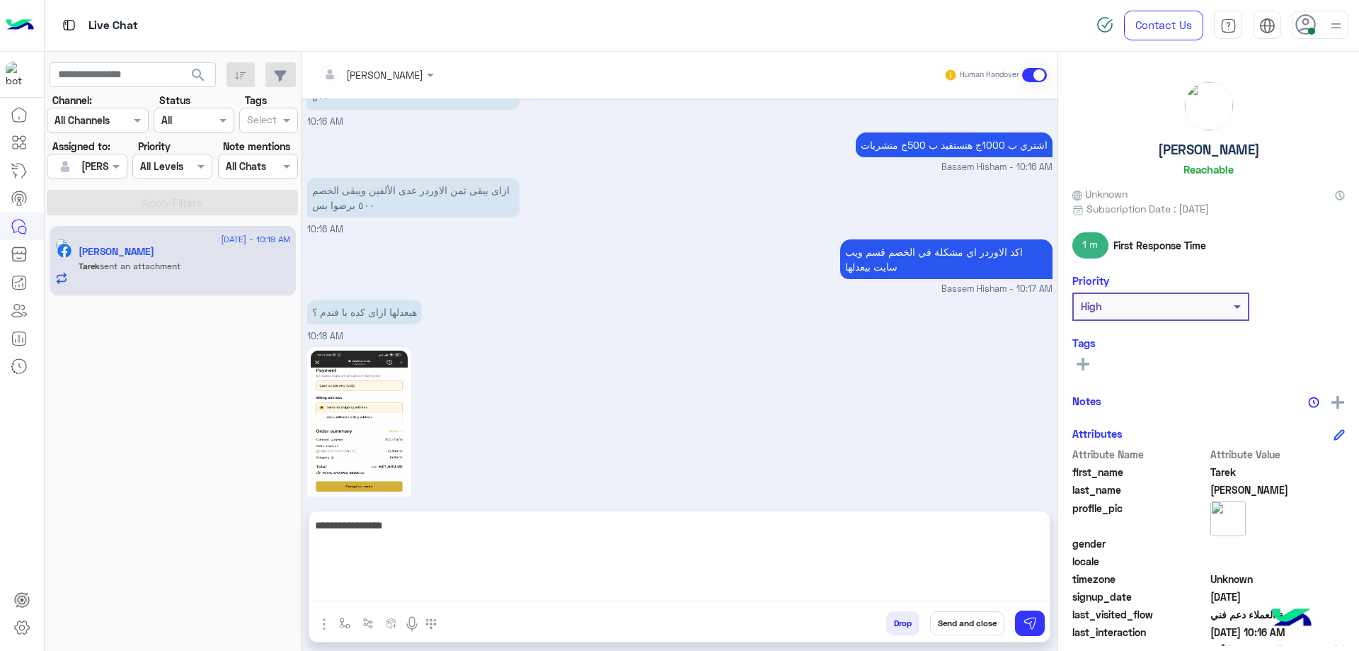
click at [771, 599] on textarea "**********" at bounding box center [679, 558] width 741 height 85
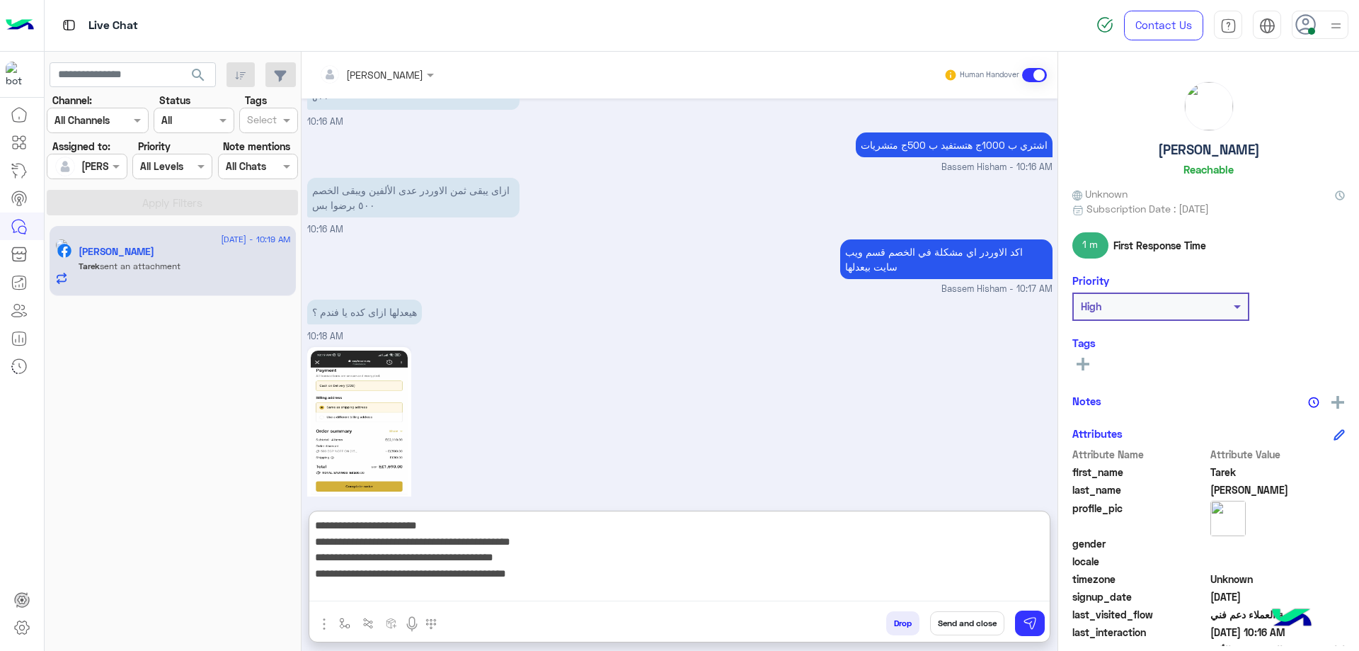
type textarea "**********"
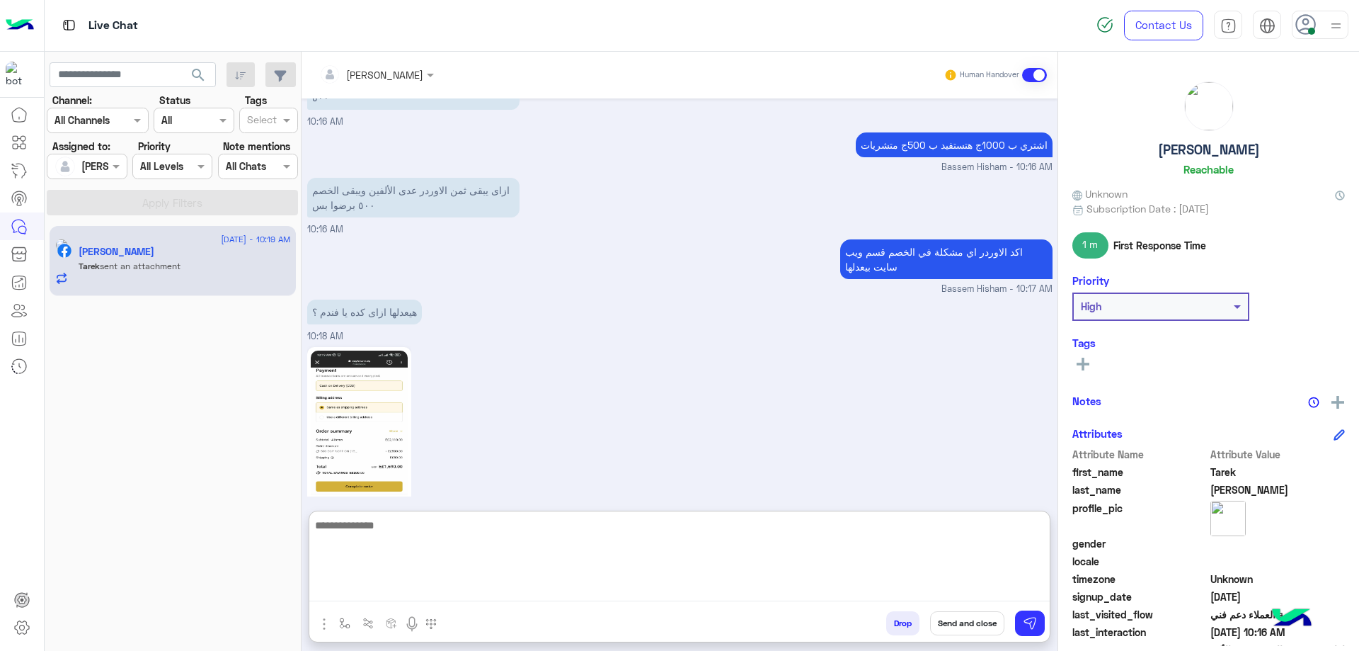
scroll to position [1458, 0]
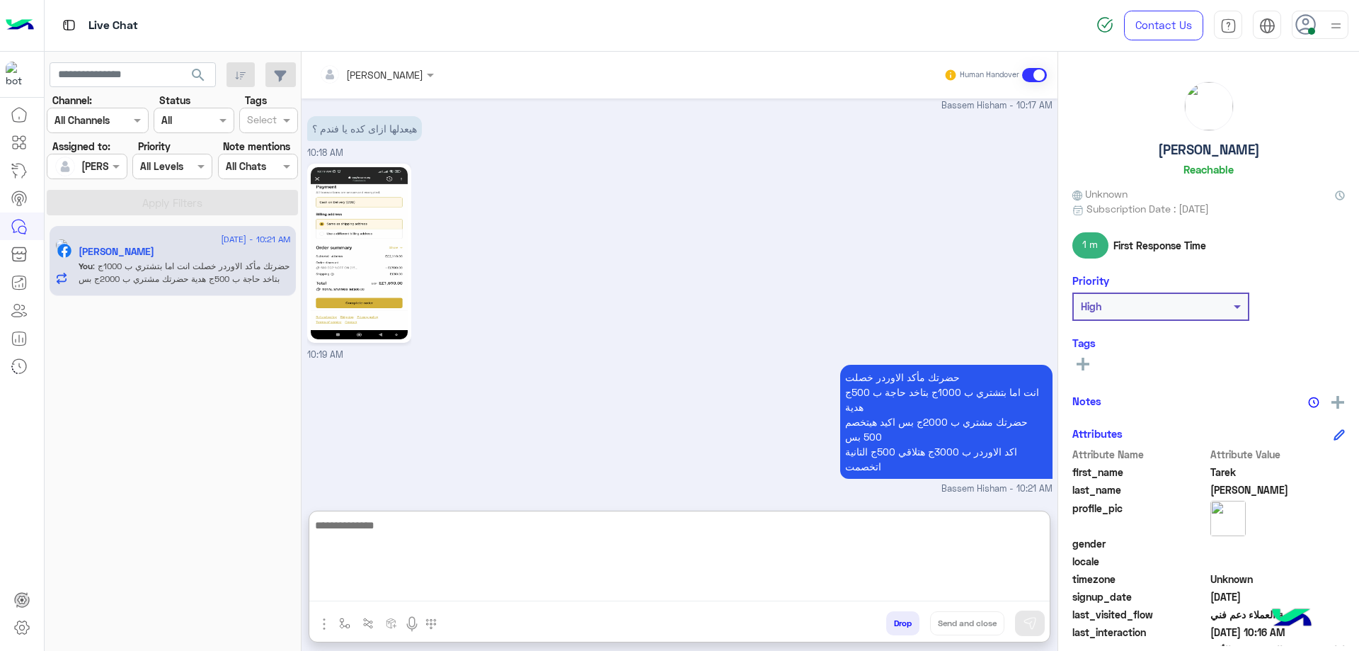
click at [492, 541] on textarea at bounding box center [679, 558] width 741 height 85
type textarea "*"
type textarea "**********"
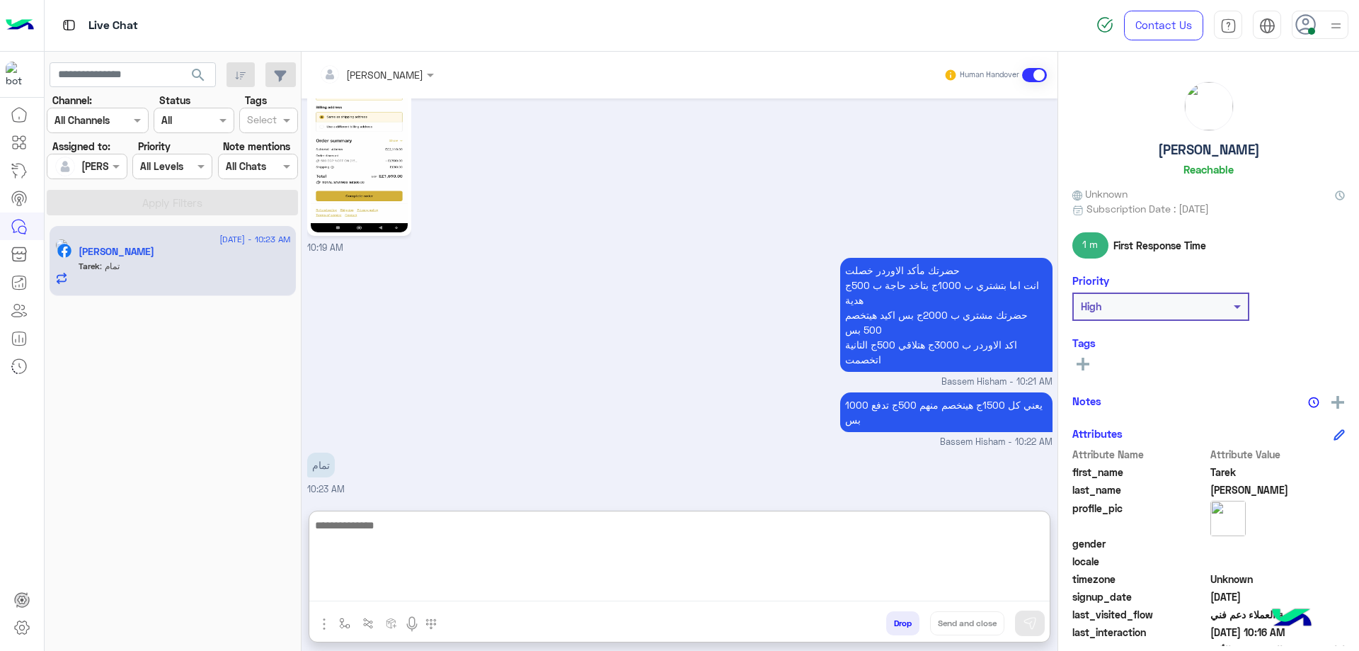
scroll to position [1564, 0]
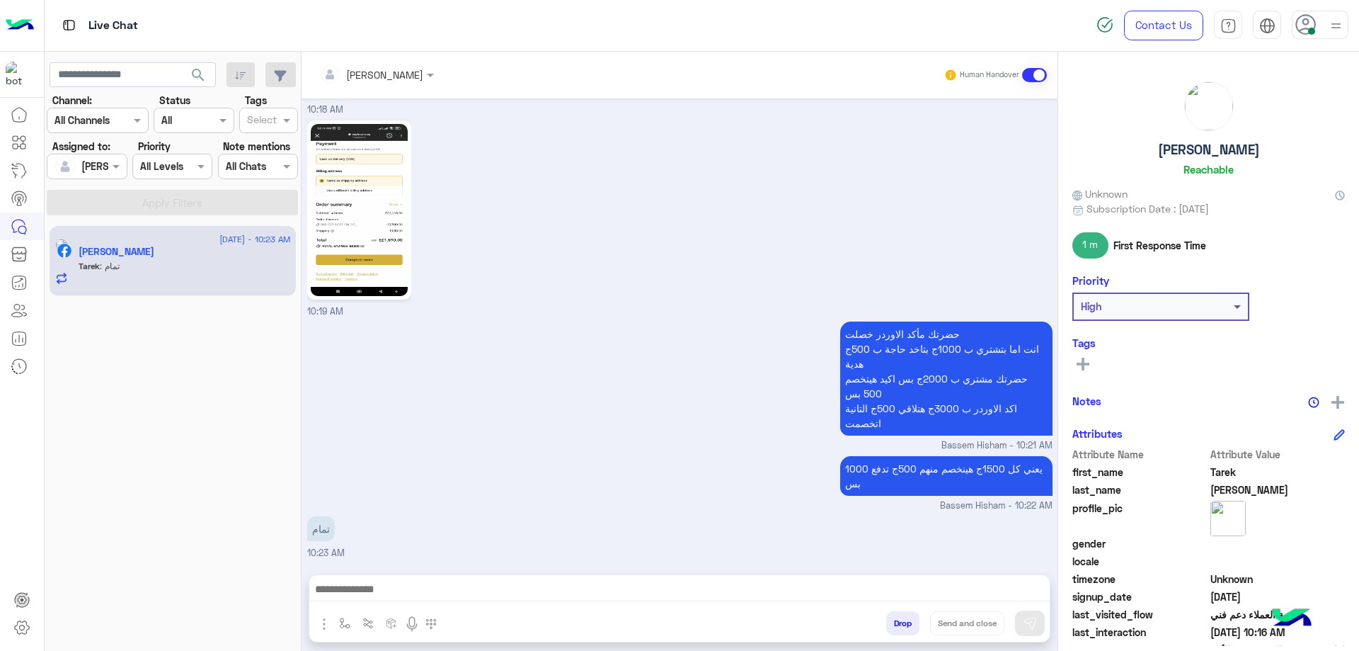
click at [1223, 147] on h5 "[PERSON_NAME]" at bounding box center [1209, 150] width 102 height 16
copy h5 "[PERSON_NAME]"
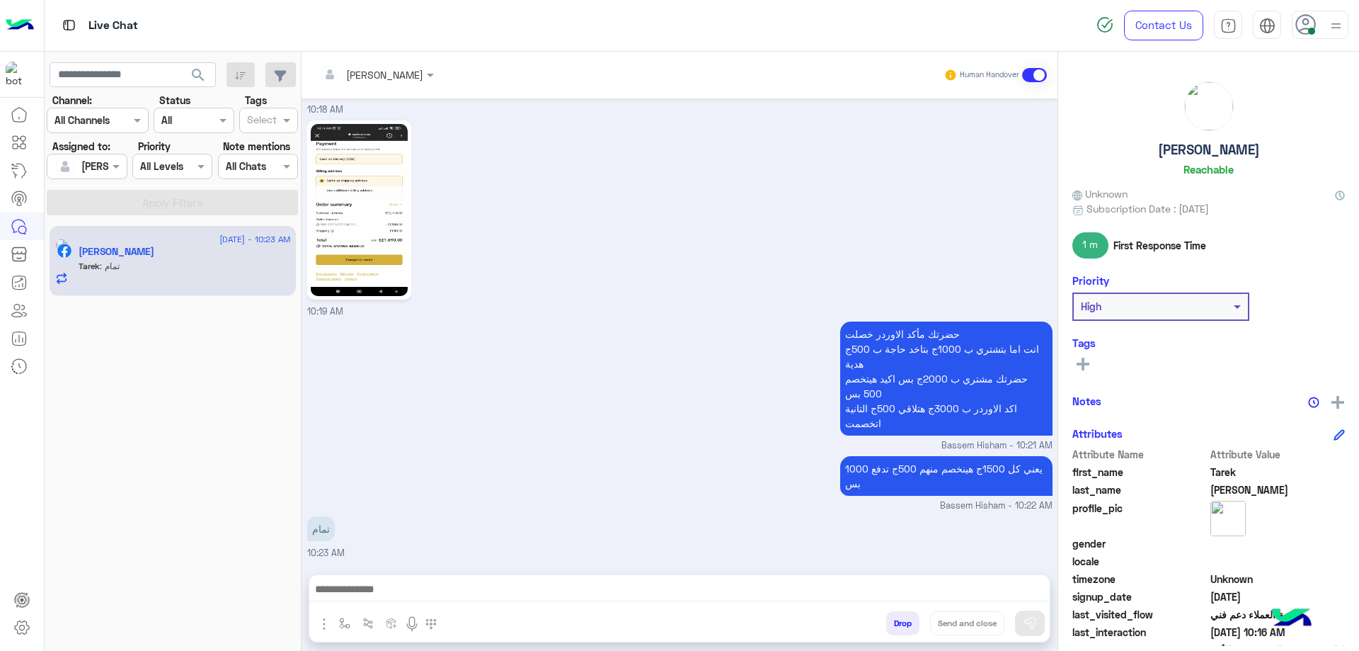
click at [904, 617] on button "Drop" at bounding box center [902, 623] width 33 height 24
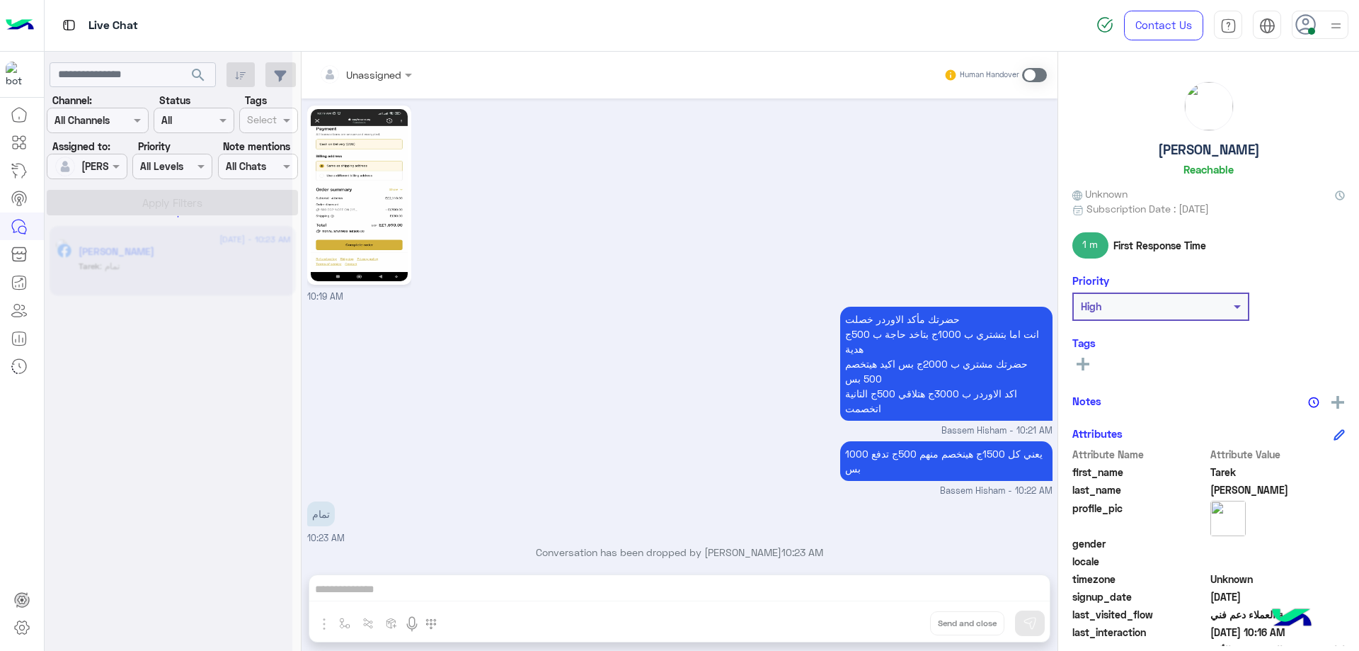
scroll to position [1527, 0]
